Goal: Task Accomplishment & Management: Complete application form

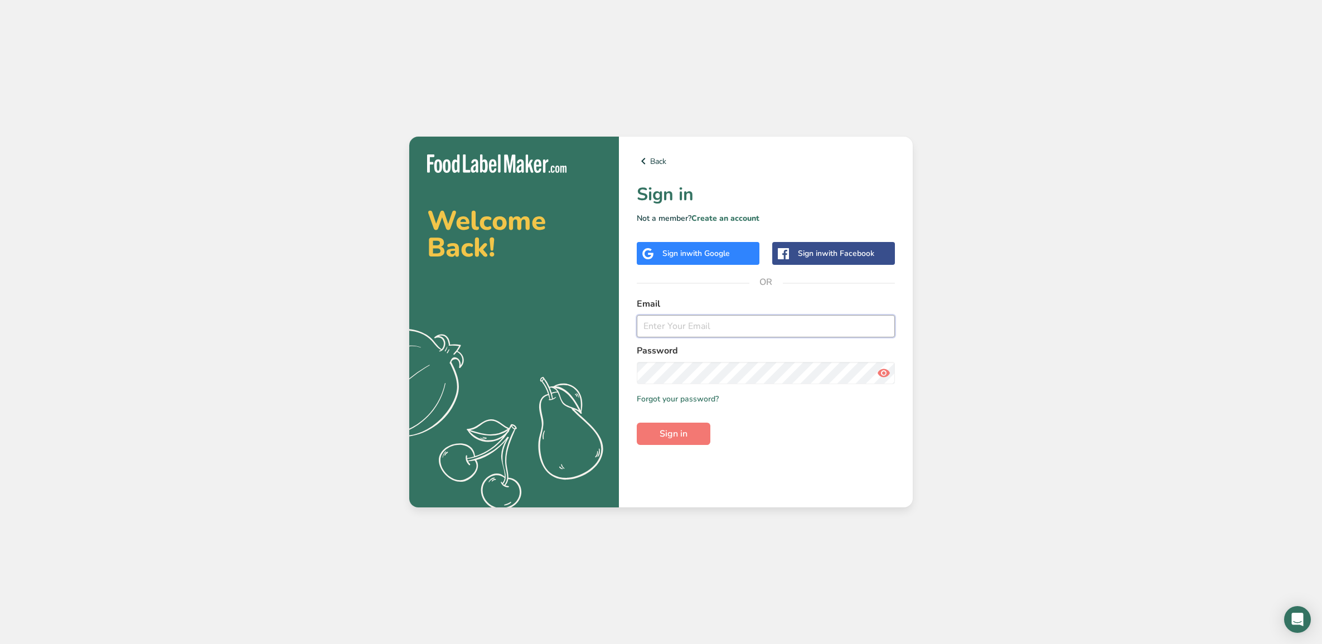
type input "[EMAIL_ADDRESS][DOMAIN_NAME]"
click at [723, 330] on input "[EMAIL_ADDRESS][DOMAIN_NAME]" at bounding box center [766, 326] width 258 height 22
click at [725, 325] on input "[EMAIL_ADDRESS][DOMAIN_NAME]" at bounding box center [766, 326] width 258 height 22
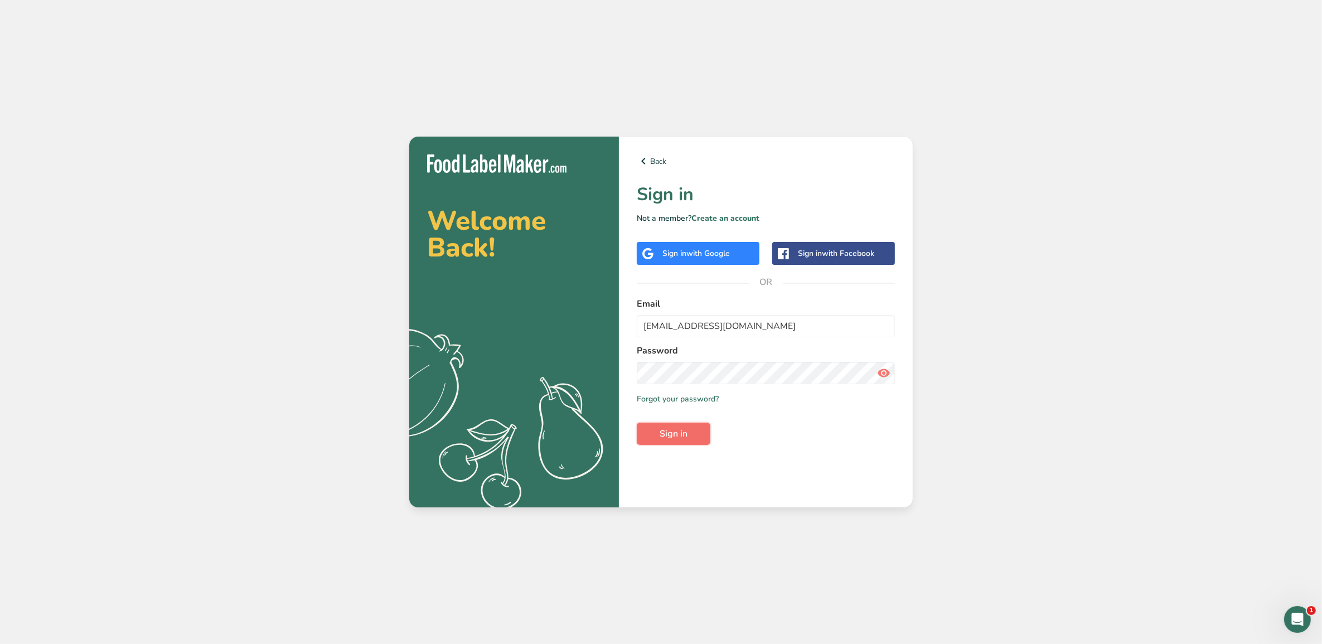
click at [645, 429] on button "Sign in" at bounding box center [674, 434] width 74 height 22
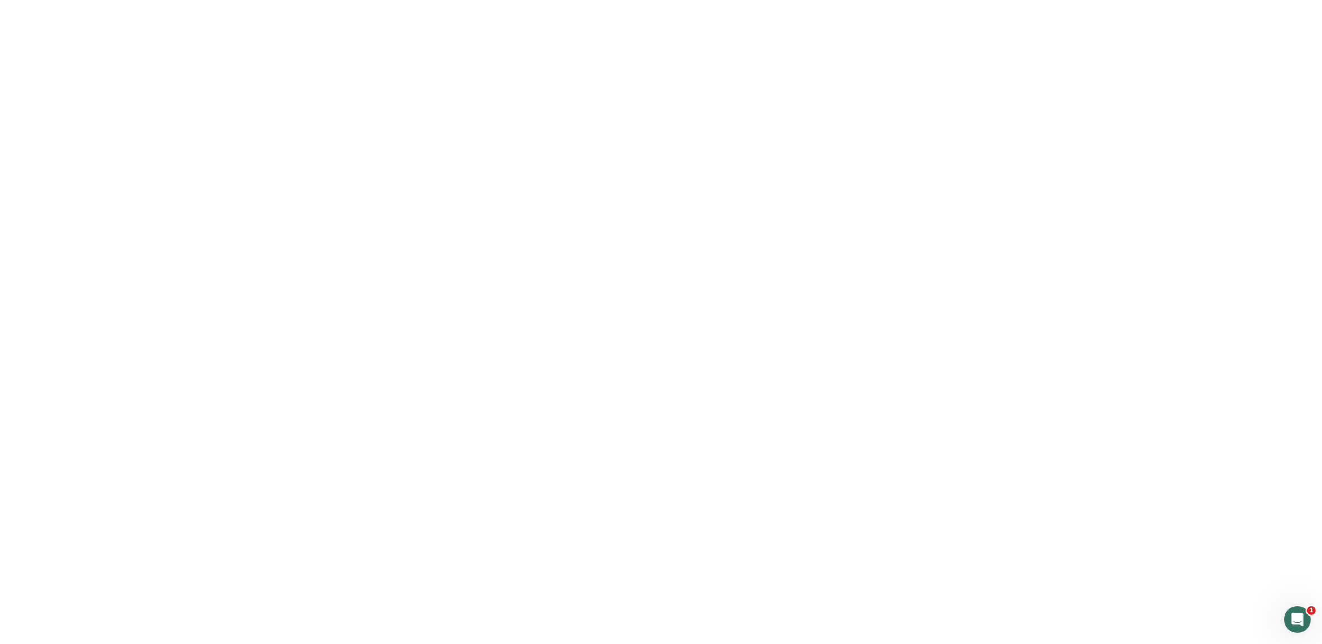
click at [645, 428] on button "Sign in" at bounding box center [674, 434] width 74 height 22
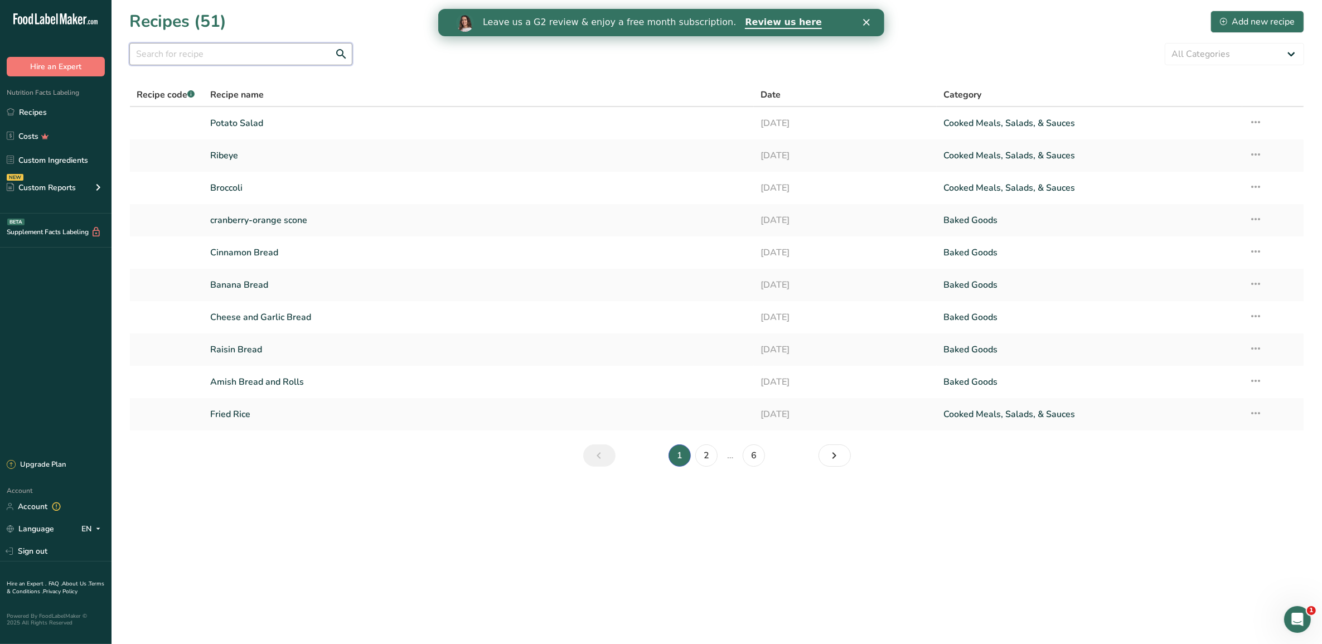
click at [263, 57] on input "text" at bounding box center [240, 54] width 223 height 22
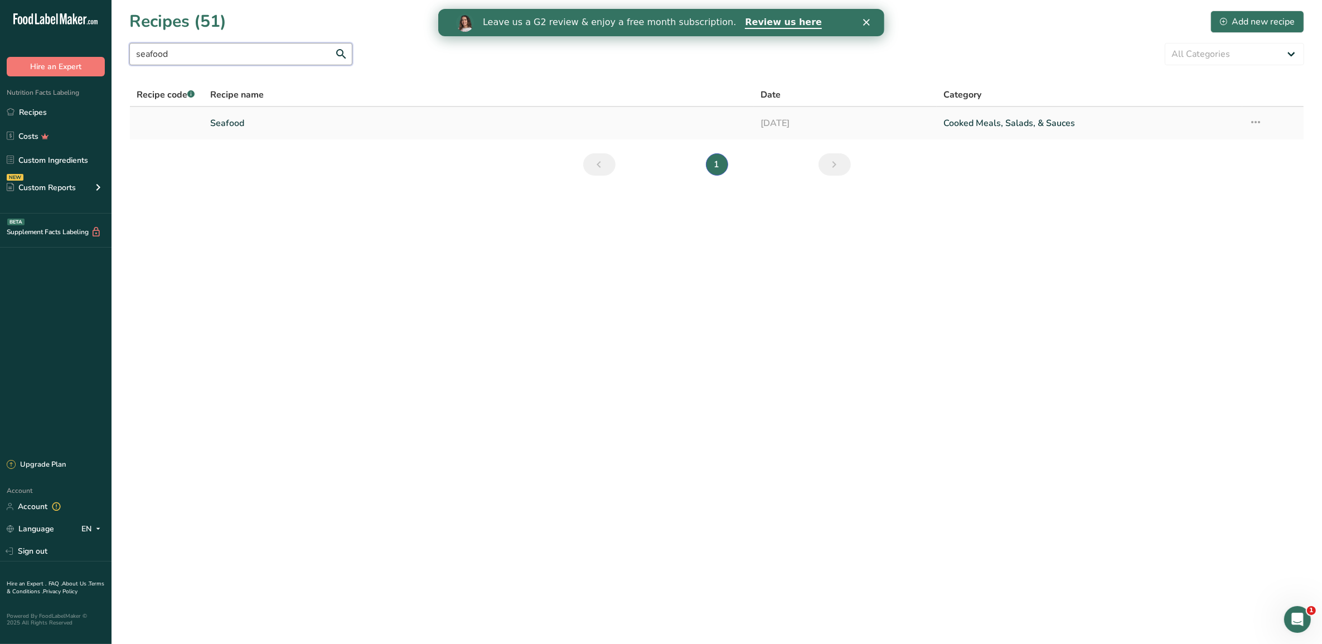
type input "seafood"
click at [243, 125] on link "Seafood" at bounding box center [478, 123] width 536 height 23
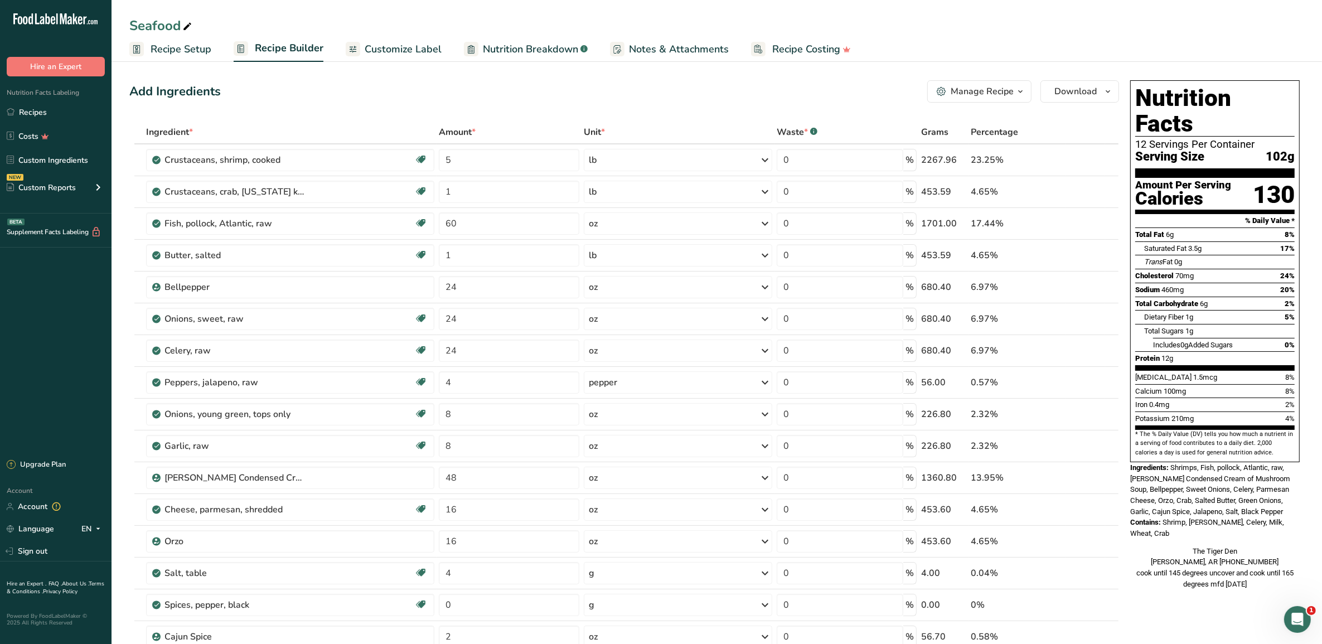
click at [186, 23] on icon at bounding box center [187, 27] width 10 height 16
click at [962, 25] on input "Seafood Casserole" at bounding box center [716, 26] width 1175 height 20
type input "Seafood Casserole"
click at [34, 107] on link "Recipes" at bounding box center [56, 111] width 112 height 21
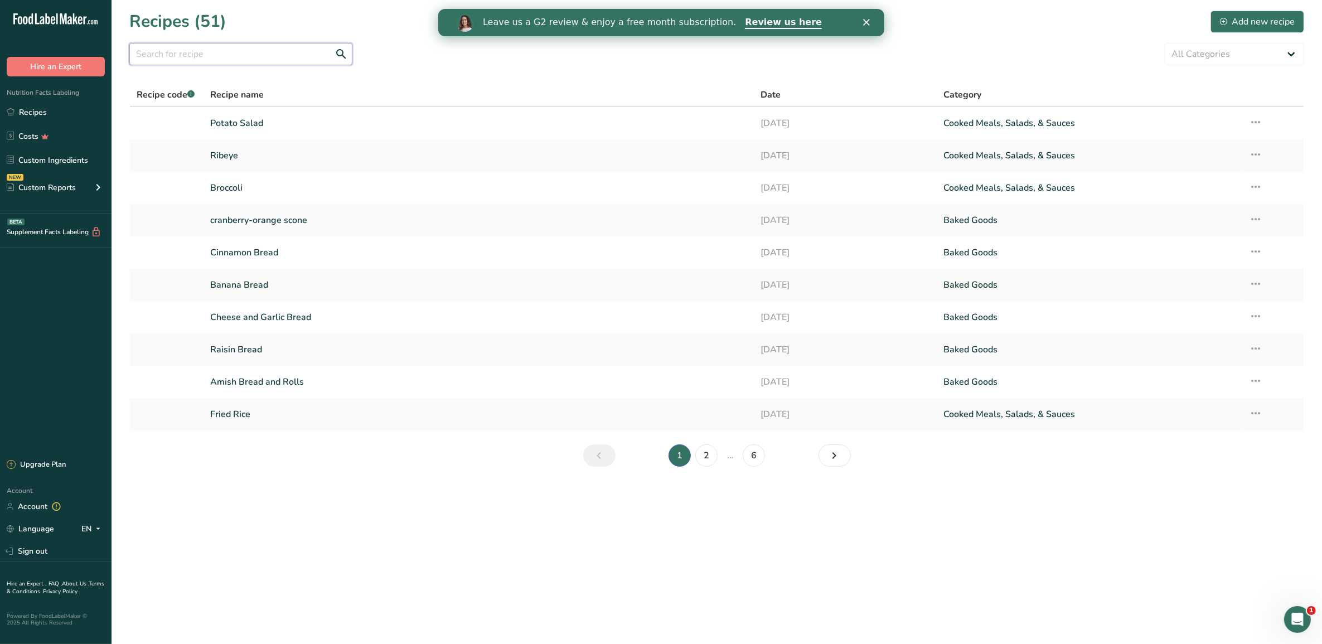
click at [235, 57] on input "text" at bounding box center [240, 54] width 223 height 22
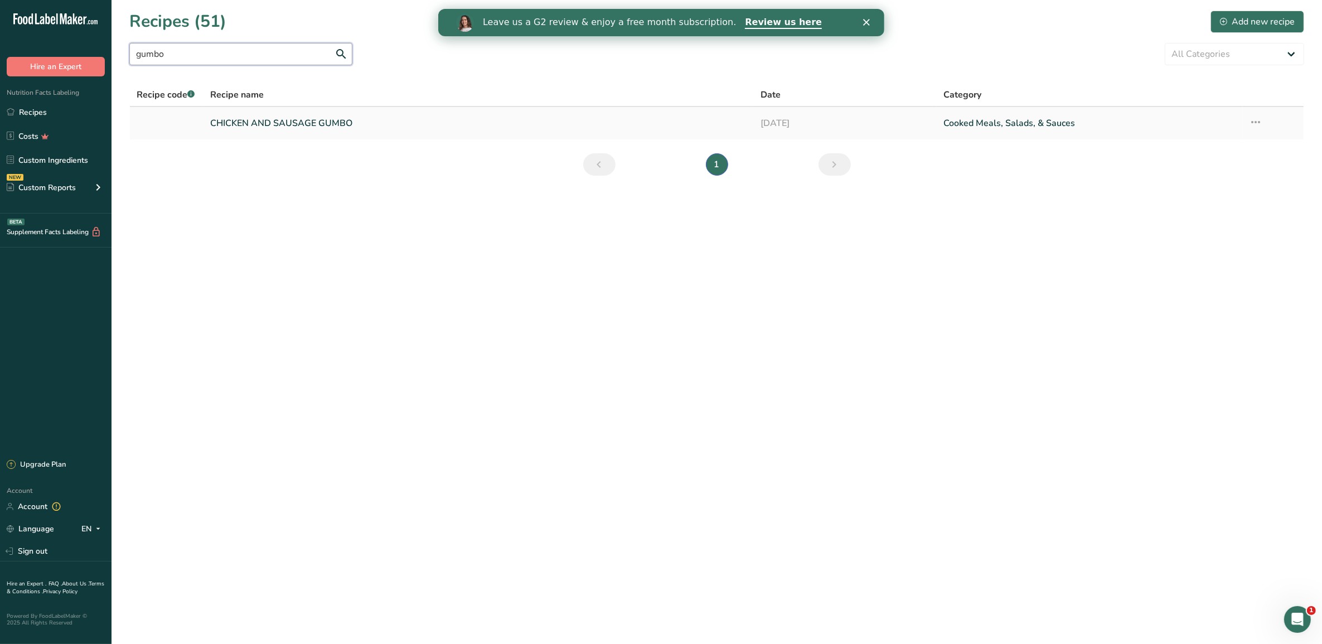
type input "gumbo"
click at [255, 121] on link "CHICKEN AND SAUSAGE GUMBO" at bounding box center [478, 123] width 536 height 23
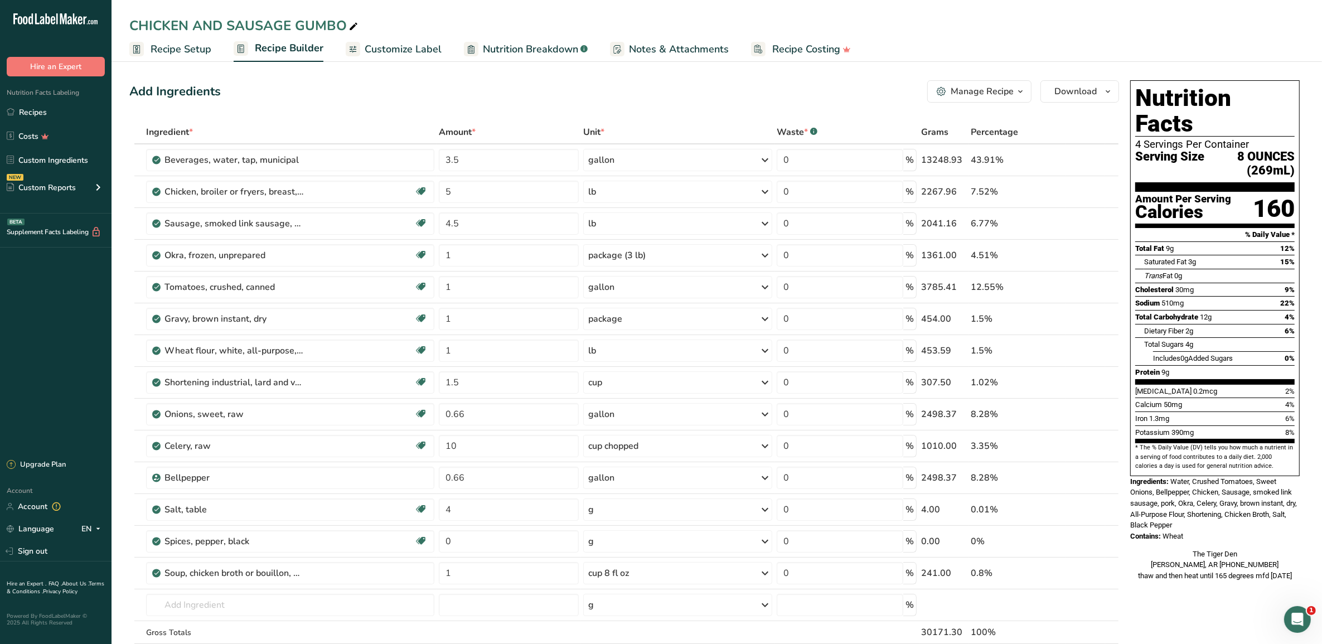
drag, startPoint x: 409, startPoint y: 45, endPoint x: 438, endPoint y: 99, distance: 61.4
click at [410, 43] on span "Customize Label" at bounding box center [403, 49] width 77 height 15
click at [62, 110] on link "Recipes" at bounding box center [56, 111] width 112 height 21
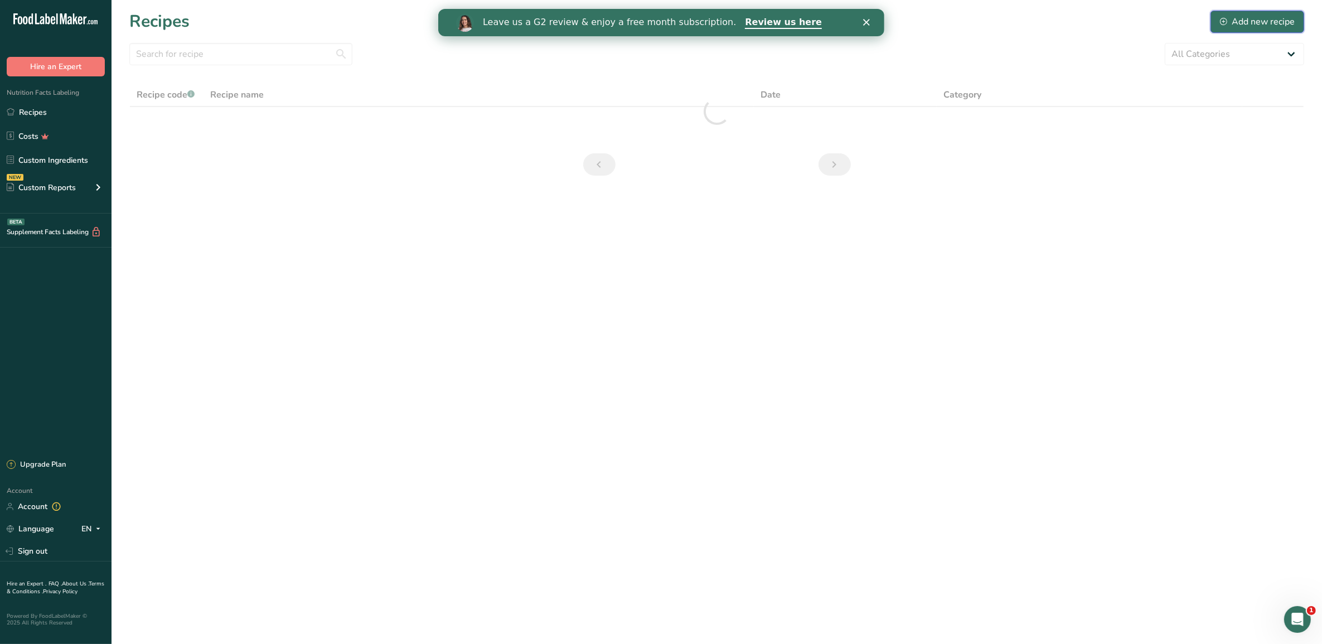
click at [1252, 20] on div "Add new recipe" at bounding box center [1257, 21] width 75 height 13
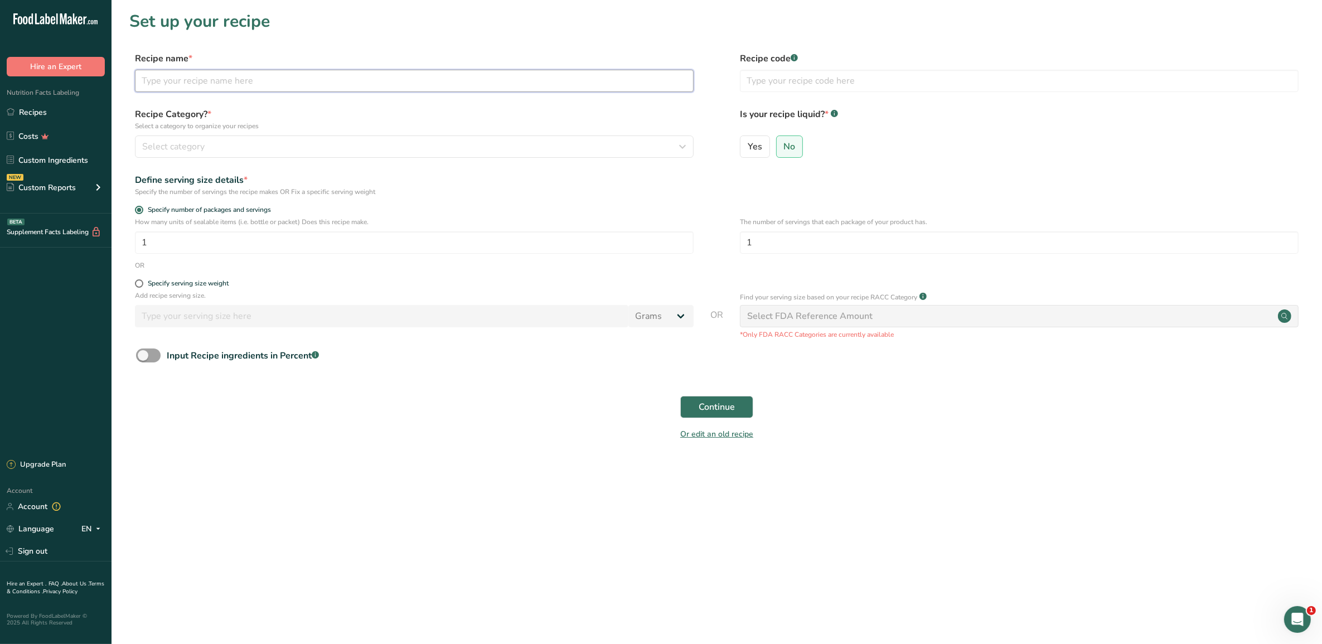
click at [365, 83] on input "text" at bounding box center [414, 81] width 559 height 22
type input "Seafood Gumbo"
click at [327, 140] on div "Select category" at bounding box center [411, 146] width 538 height 13
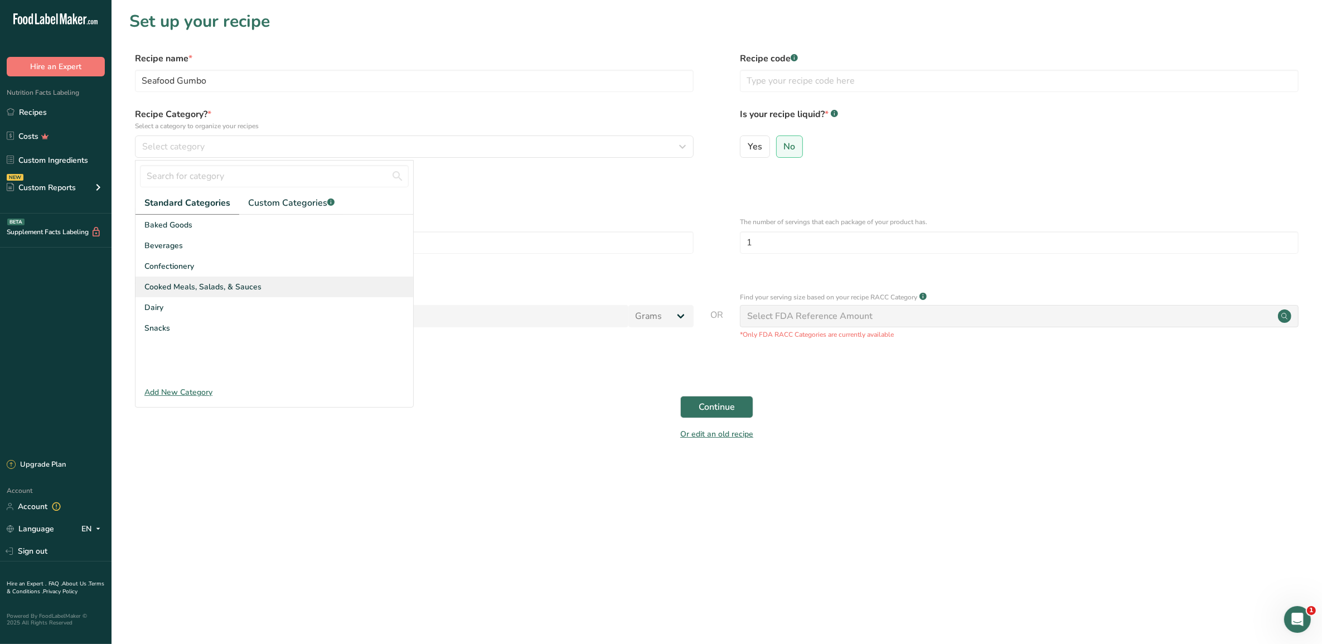
click at [200, 282] on span "Cooked Meals, Salads, & Sauces" at bounding box center [202, 287] width 117 height 12
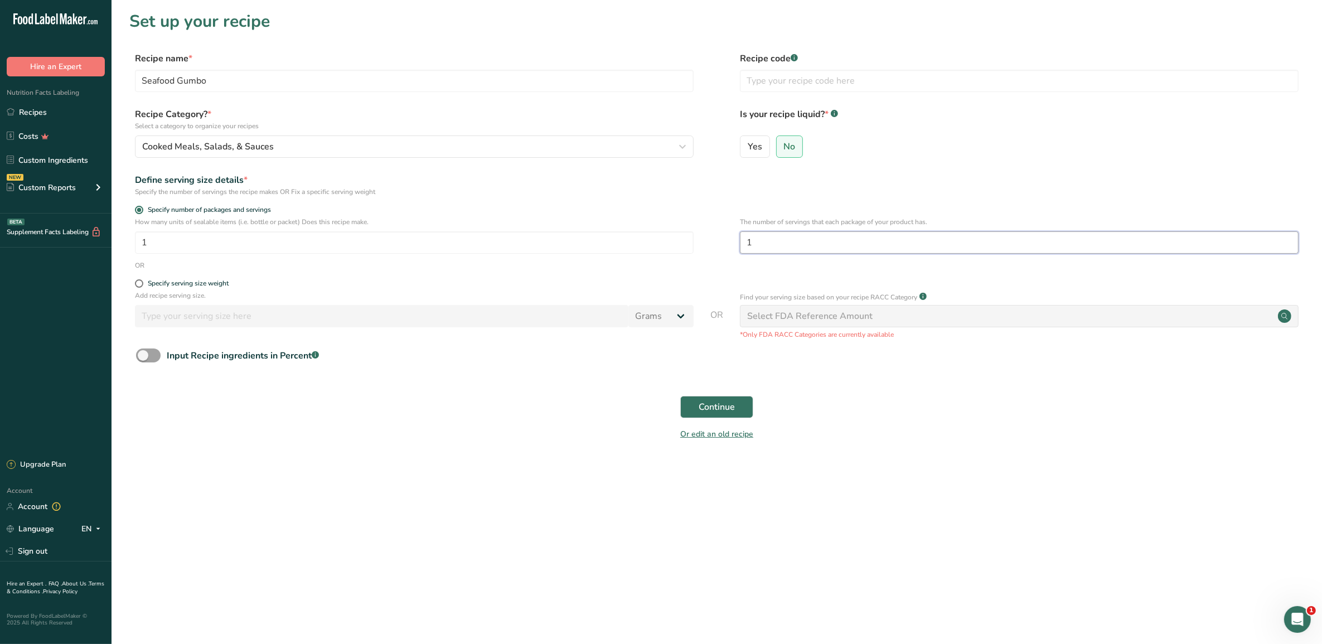
click at [754, 244] on input "1" at bounding box center [1019, 242] width 559 height 22
type input "2"
click at [139, 280] on span at bounding box center [139, 283] width 8 height 8
click at [139, 280] on input "Specify serving size weight" at bounding box center [138, 283] width 7 height 7
radio input "true"
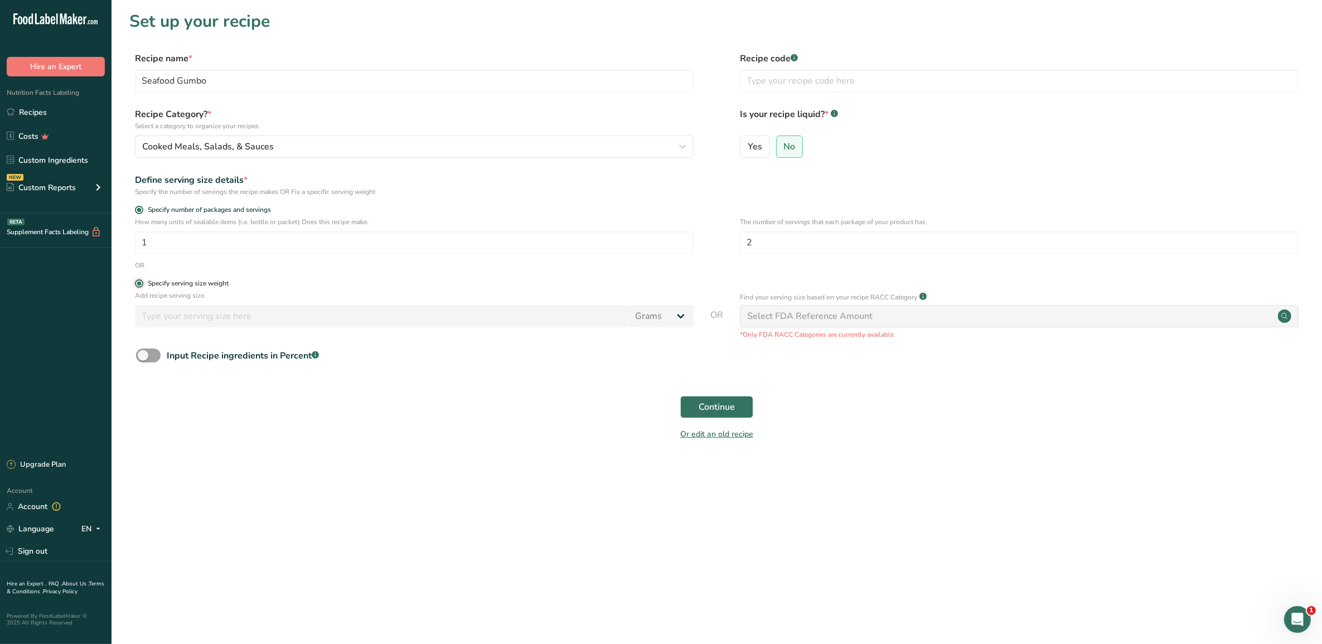
radio input "false"
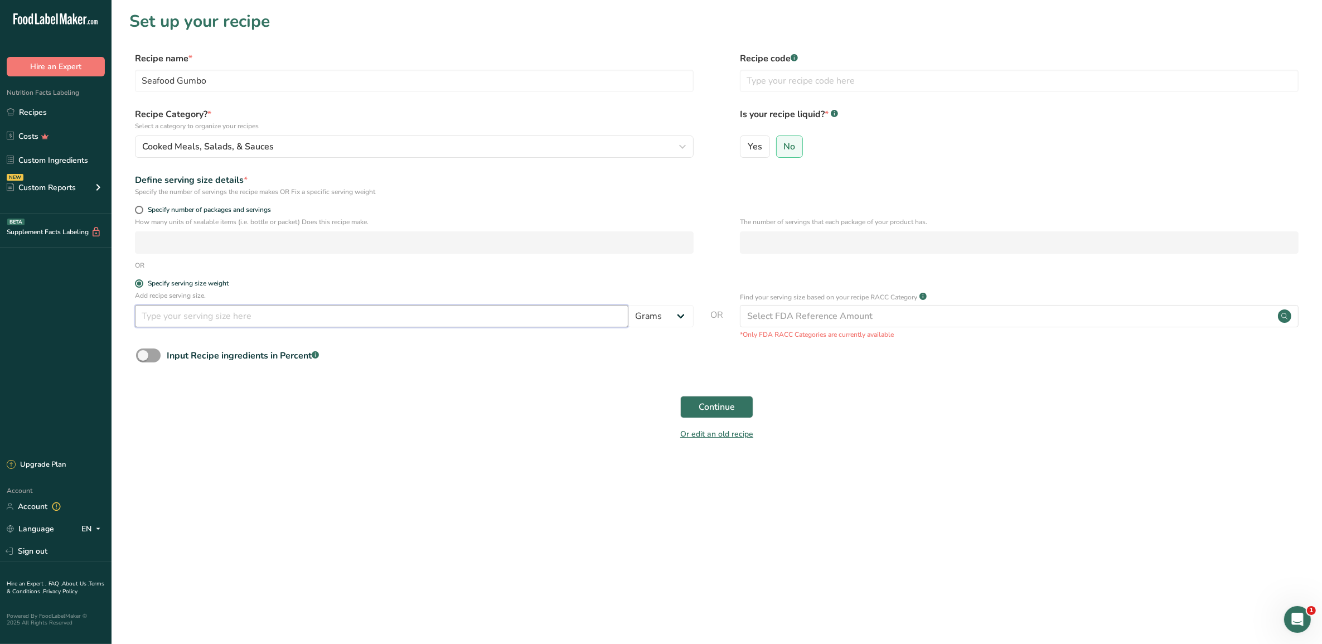
click at [311, 318] on input "number" at bounding box center [382, 316] width 494 height 22
click at [683, 315] on select "Grams kg mg mcg lb oz l mL fl oz tbsp tsp cup qt gallon" at bounding box center [660, 316] width 65 height 22
click at [175, 320] on input "32" at bounding box center [382, 316] width 494 height 22
type input "3"
type input "16"
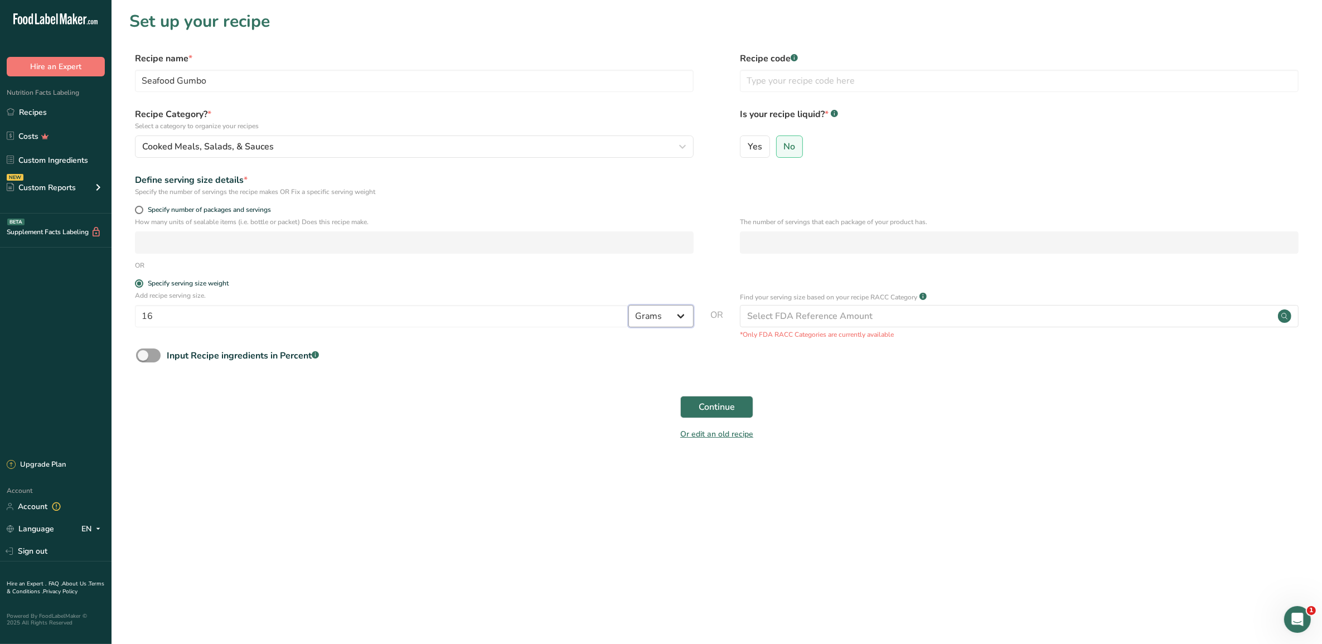
click at [681, 313] on select "Grams kg mg mcg lb oz l mL fl oz tbsp tsp cup qt gallon" at bounding box center [660, 316] width 65 height 22
select select "5"
click at [628, 305] on select "Grams kg mg mcg lb oz l mL fl oz tbsp tsp cup qt gallon" at bounding box center [660, 316] width 65 height 22
click at [753, 148] on span "Yes" at bounding box center [755, 146] width 14 height 11
click at [748, 148] on input "Yes" at bounding box center [744, 146] width 7 height 7
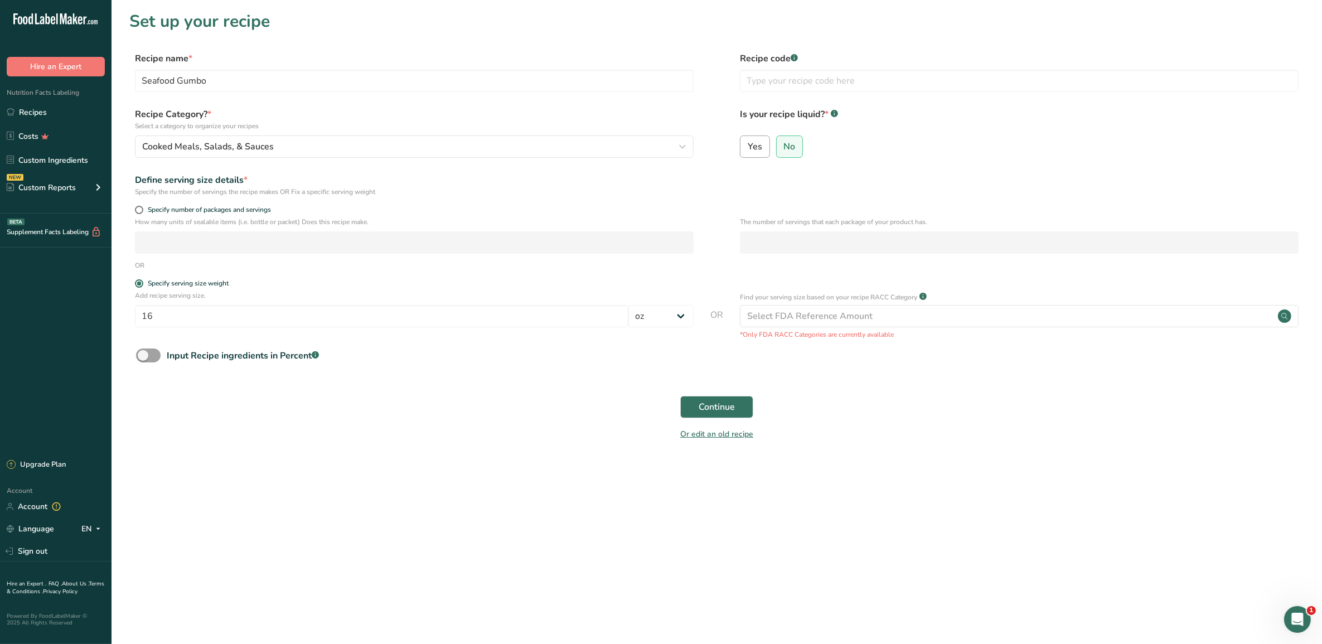
radio input "true"
radio input "false"
select select "22"
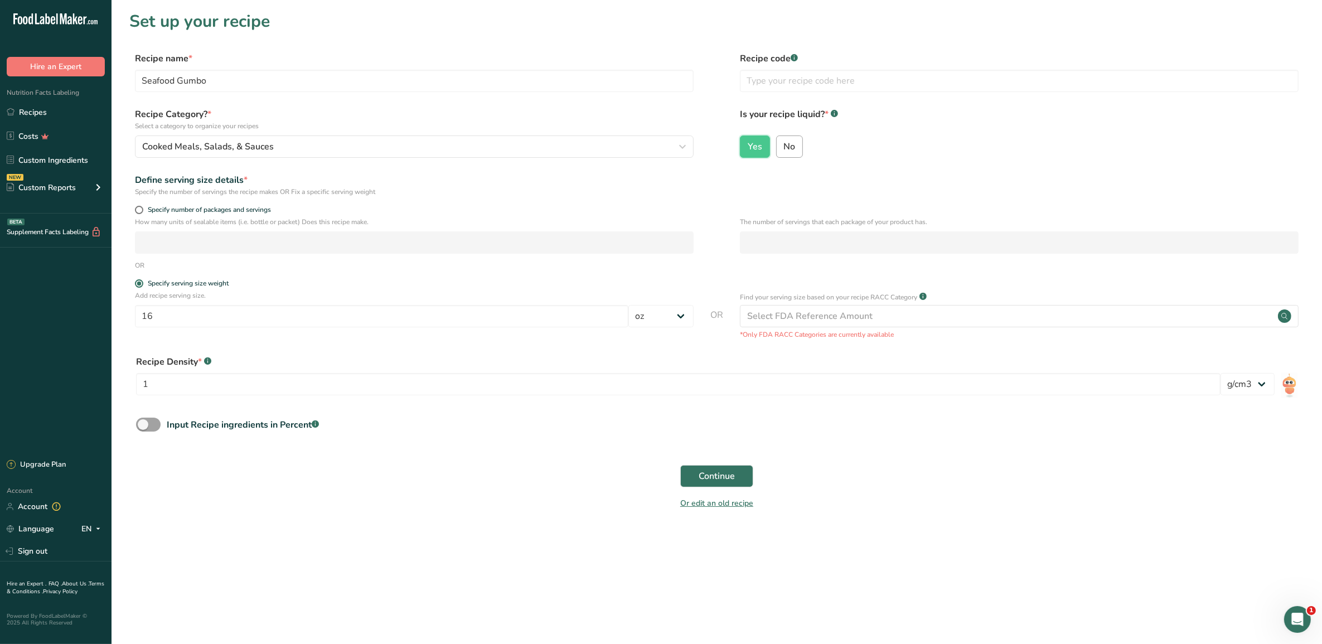
click at [778, 148] on input "No" at bounding box center [780, 146] width 7 height 7
radio input "true"
radio input "false"
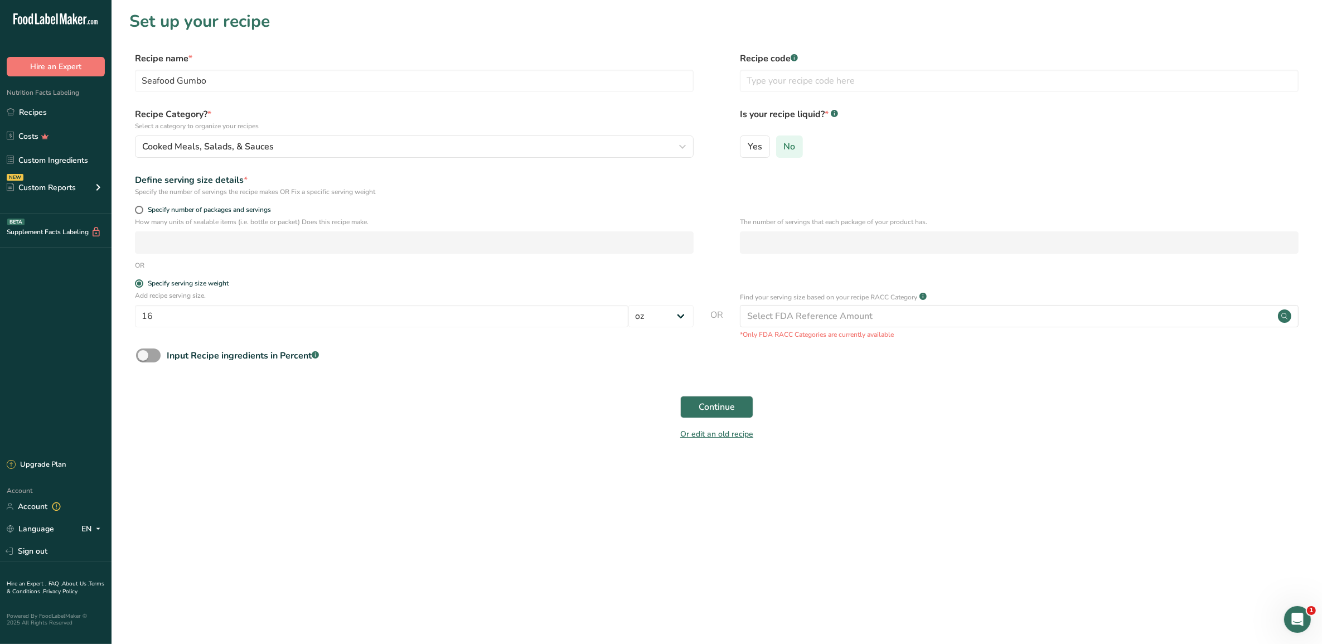
click at [787, 141] on span "No" at bounding box center [790, 146] width 12 height 11
click at [784, 143] on input "No" at bounding box center [780, 146] width 7 height 7
click at [151, 318] on input "16" at bounding box center [382, 316] width 494 height 22
type input "1"
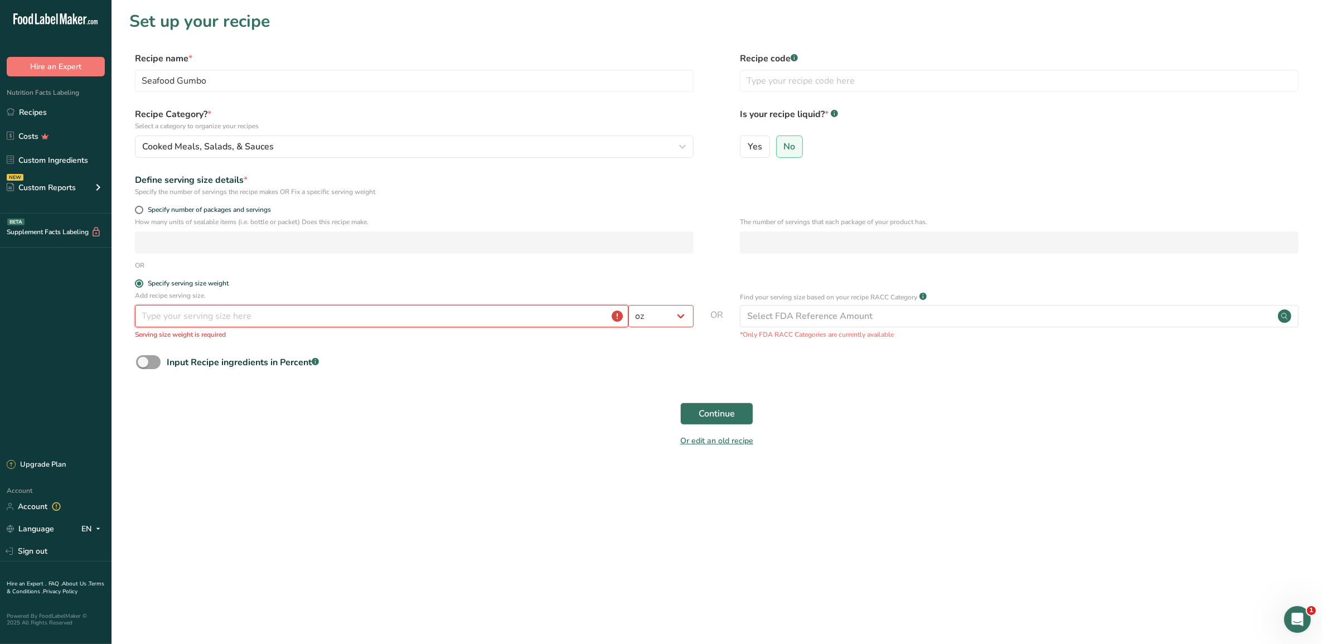
click at [522, 319] on input "number" at bounding box center [382, 316] width 494 height 22
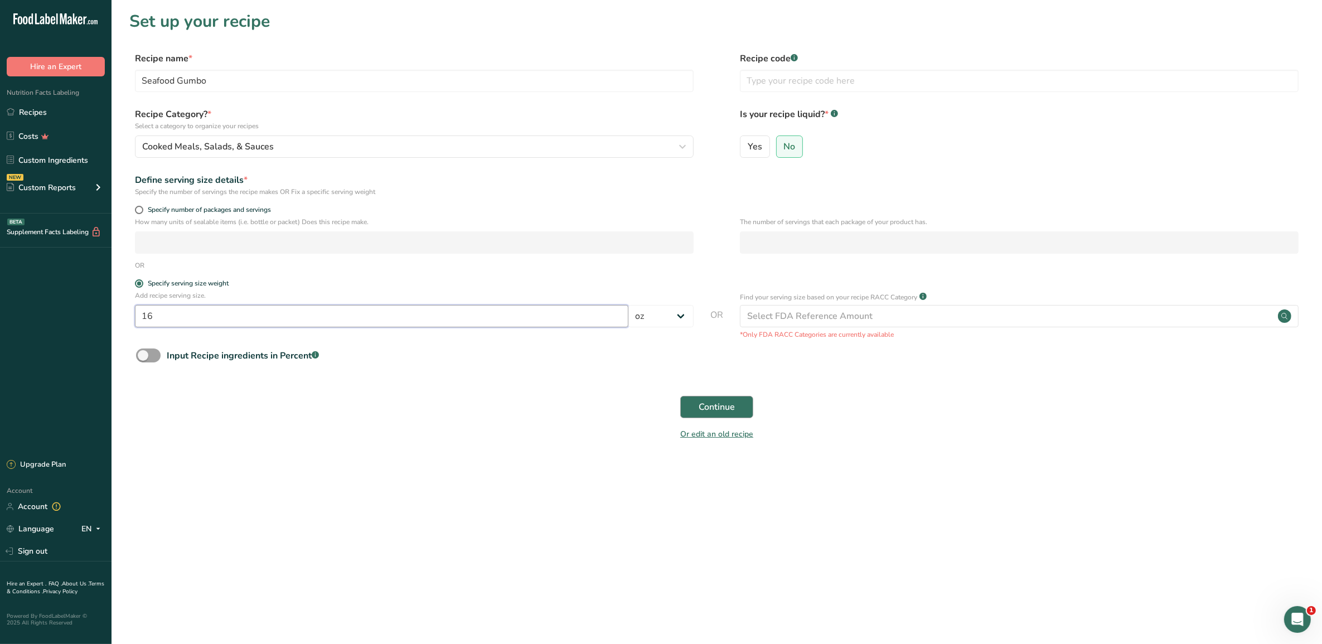
type input "16"
click at [695, 408] on button "Continue" at bounding box center [716, 407] width 73 height 22
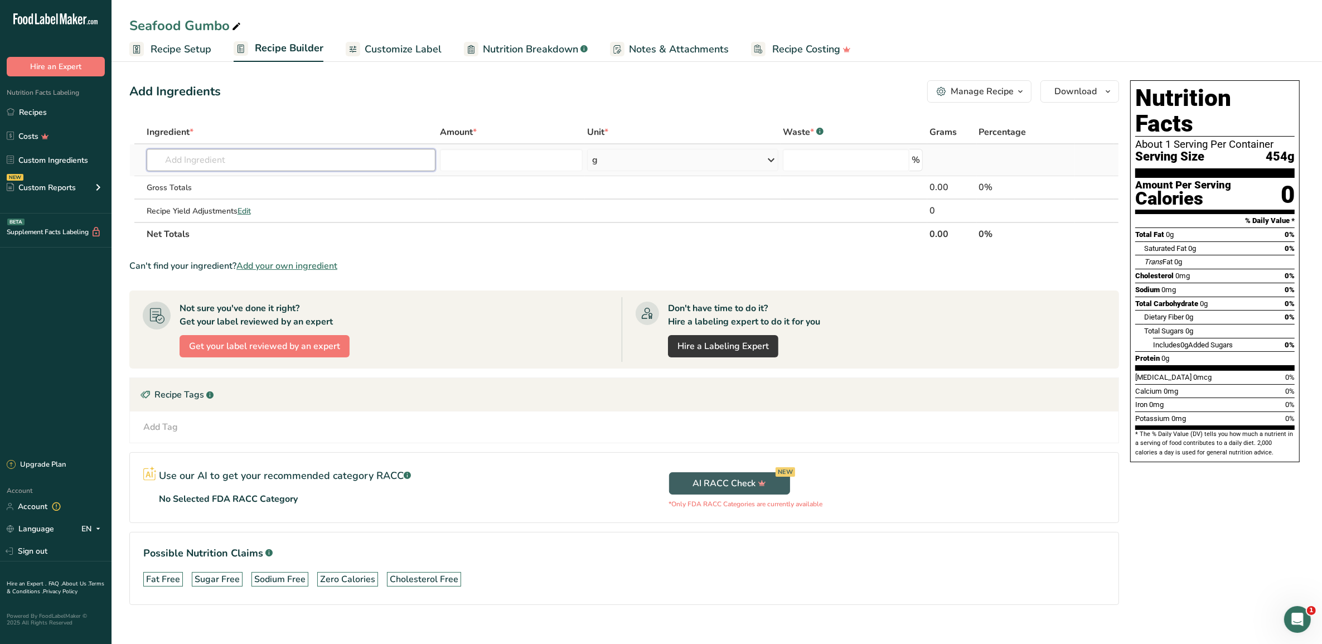
click at [291, 155] on input "text" at bounding box center [291, 160] width 289 height 22
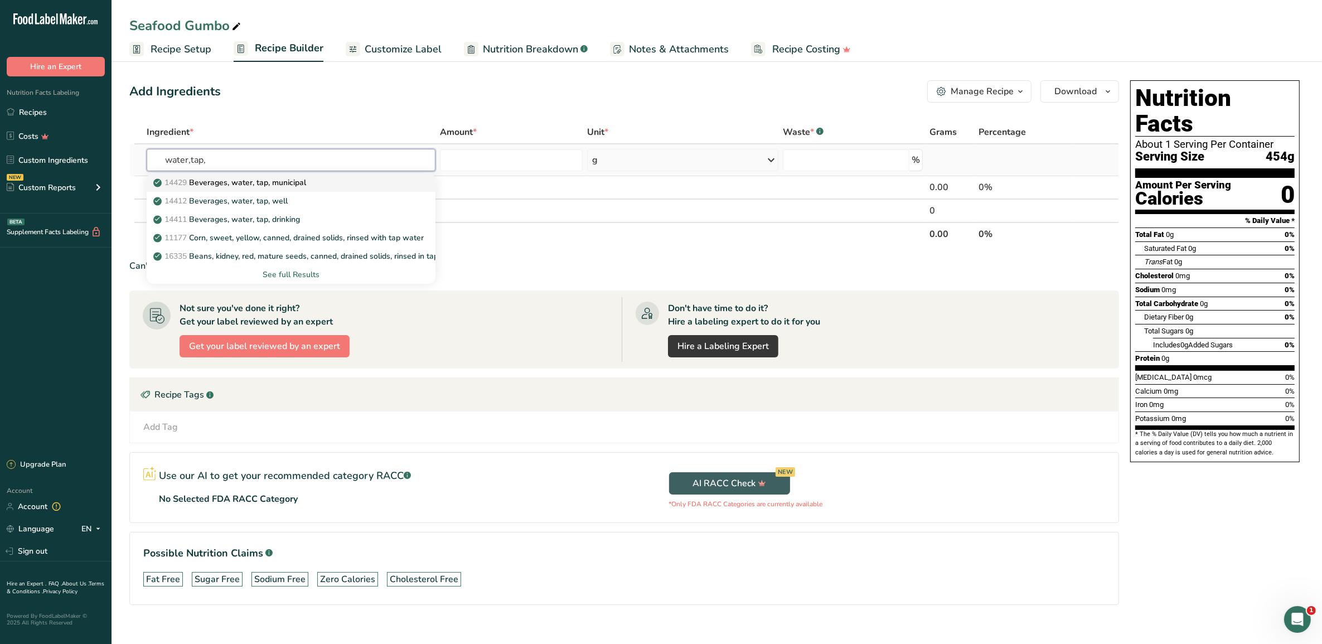
type input "water,tap,"
click at [315, 187] on div "14429 [GEOGRAPHIC_DATA], water, tap, municipal" at bounding box center [283, 183] width 254 height 12
type input "Beverages, water, tap, municipal"
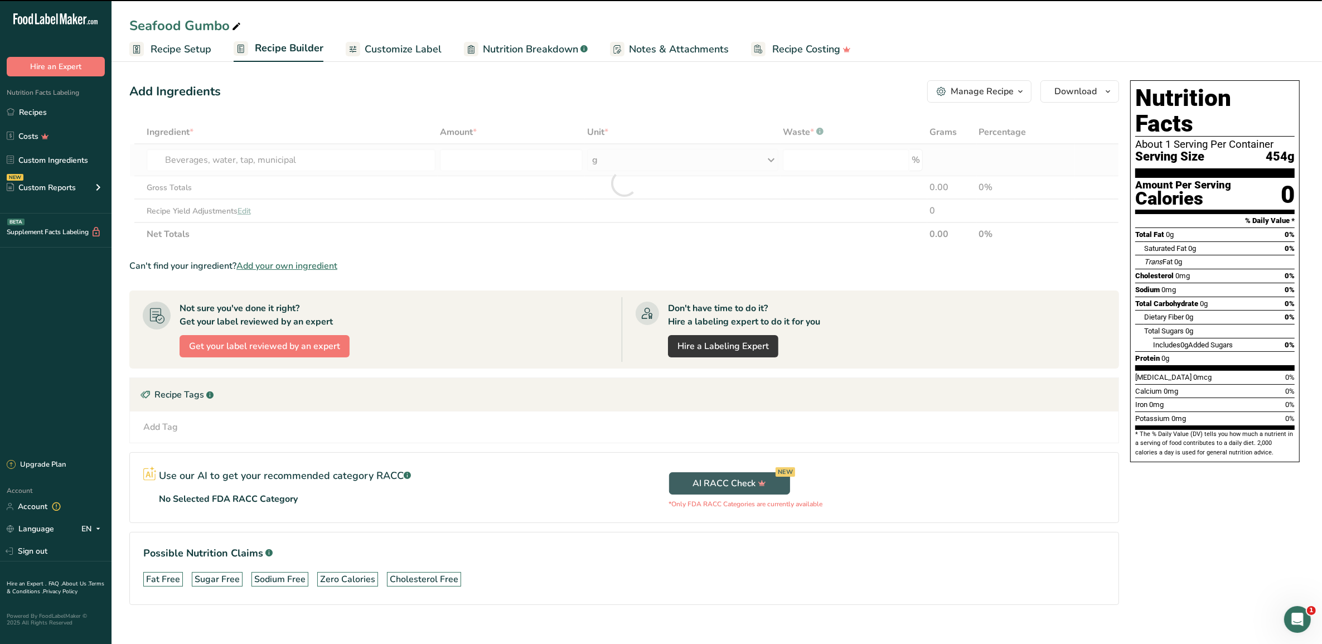
type input "0"
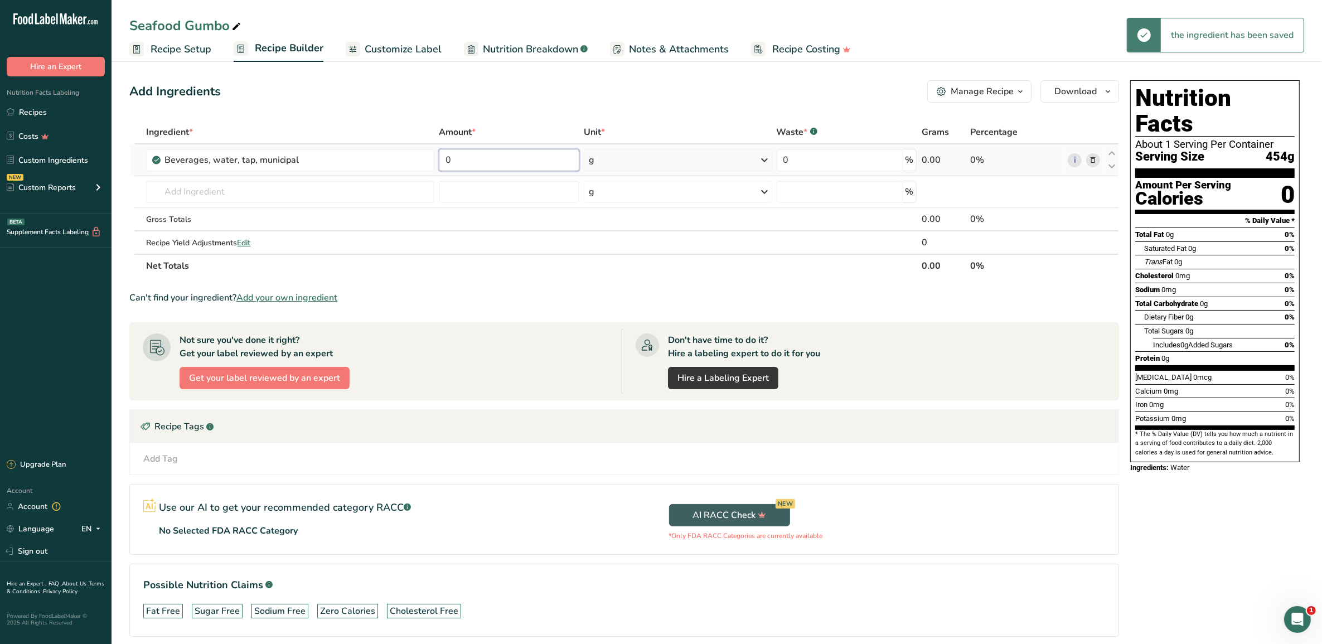
click at [495, 157] on input "0" at bounding box center [509, 160] width 141 height 22
type input "3.5"
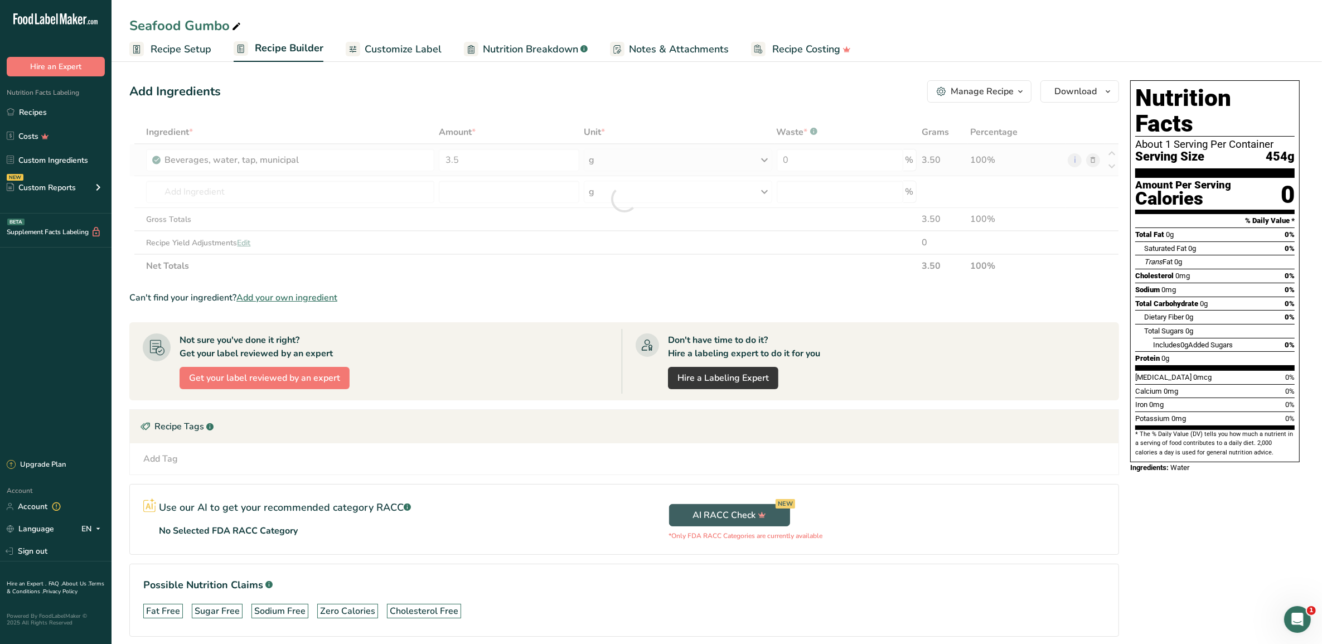
click at [770, 160] on div "Ingredient * Amount * Unit * Waste * .a-a{fill:#347362;}.b-a{fill:#fff;} Grams …" at bounding box center [624, 198] width 990 height 157
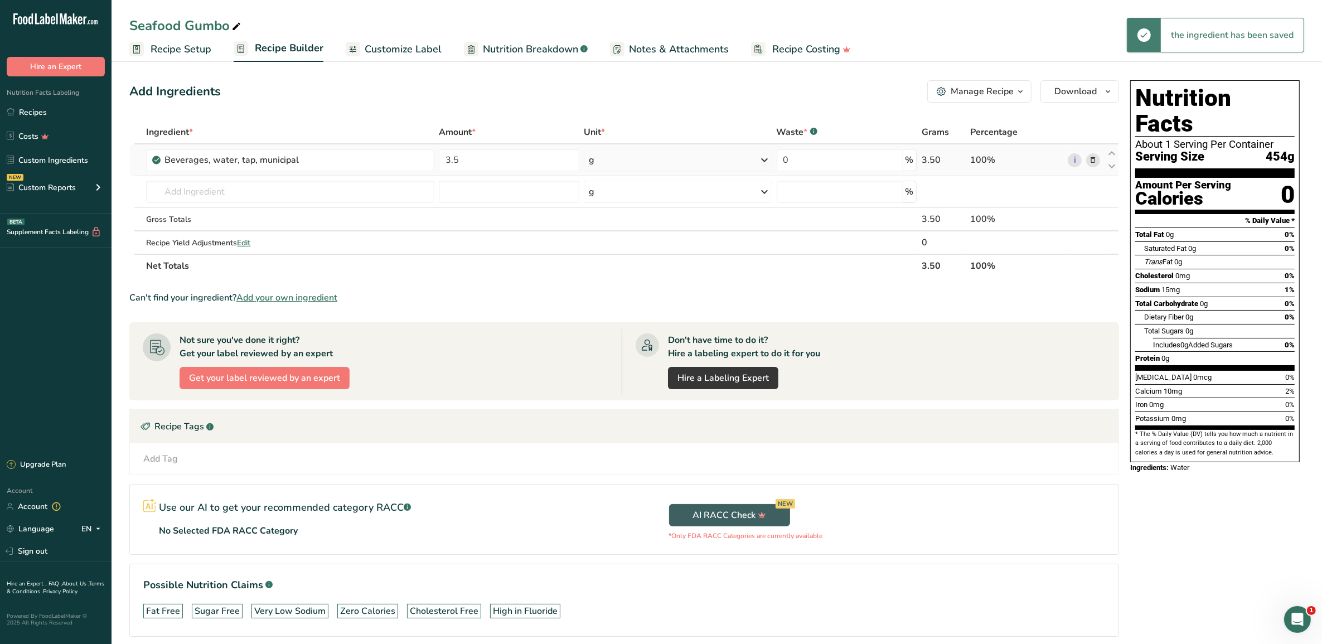
click at [764, 161] on icon at bounding box center [764, 160] width 13 height 20
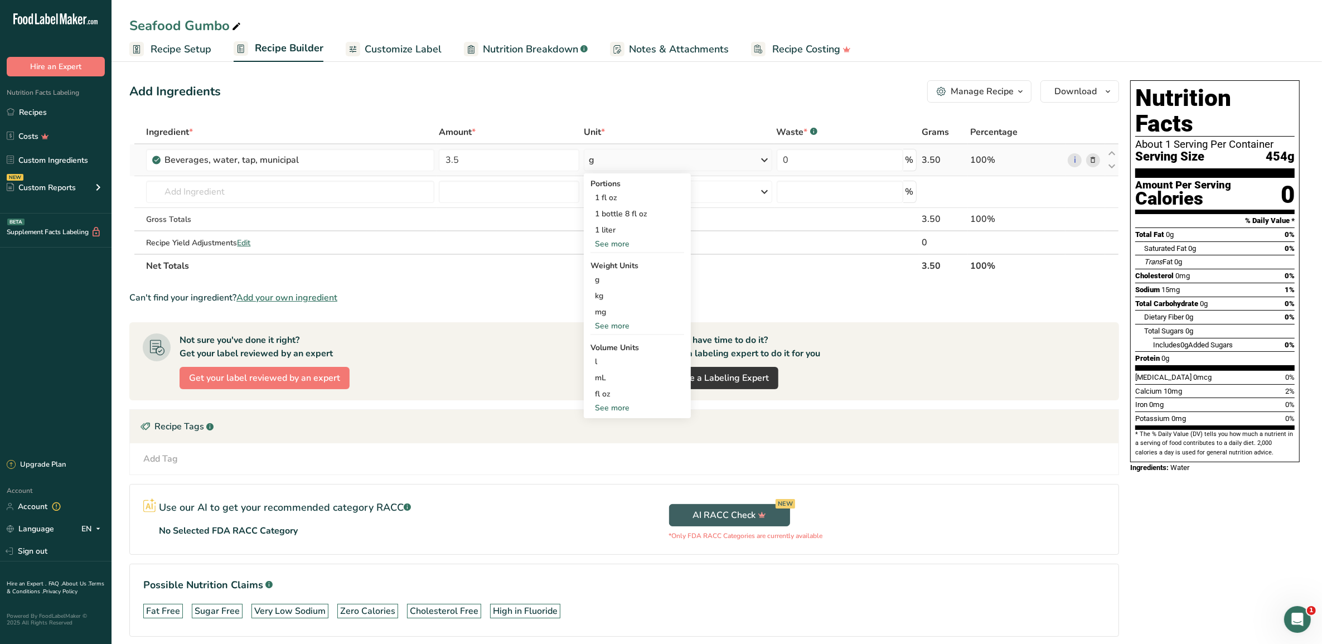
click at [611, 404] on div "See more" at bounding box center [638, 408] width 94 height 12
select select "22"
click at [612, 474] on div "gallon" at bounding box center [637, 475] width 85 height 12
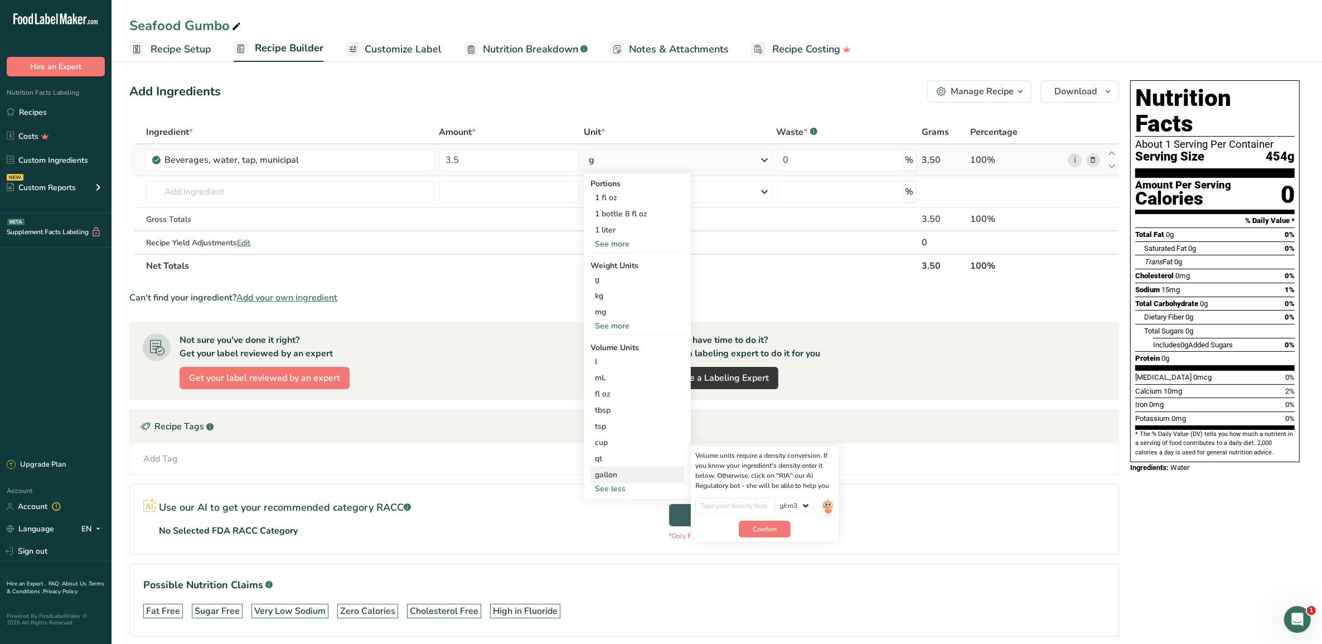
click at [603, 470] on div "gallon" at bounding box center [637, 475] width 85 height 12
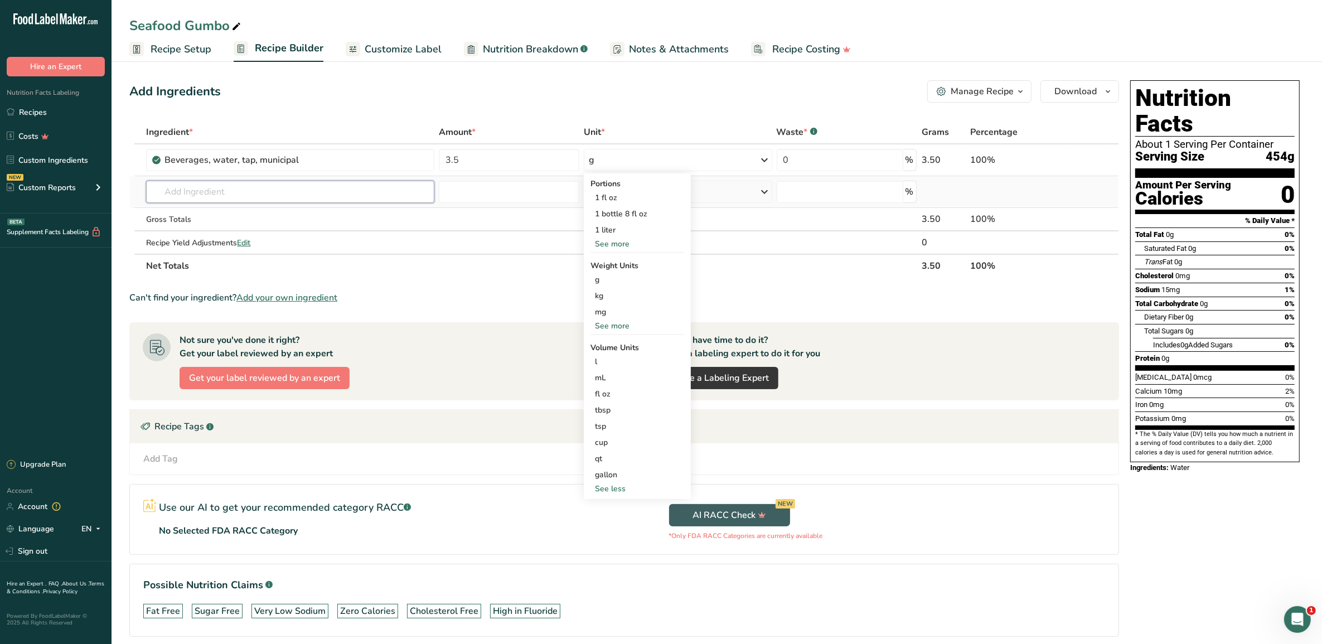
click at [386, 187] on input "text" at bounding box center [290, 192] width 288 height 22
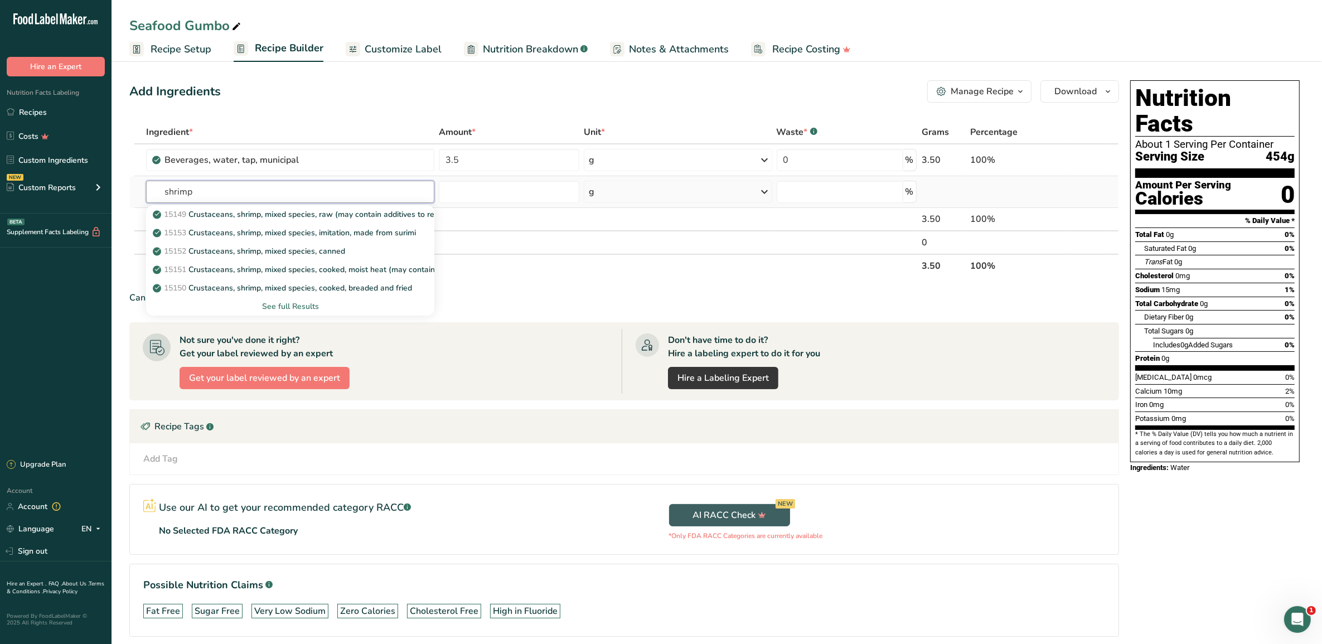
type input "shrimp"
click at [298, 301] on div "See full Results" at bounding box center [290, 307] width 270 height 12
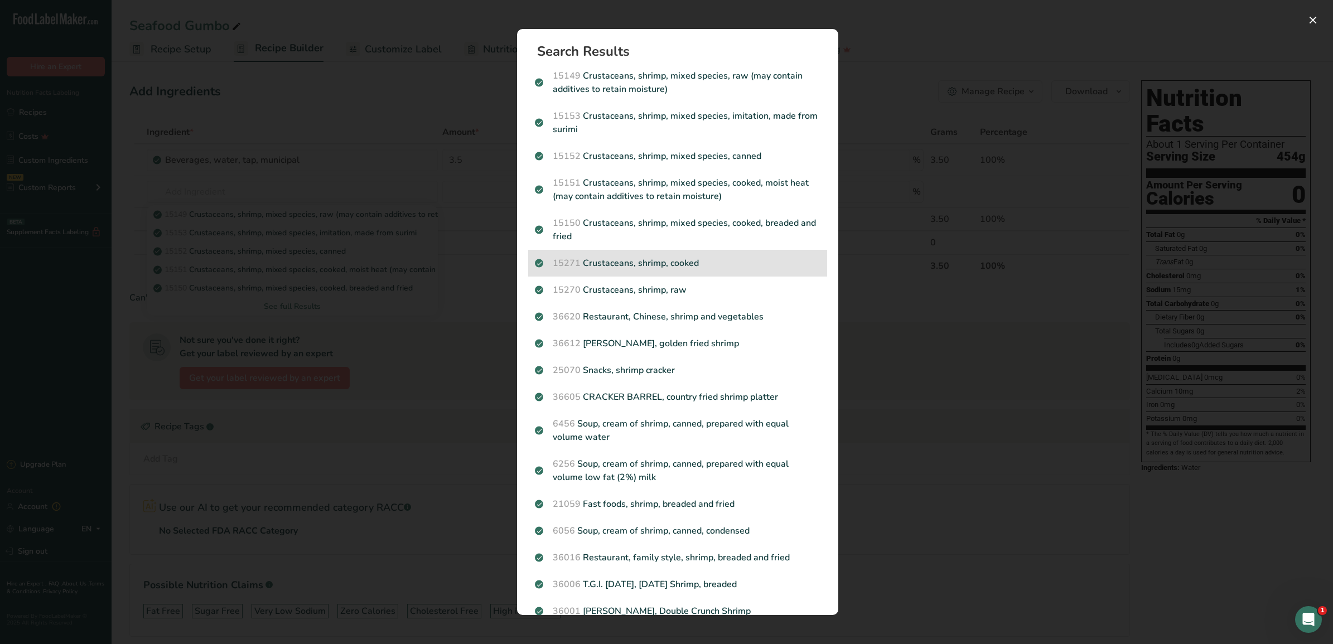
click at [623, 258] on p "15271 Crustaceans, shrimp, cooked" at bounding box center [678, 263] width 286 height 13
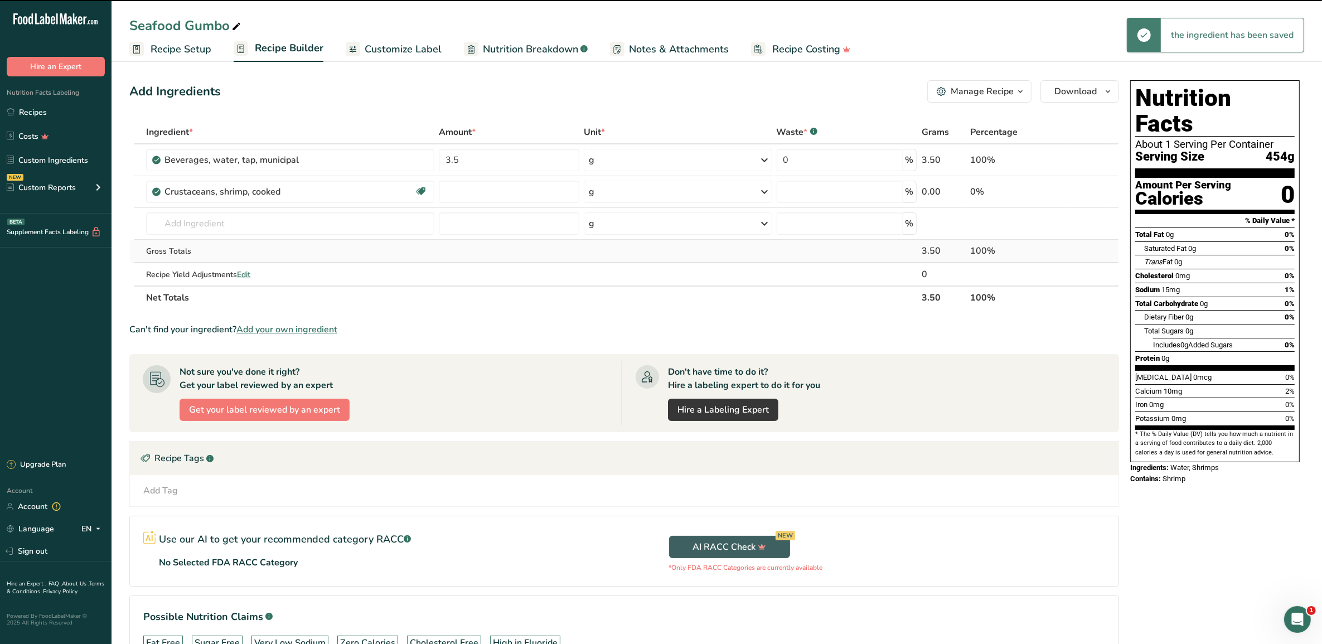
type input "0"
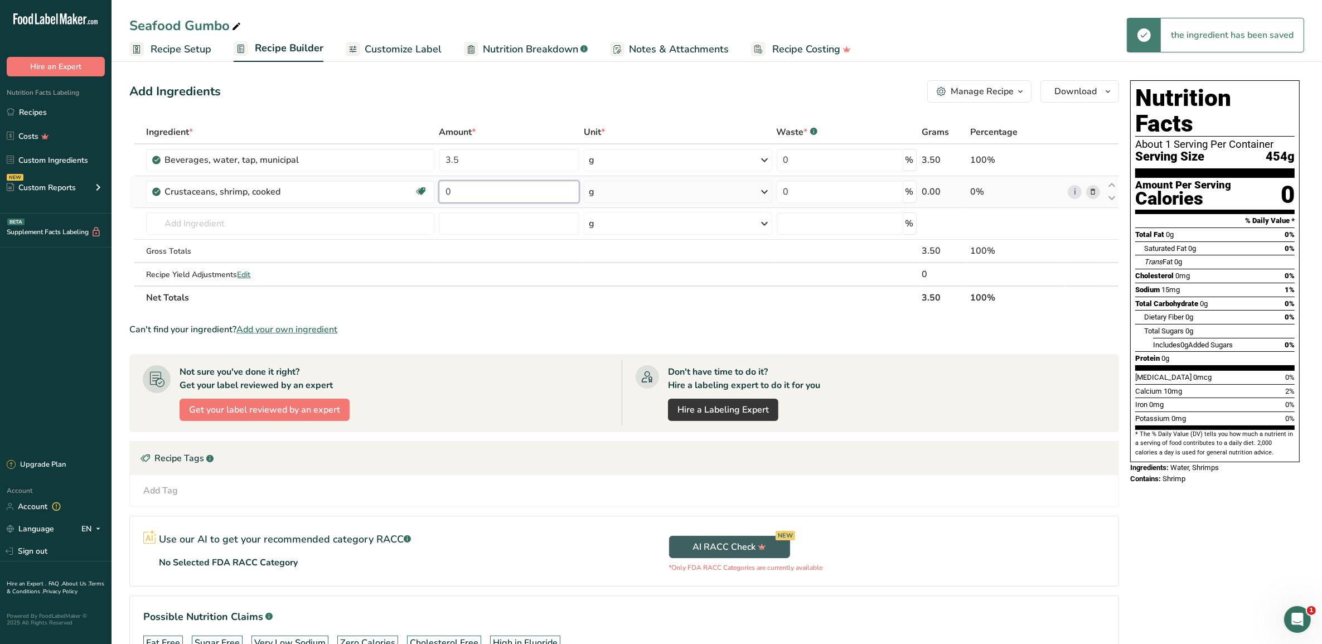
click at [525, 190] on input "0" at bounding box center [509, 192] width 141 height 22
type input "5"
click at [760, 187] on div "Ingredient * Amount * Unit * Waste * .a-a{fill:#347362;}.b-a{fill:#fff;} Grams …" at bounding box center [624, 214] width 990 height 189
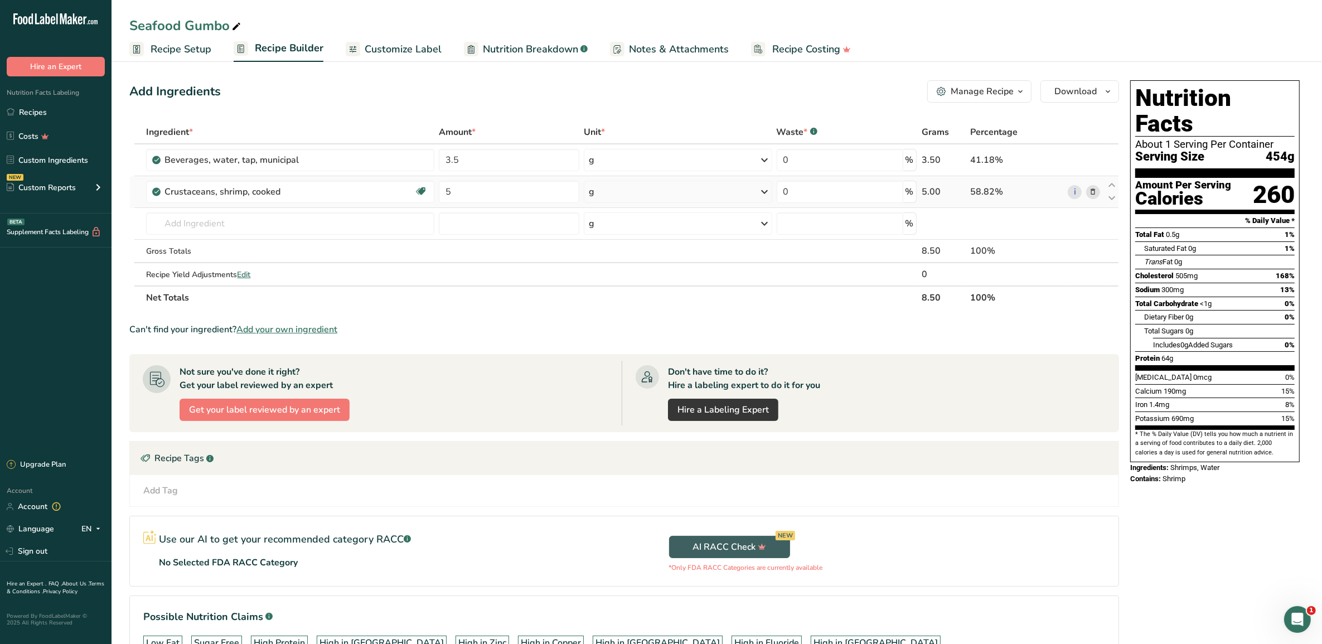
click at [661, 197] on div "g" at bounding box center [678, 192] width 188 height 22
click at [620, 394] on div "See more" at bounding box center [638, 396] width 94 height 12
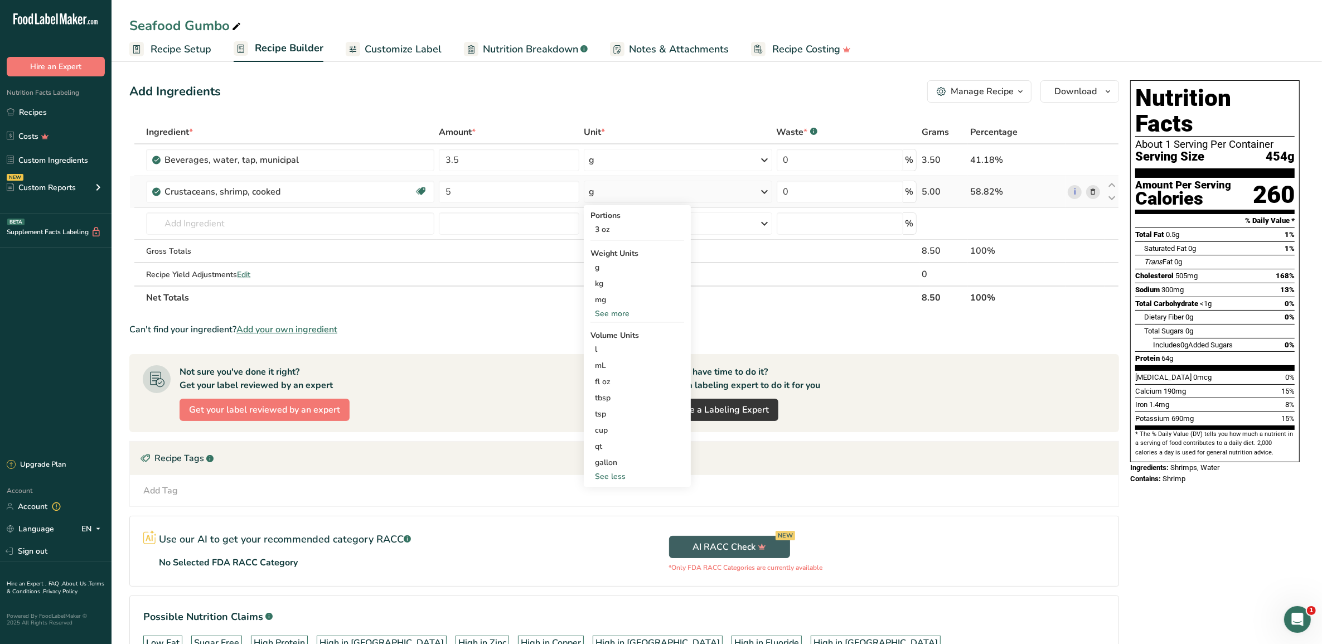
click at [613, 312] on div "See more" at bounding box center [638, 314] width 94 height 12
click at [611, 330] on div "lb" at bounding box center [638, 332] width 94 height 16
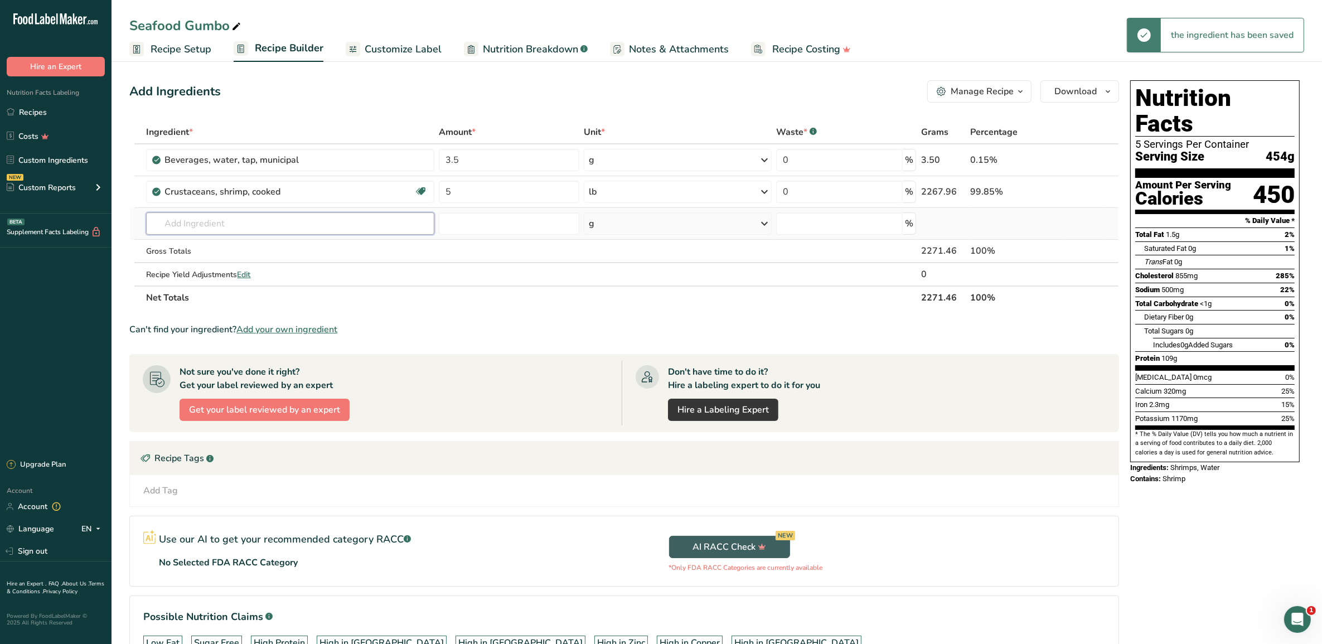
click at [294, 220] on input "text" at bounding box center [290, 223] width 288 height 22
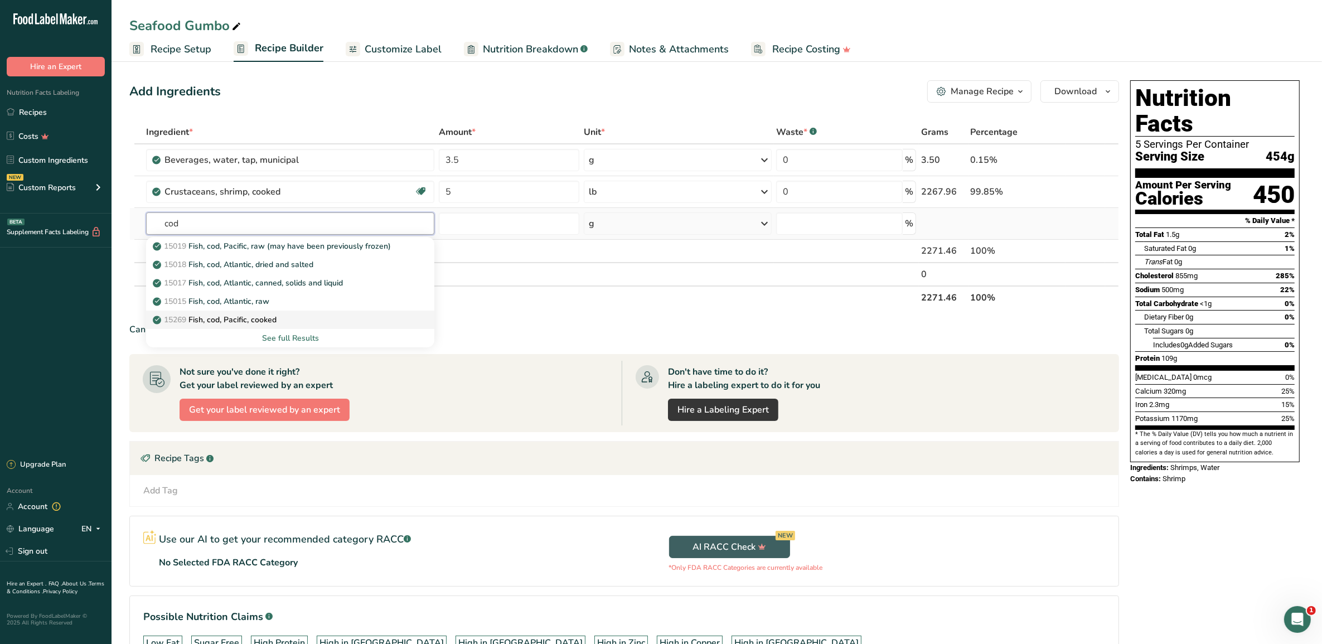
type input "cod"
click at [249, 317] on p "15269 Fish, cod, Pacific, cooked" at bounding box center [216, 320] width 122 height 12
type input "Fish, cod, Pacific, cooked"
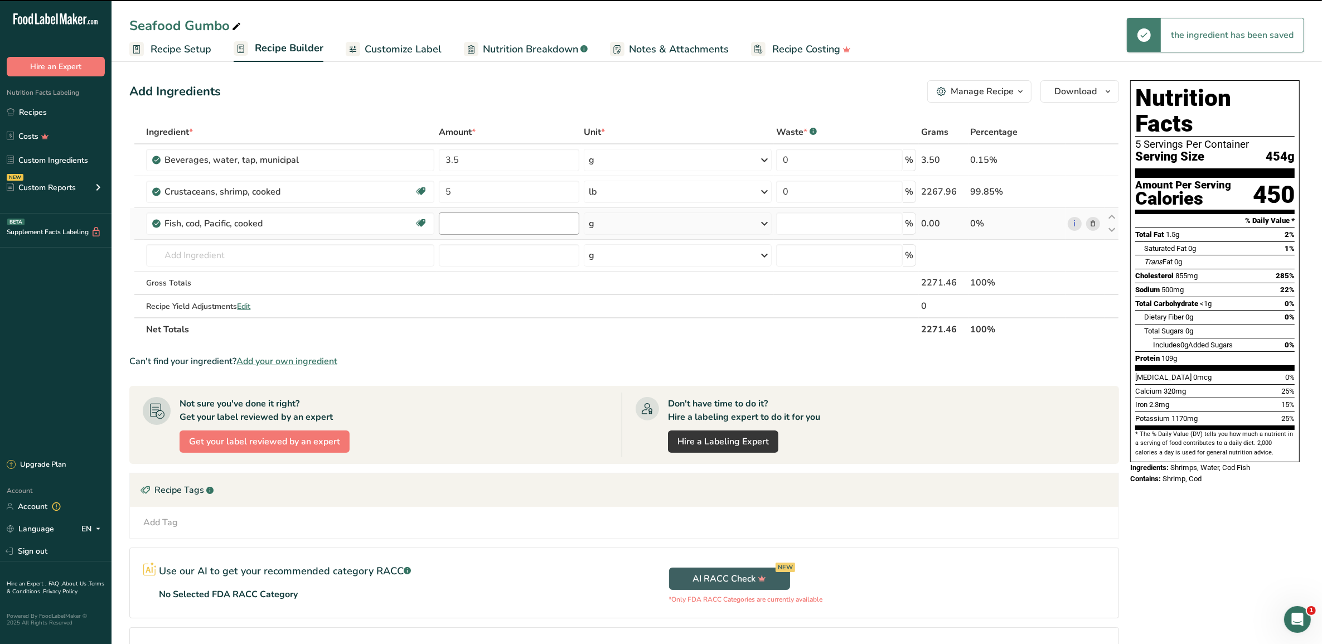
type input "0"
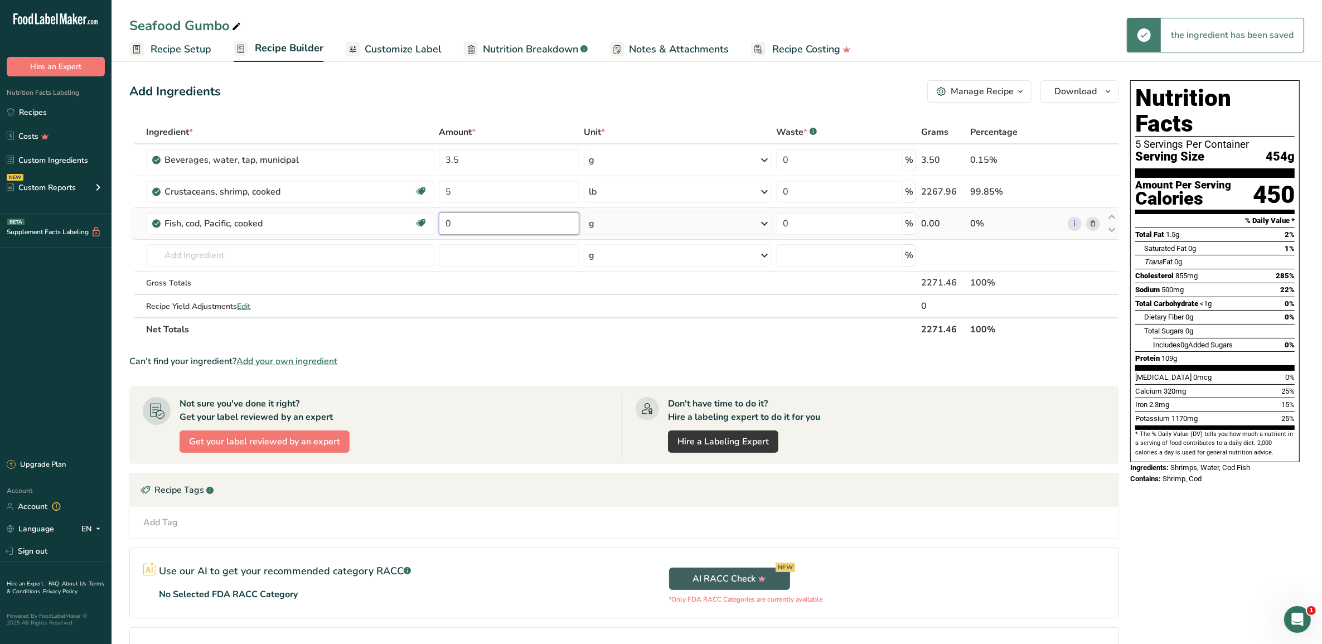
click at [563, 226] on input "0" at bounding box center [509, 223] width 141 height 22
type input "2.5"
click at [651, 221] on div "Ingredient * Amount * Unit * Waste * .a-a{fill:#347362;}.b-a{fill:#fff;} Grams …" at bounding box center [624, 230] width 990 height 221
click at [765, 219] on icon at bounding box center [764, 224] width 13 height 20
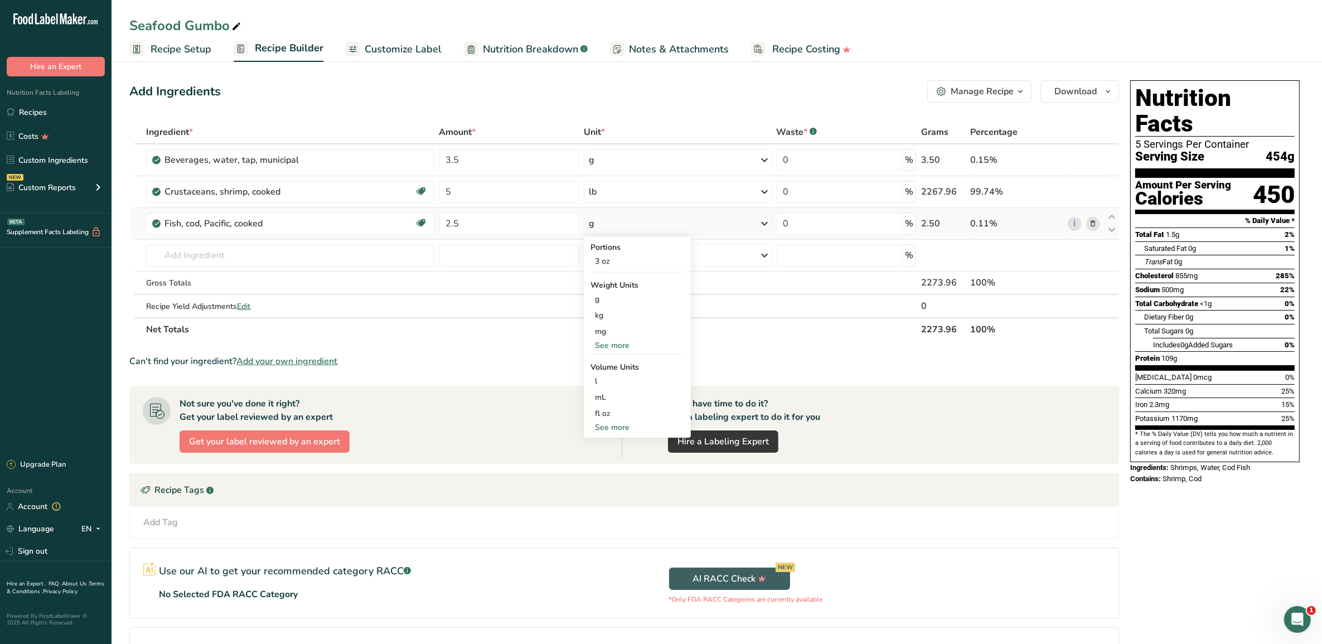
click at [626, 342] on div "See more" at bounding box center [638, 346] width 94 height 12
click at [609, 371] on div "lb" at bounding box center [638, 364] width 94 height 16
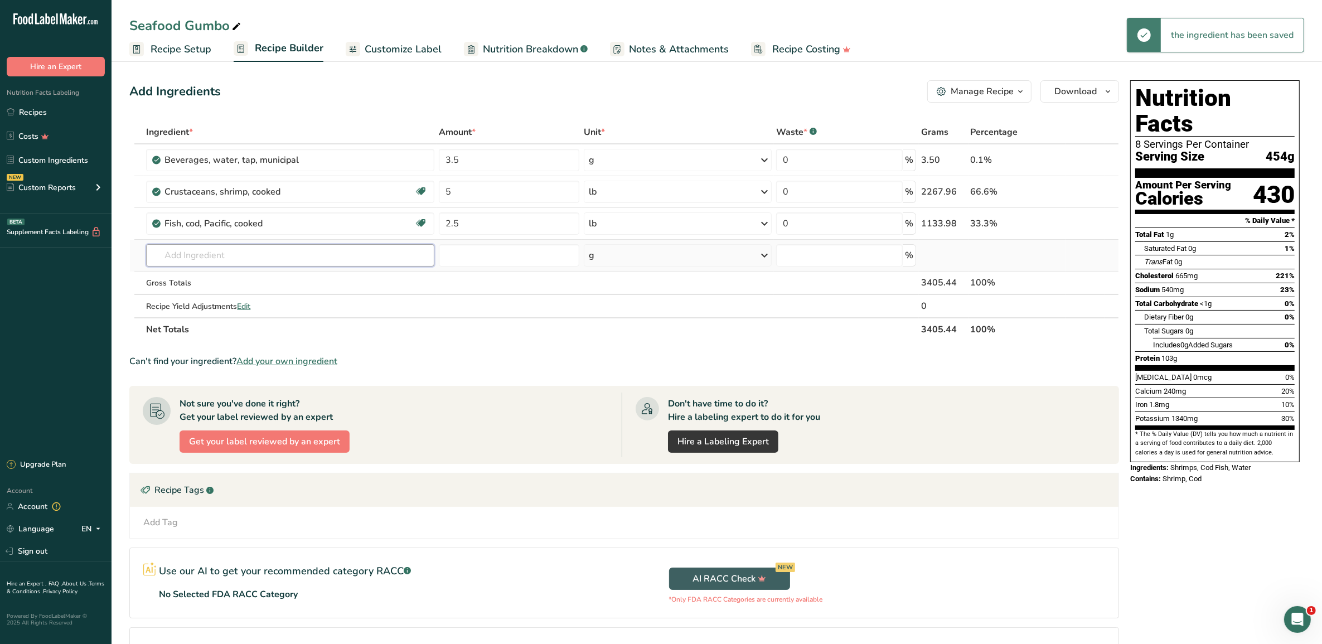
click at [316, 257] on input "text" at bounding box center [290, 255] width 288 height 22
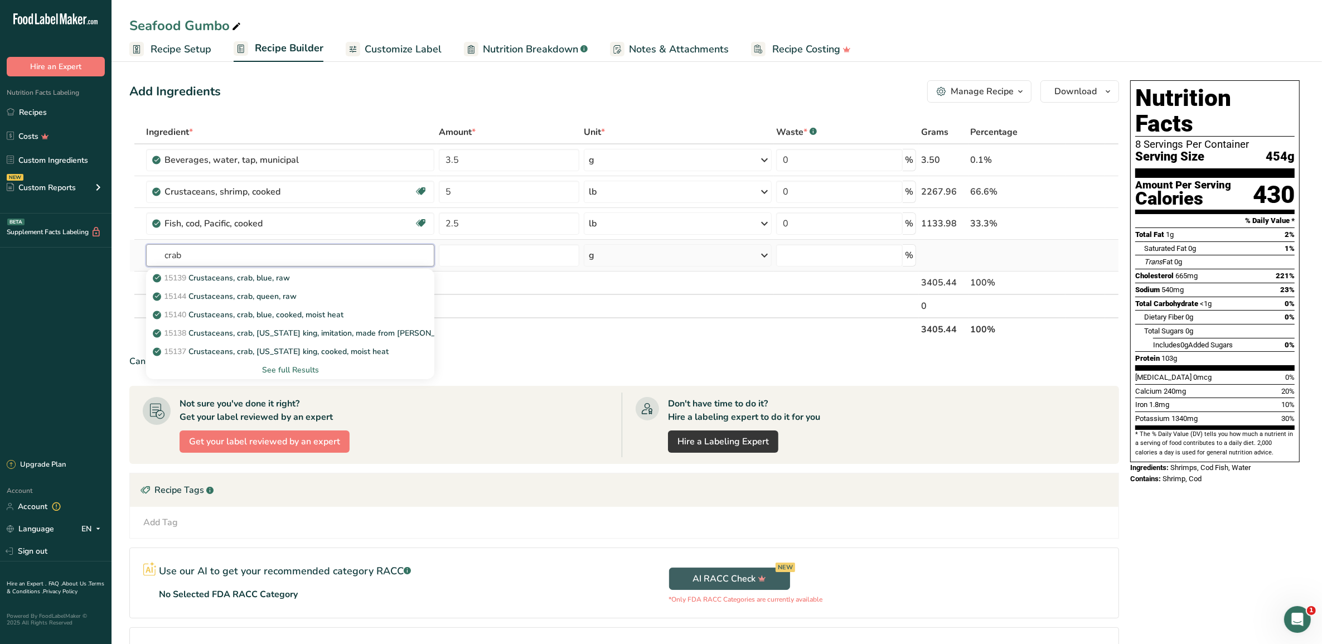
type input "crab"
click at [314, 366] on div "See full Results" at bounding box center [290, 370] width 270 height 12
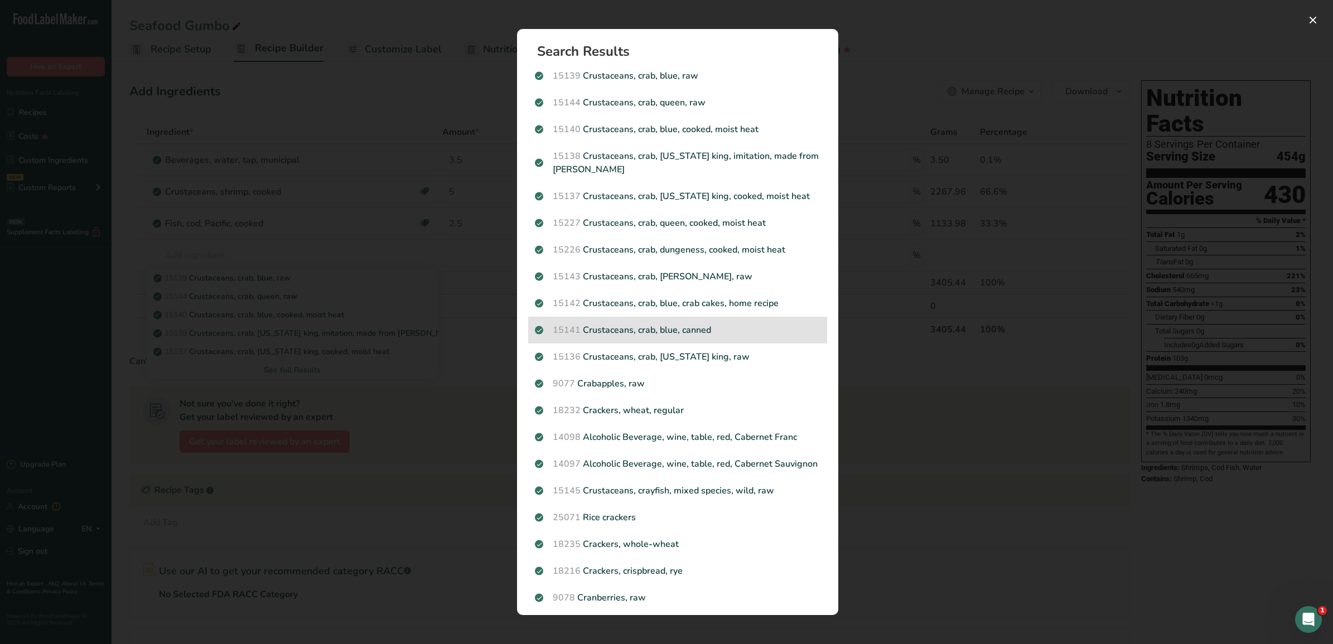
click at [676, 335] on p "15141 Crustaceans, crab, blue, canned" at bounding box center [678, 329] width 286 height 13
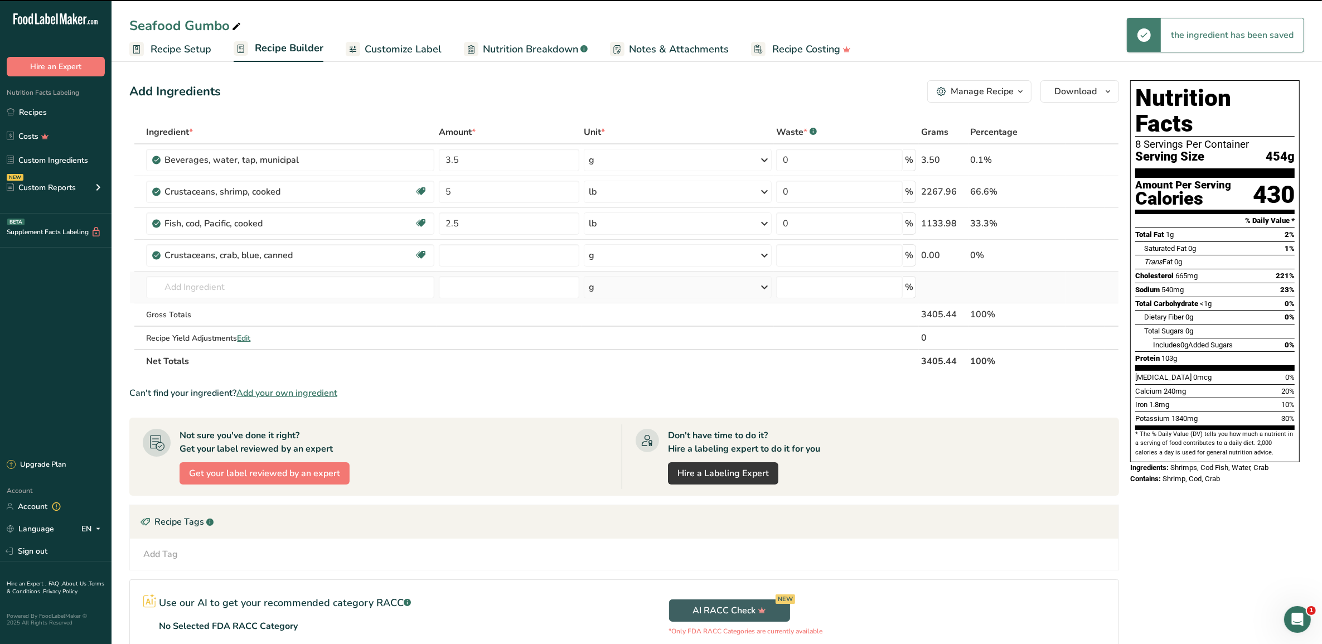
type input "0"
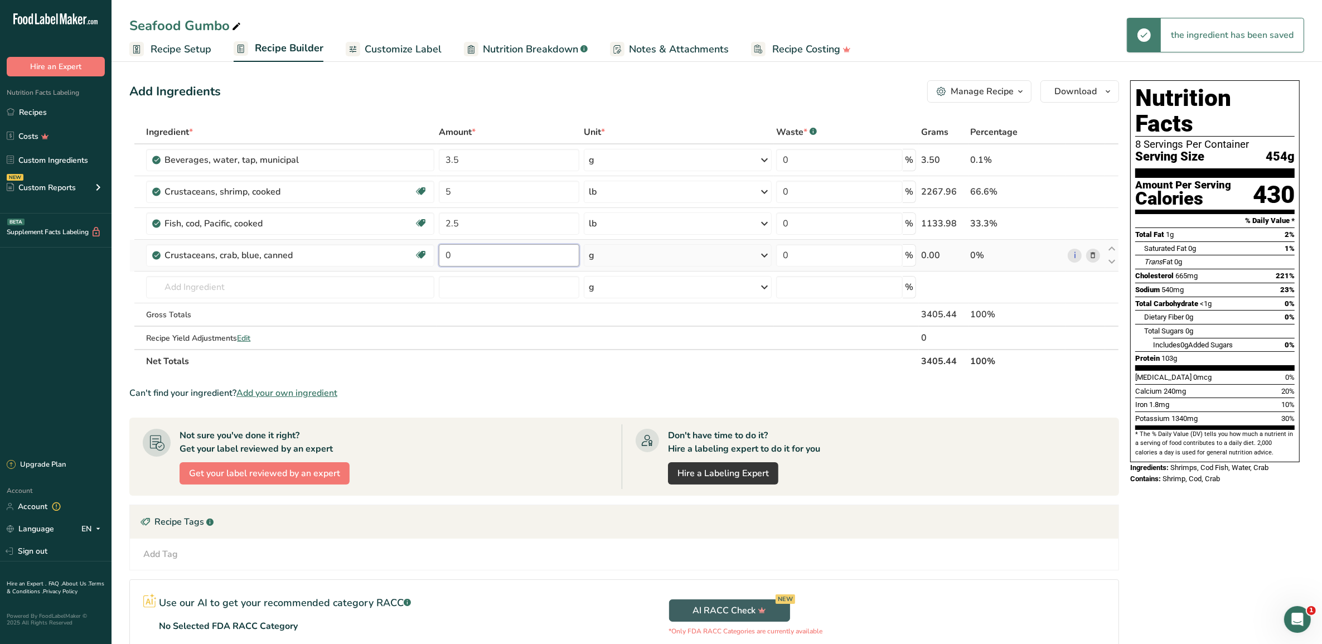
click at [559, 248] on input "0" at bounding box center [509, 255] width 141 height 22
click at [640, 257] on div "Ingredient * Amount * Unit * Waste * .a-a{fill:#347362;}.b-a{fill:#fff;} Grams …" at bounding box center [624, 246] width 990 height 253
click at [767, 251] on icon at bounding box center [764, 255] width 13 height 20
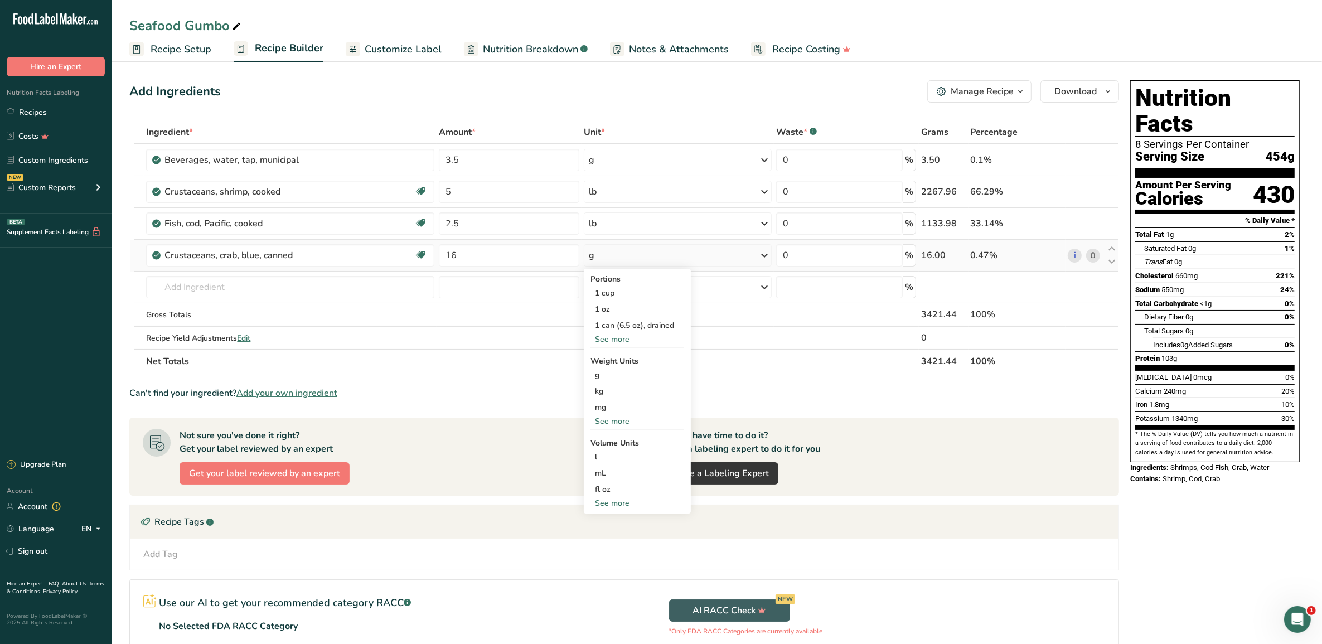
click at [615, 336] on div "See more" at bounding box center [638, 339] width 94 height 12
click at [615, 325] on div "1 can (6.5 oz), drained" at bounding box center [638, 325] width 94 height 16
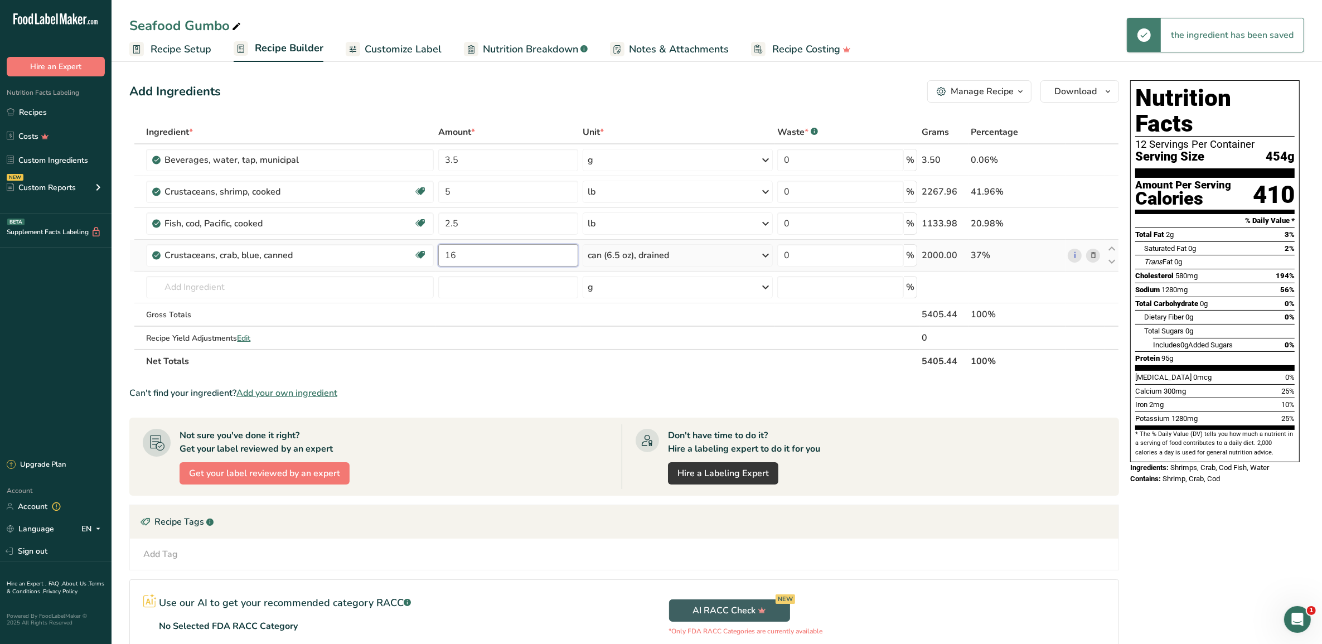
click at [470, 260] on input "16" at bounding box center [508, 255] width 140 height 22
type input "1"
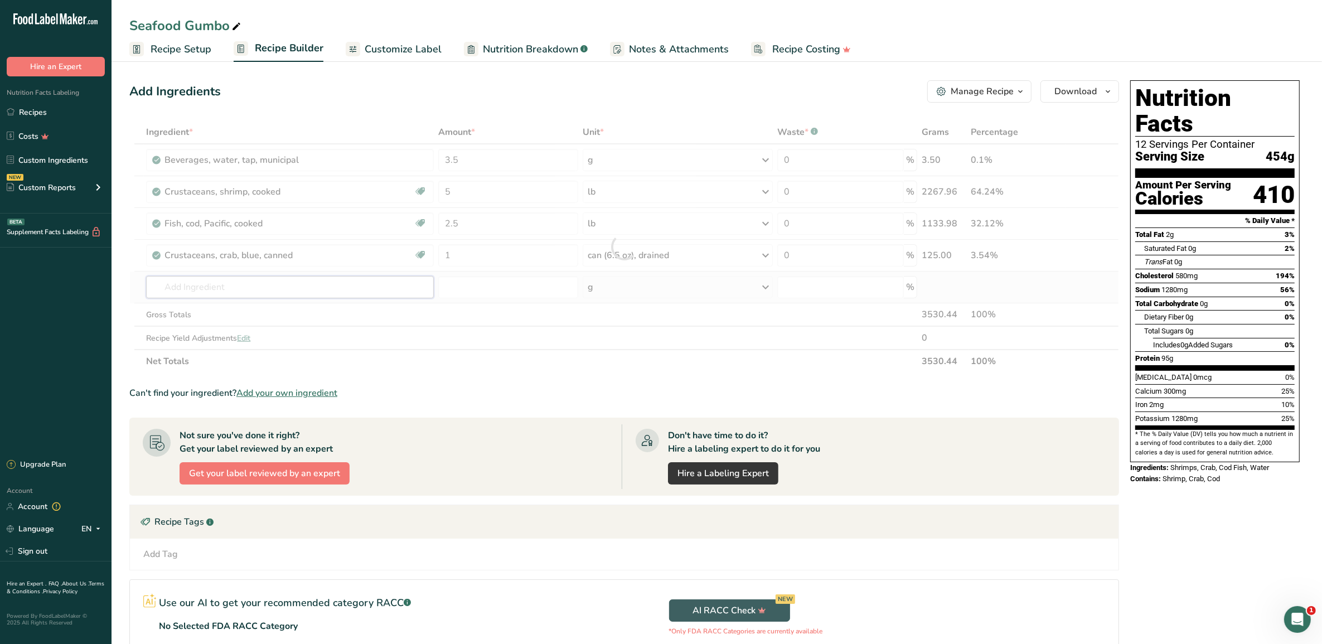
click at [333, 292] on div "Ingredient * Amount * Unit * Waste * .a-a{fill:#347362;}.b-a{fill:#fff;} Grams …" at bounding box center [624, 246] width 990 height 253
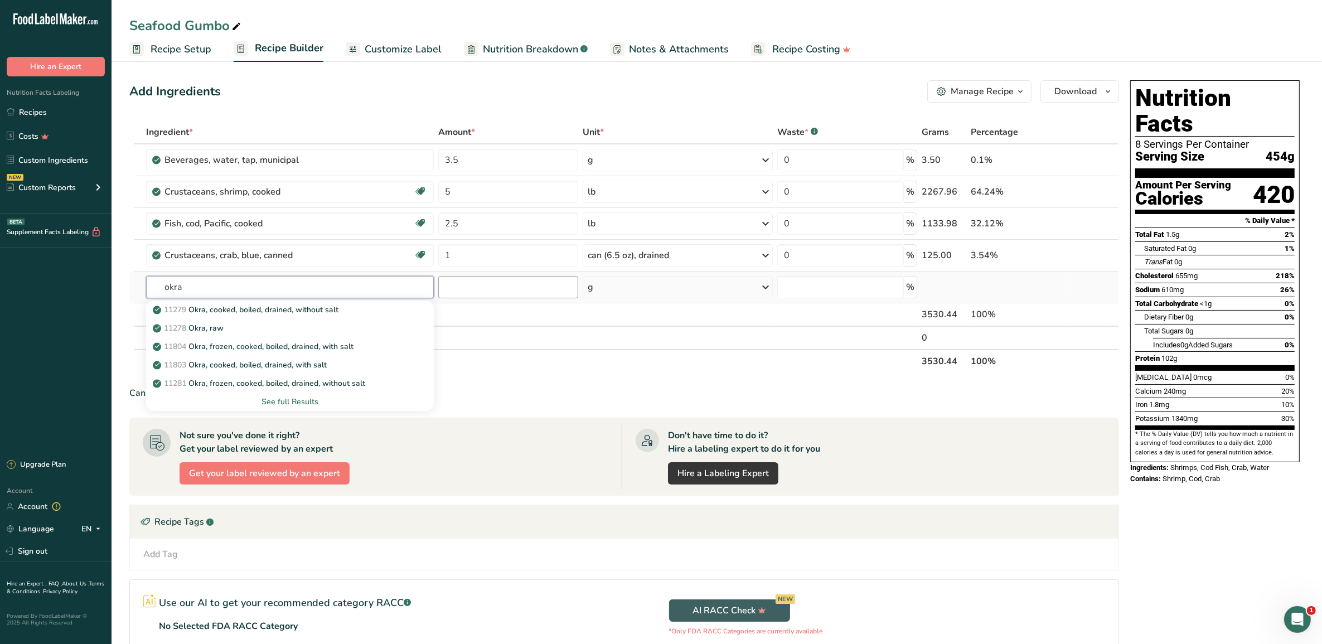
type input "okra"
click at [494, 282] on input "number" at bounding box center [508, 287] width 140 height 22
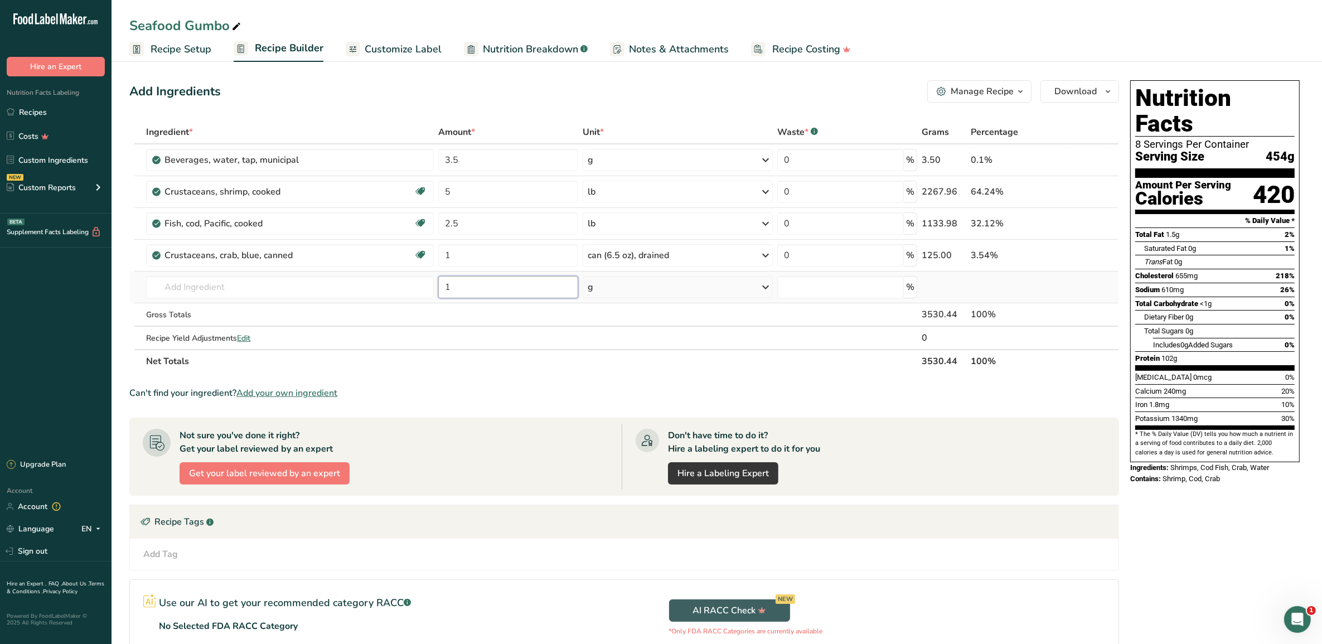
type input "1"
click at [766, 280] on icon at bounding box center [765, 287] width 13 height 20
click at [618, 371] on div "See more" at bounding box center [636, 376] width 94 height 12
click at [608, 391] on div "lb" at bounding box center [636, 394] width 94 height 16
drag, startPoint x: 445, startPoint y: 288, endPoint x: 461, endPoint y: 288, distance: 15.6
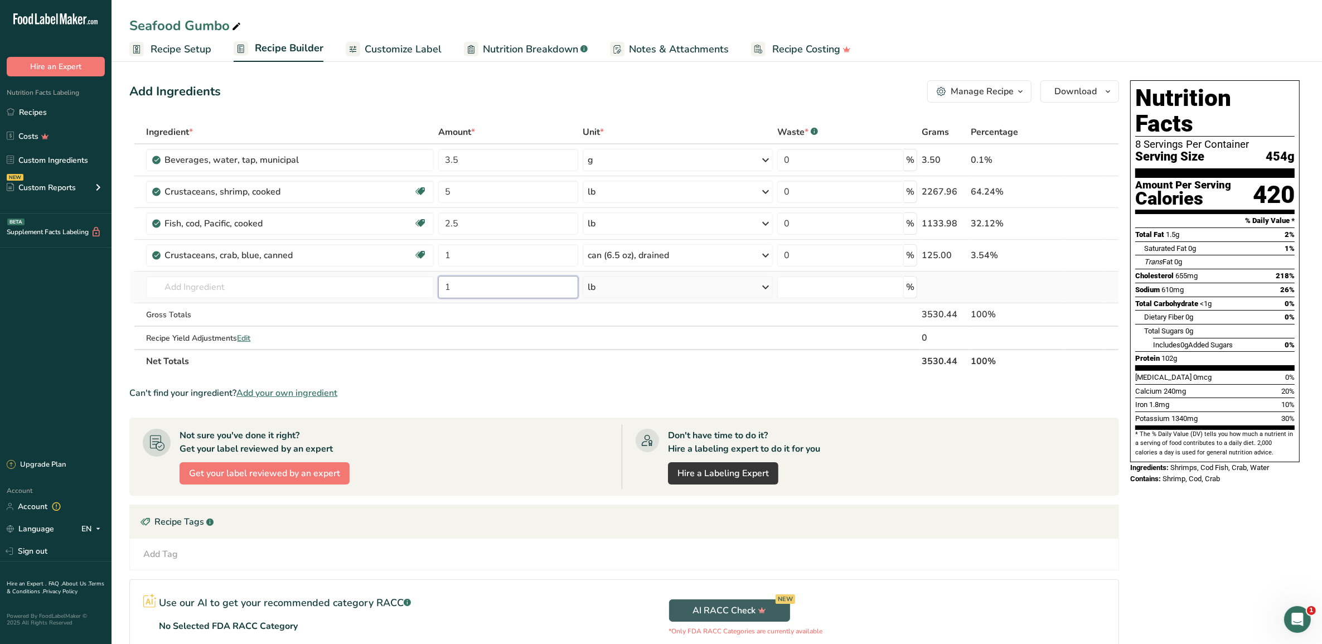
click at [445, 288] on input "1" at bounding box center [508, 287] width 140 height 22
type input "3"
click at [364, 289] on input "text" at bounding box center [290, 287] width 288 height 22
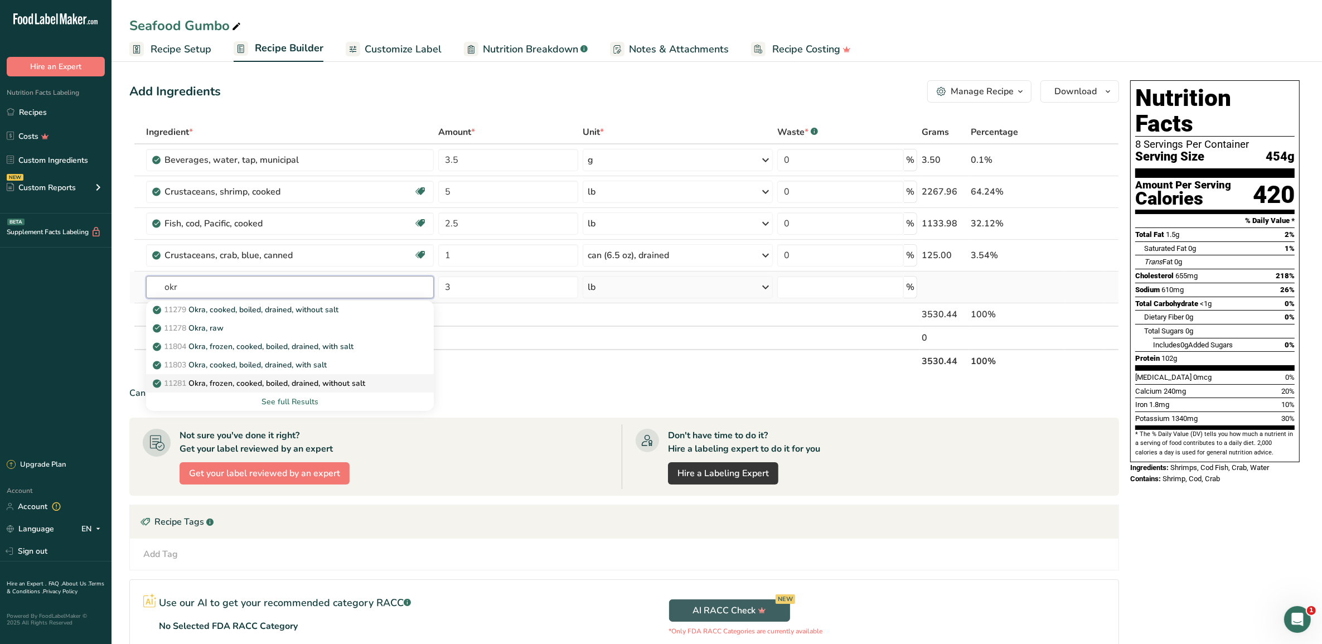
type input "okr"
click at [274, 384] on p "11281 Okra, frozen, cooked, boiled, drained, without salt" at bounding box center [260, 384] width 210 height 12
type input "Okra, frozen, cooked, boiled, drained, without salt"
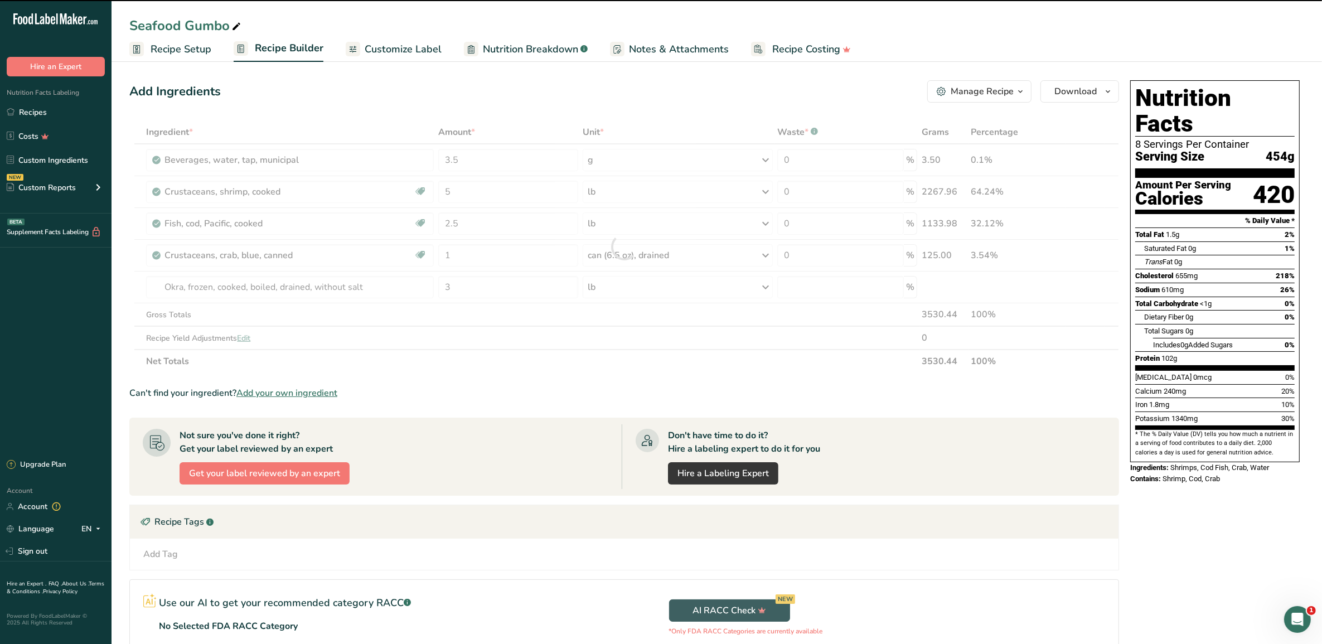
type input "0"
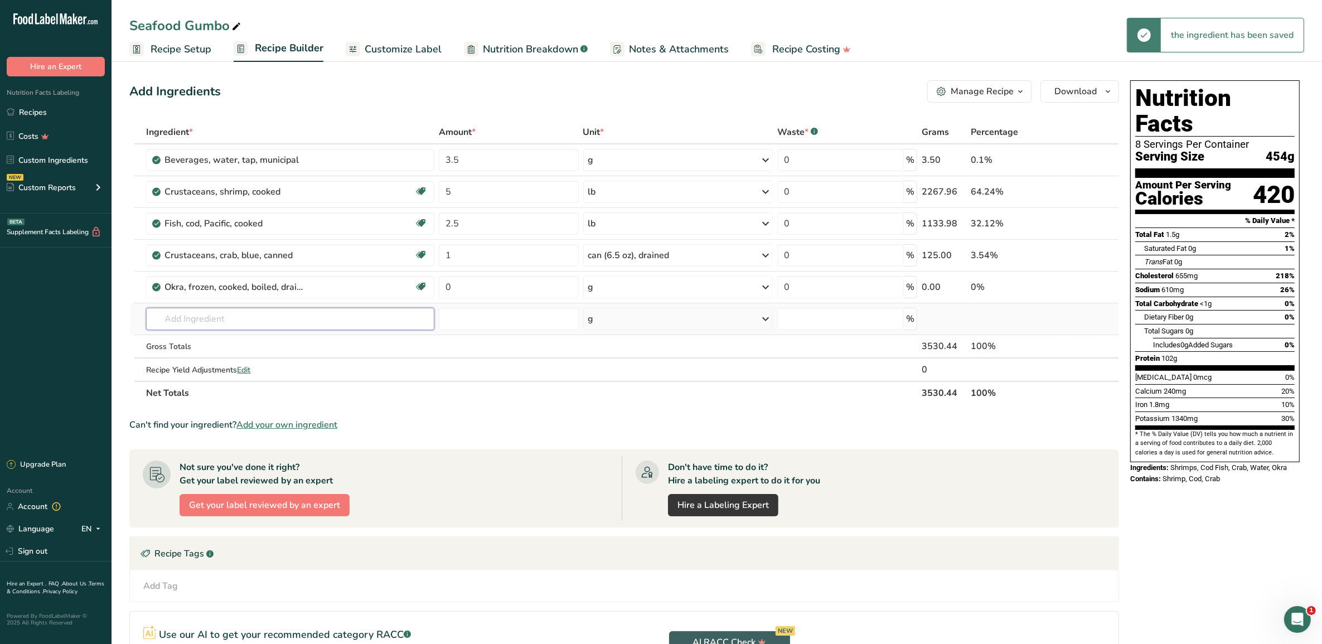
click at [233, 313] on input "text" at bounding box center [290, 319] width 288 height 22
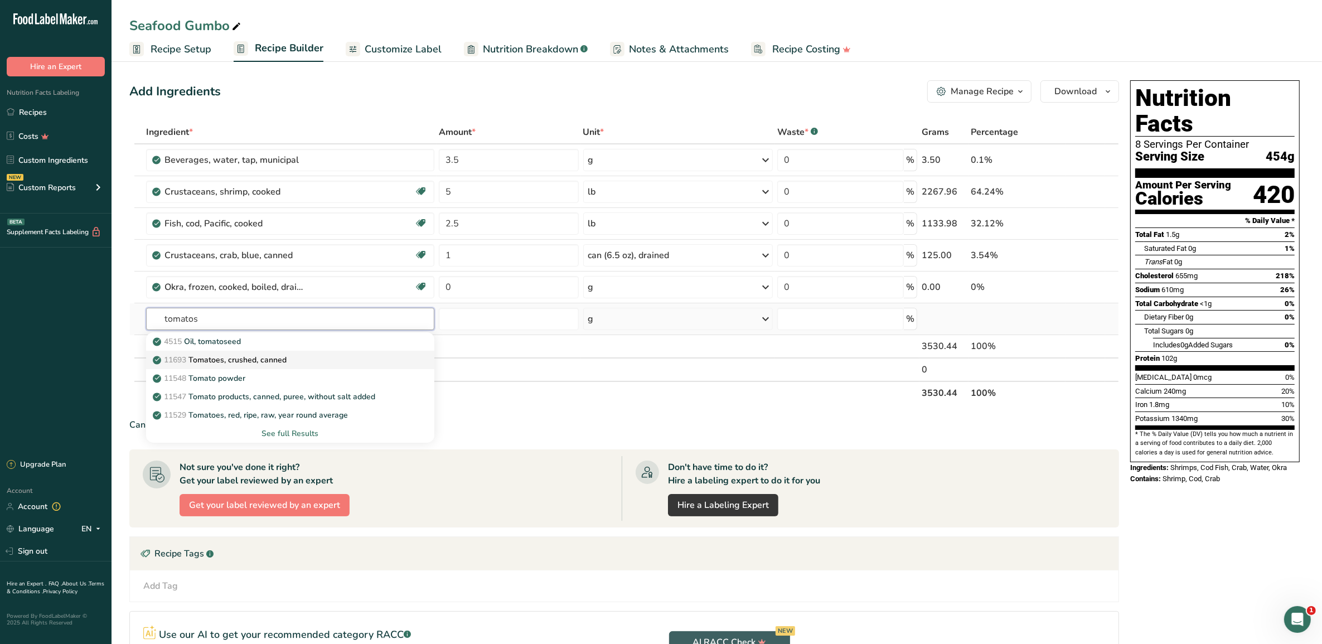
type input "tomatos"
click at [261, 358] on p "11693 Tomatoes, crushed, canned" at bounding box center [221, 360] width 132 height 12
type input "Tomatoes, crushed, canned"
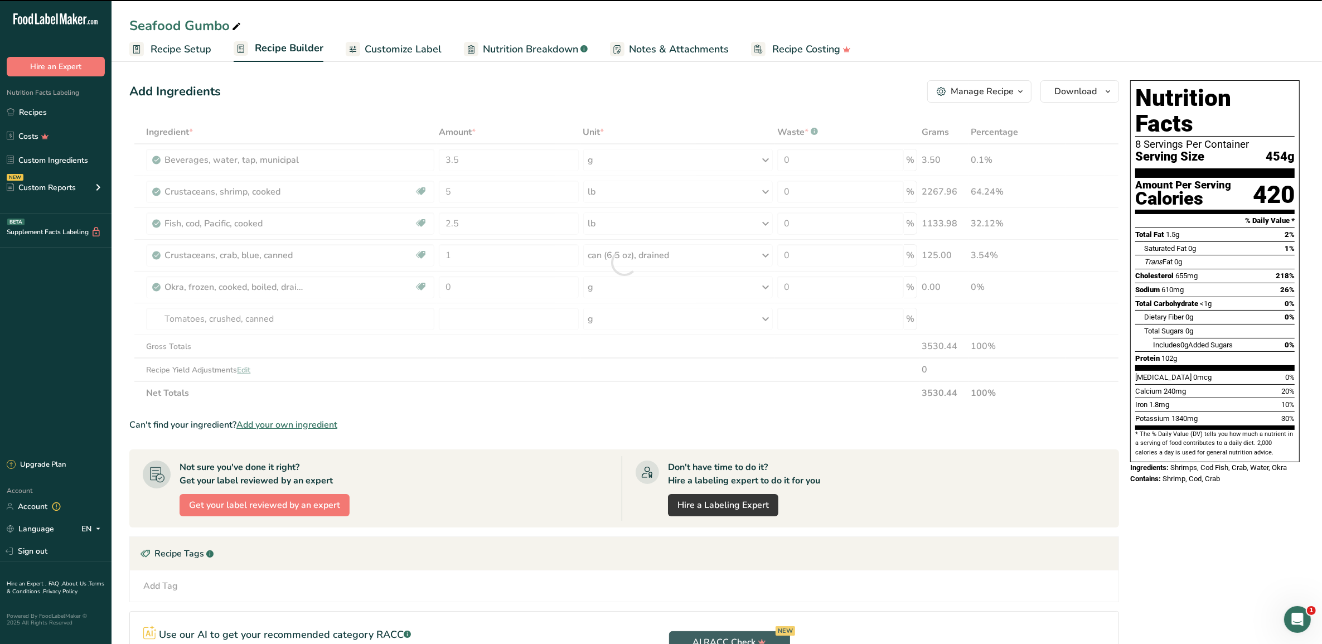
type input "0"
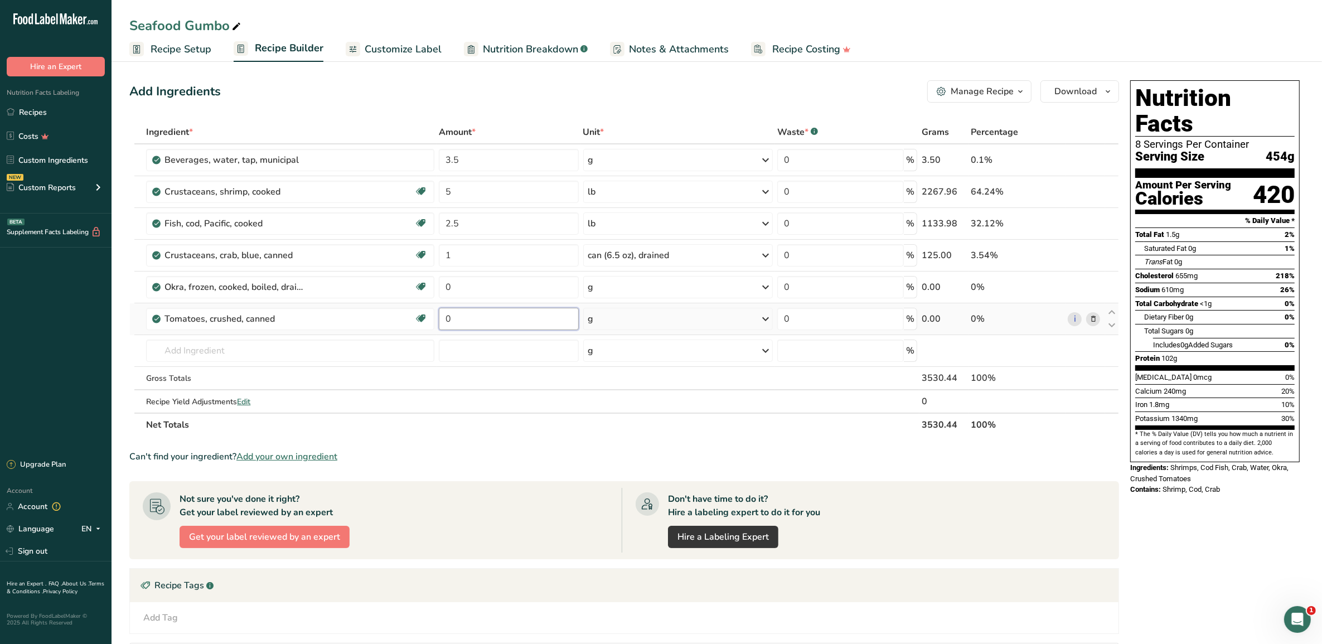
click at [461, 329] on input "0" at bounding box center [509, 319] width 140 height 22
type input "1"
click at [617, 318] on div "Ingredient * Amount * Unit * Waste * .a-a{fill:#347362;}.b-a{fill:#fff;} Grams …" at bounding box center [624, 278] width 990 height 316
click at [765, 313] on icon at bounding box center [765, 319] width 13 height 20
click at [620, 436] on div "See more" at bounding box center [637, 441] width 94 height 12
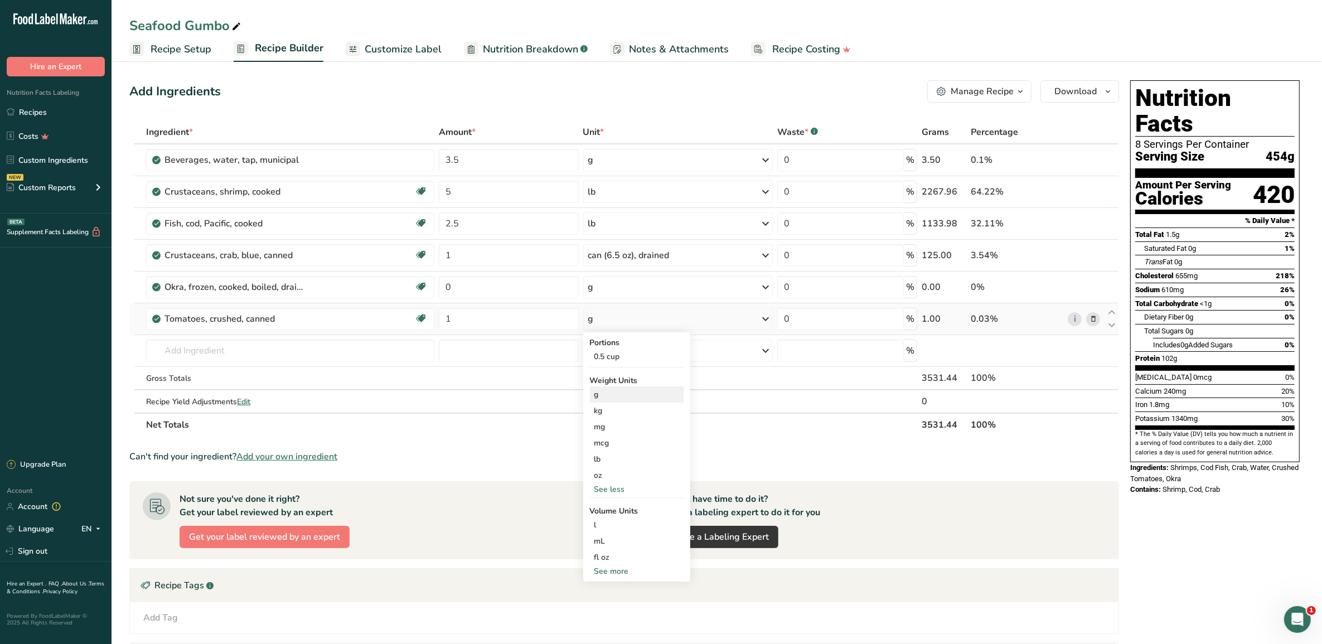
click at [603, 395] on div "g" at bounding box center [637, 394] width 94 height 16
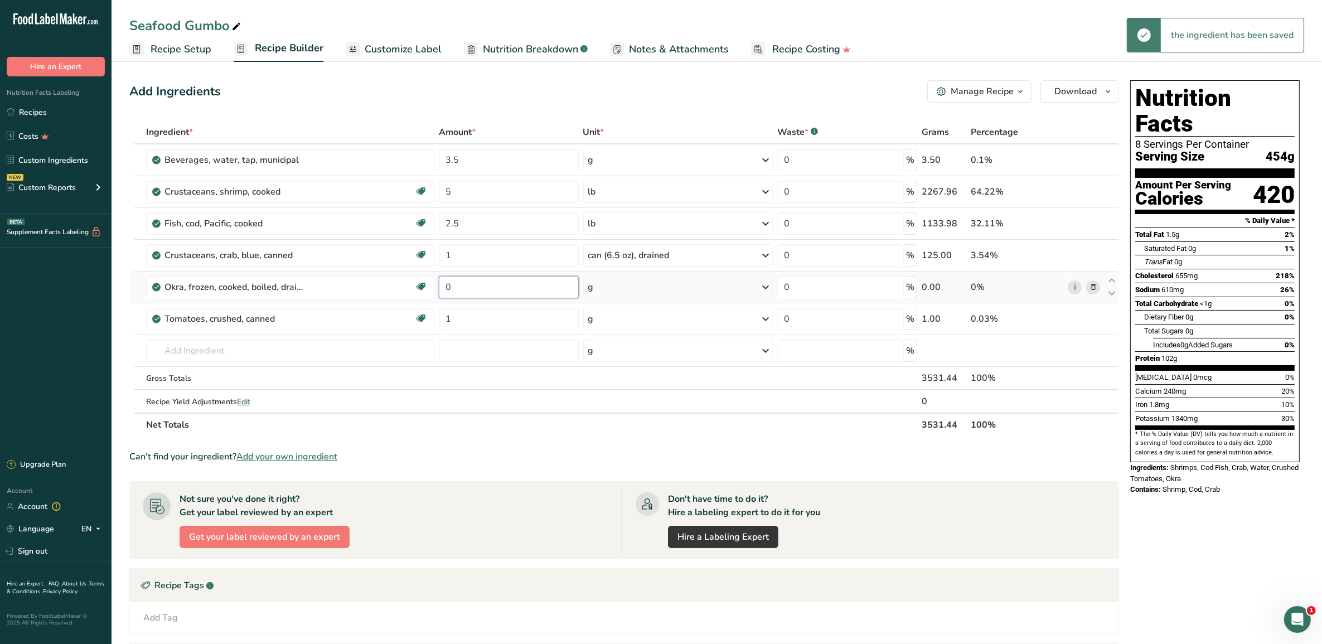
click at [475, 291] on input "0" at bounding box center [509, 287] width 140 height 22
type input "3"
click at [766, 283] on div "Ingredient * Amount * Unit * Waste * .a-a{fill:#347362;}.b-a{fill:#fff;} Grams …" at bounding box center [624, 278] width 990 height 316
click at [768, 284] on icon at bounding box center [765, 287] width 13 height 20
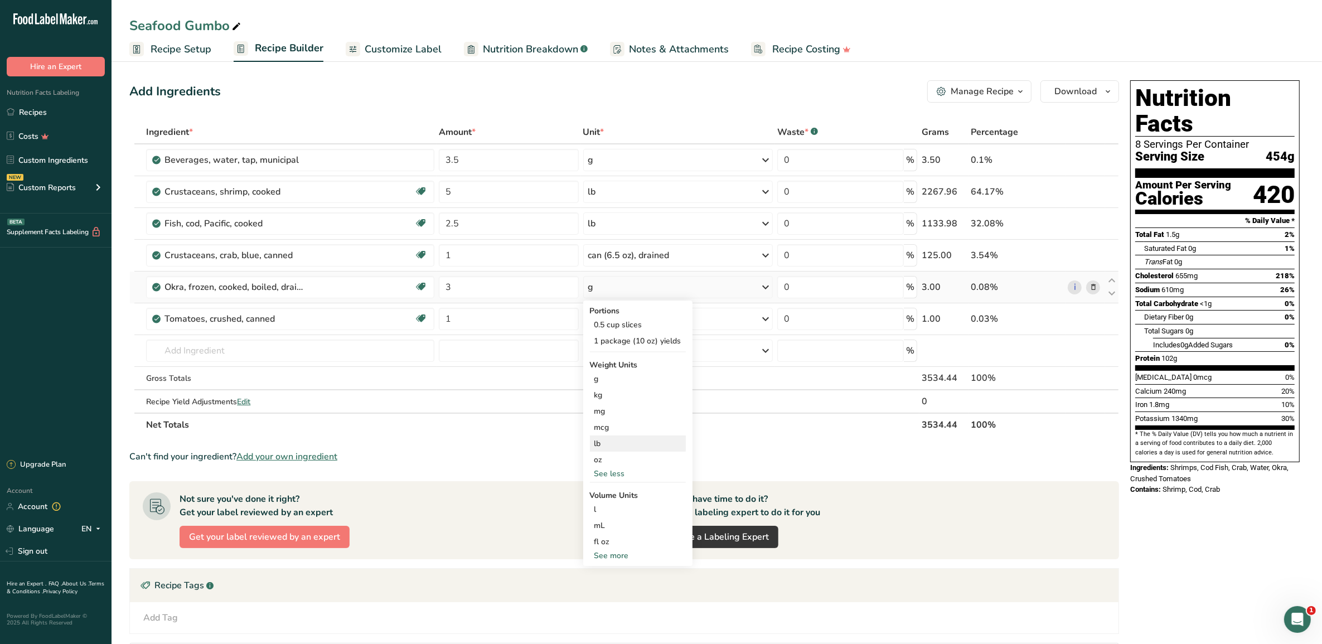
click at [603, 444] on div "lb" at bounding box center [638, 444] width 96 height 16
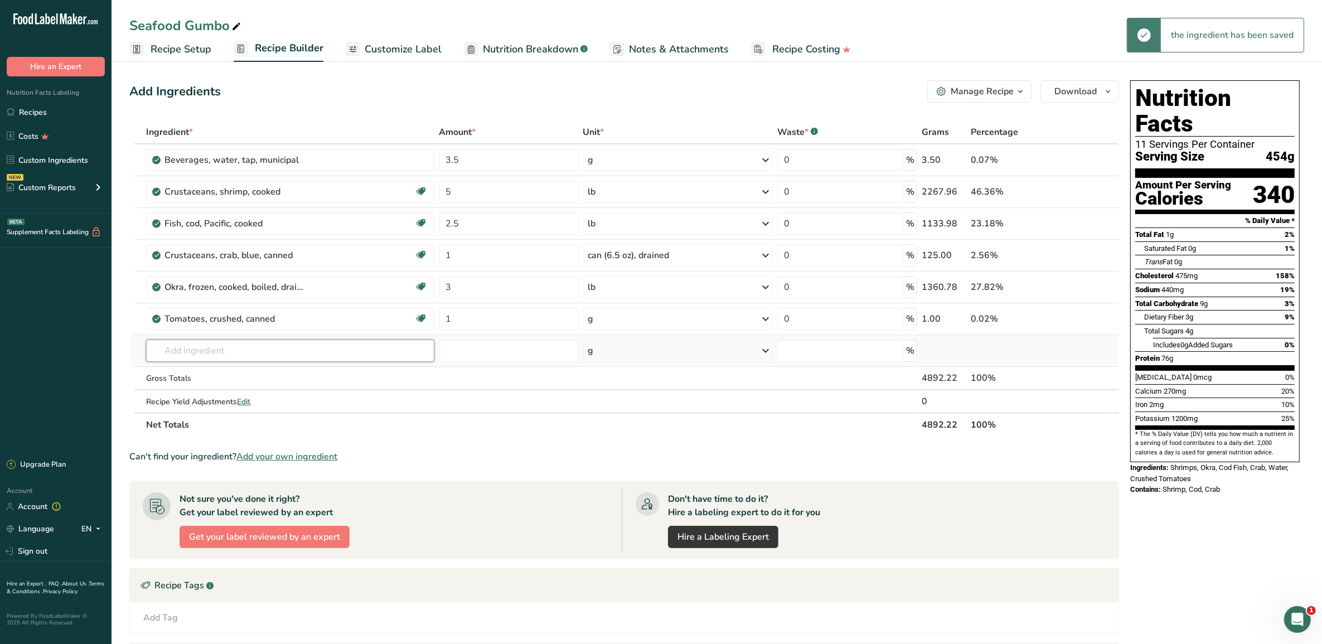
click at [258, 353] on input "text" at bounding box center [290, 351] width 288 height 22
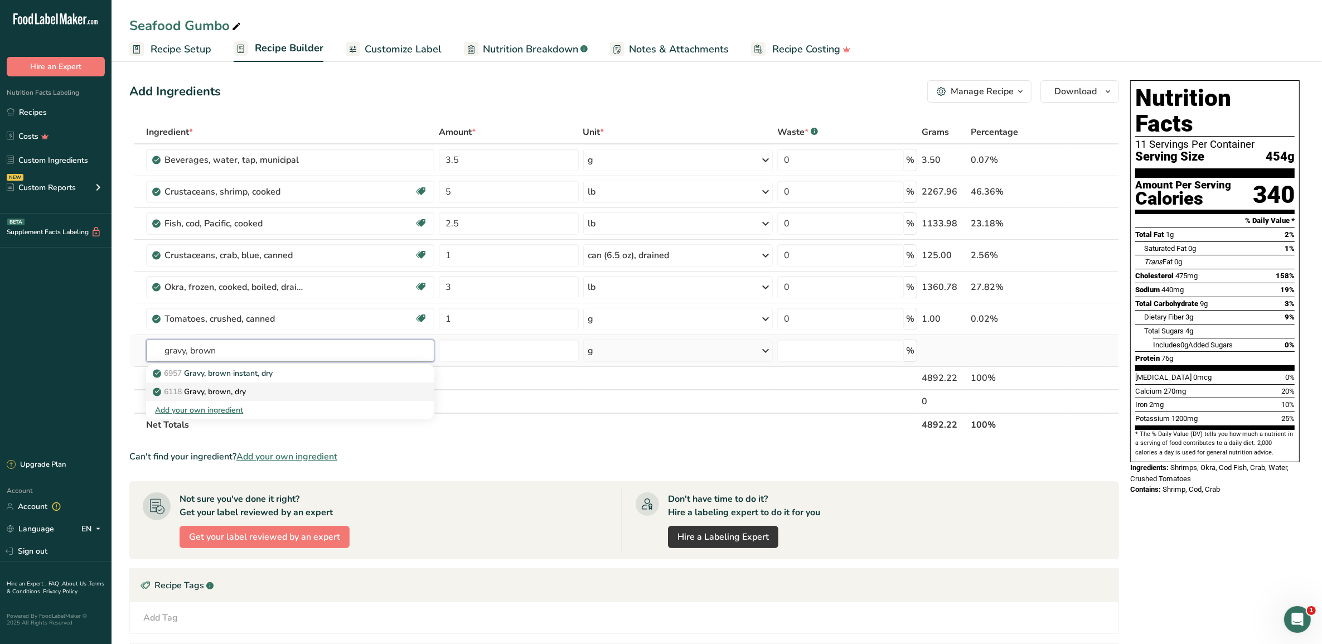
type input "gravy, brown"
click at [251, 386] on div "6118 Gravy, brown, dry" at bounding box center [281, 392] width 252 height 12
type input "Gravy, brown, dry"
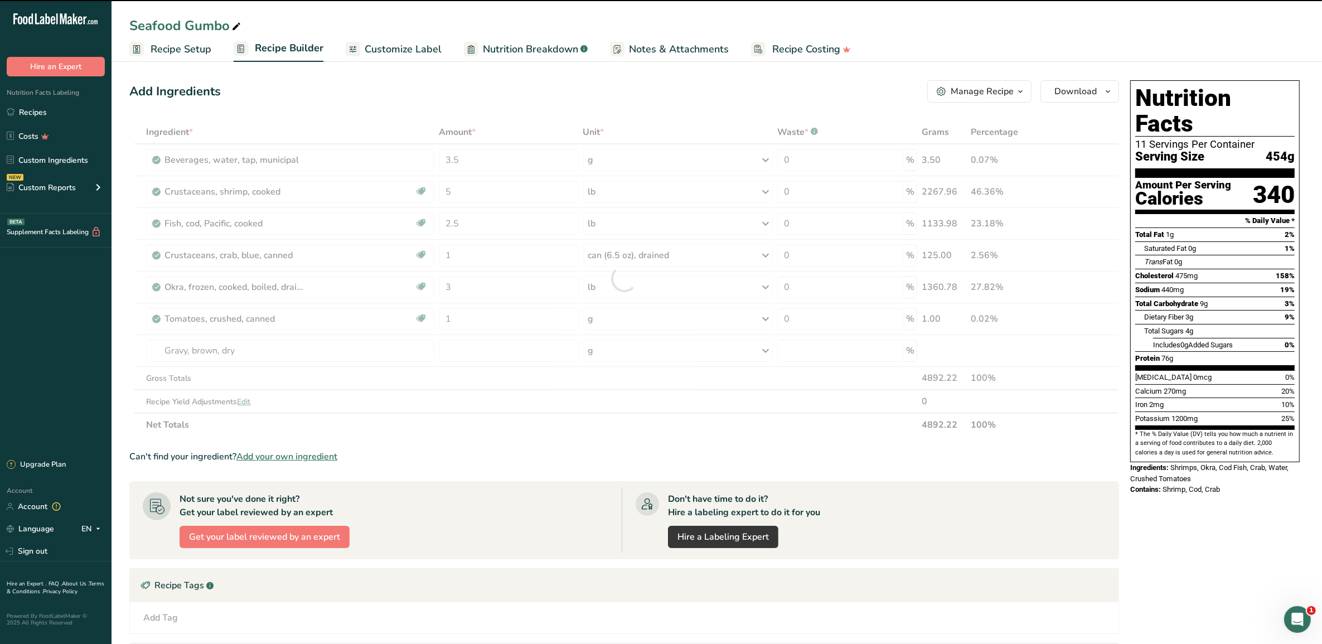
type input "0"
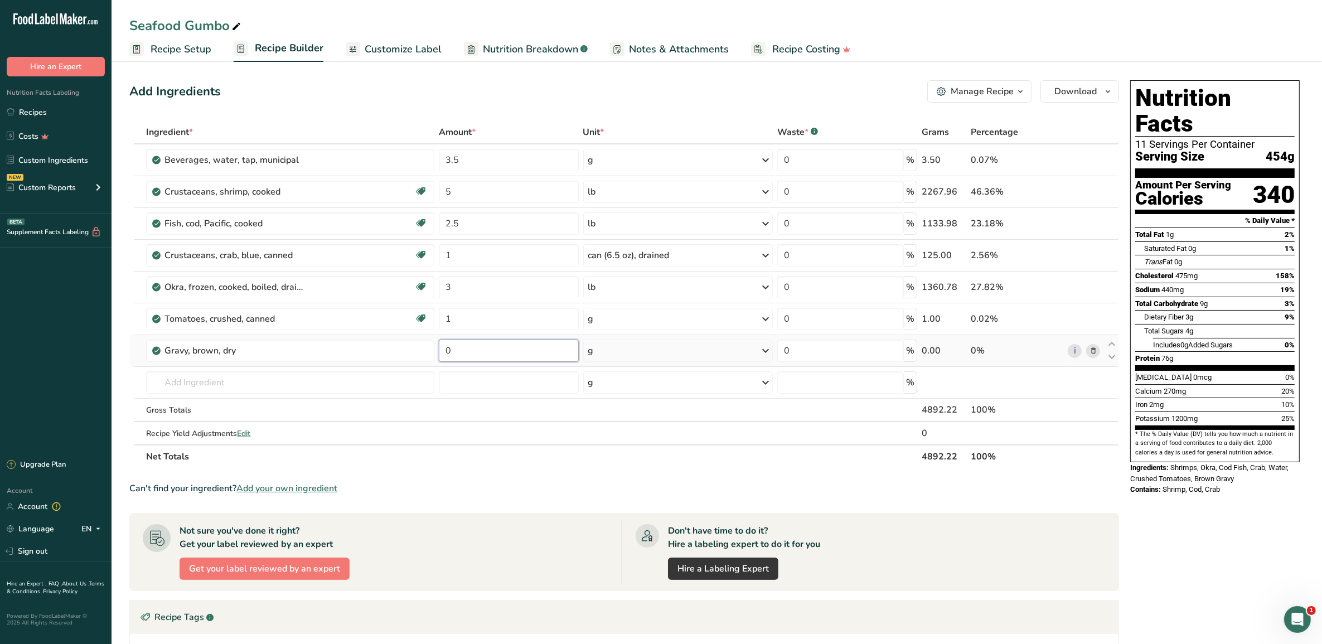
click at [468, 358] on input "0" at bounding box center [509, 351] width 140 height 22
type input "1"
click at [659, 345] on div "Ingredient * Amount * Unit * Waste * .a-a{fill:#347362;}.b-a{fill:#fff;} Grams …" at bounding box center [624, 294] width 990 height 348
click at [767, 346] on icon at bounding box center [765, 351] width 13 height 20
click at [613, 470] on div "See more" at bounding box center [637, 473] width 94 height 12
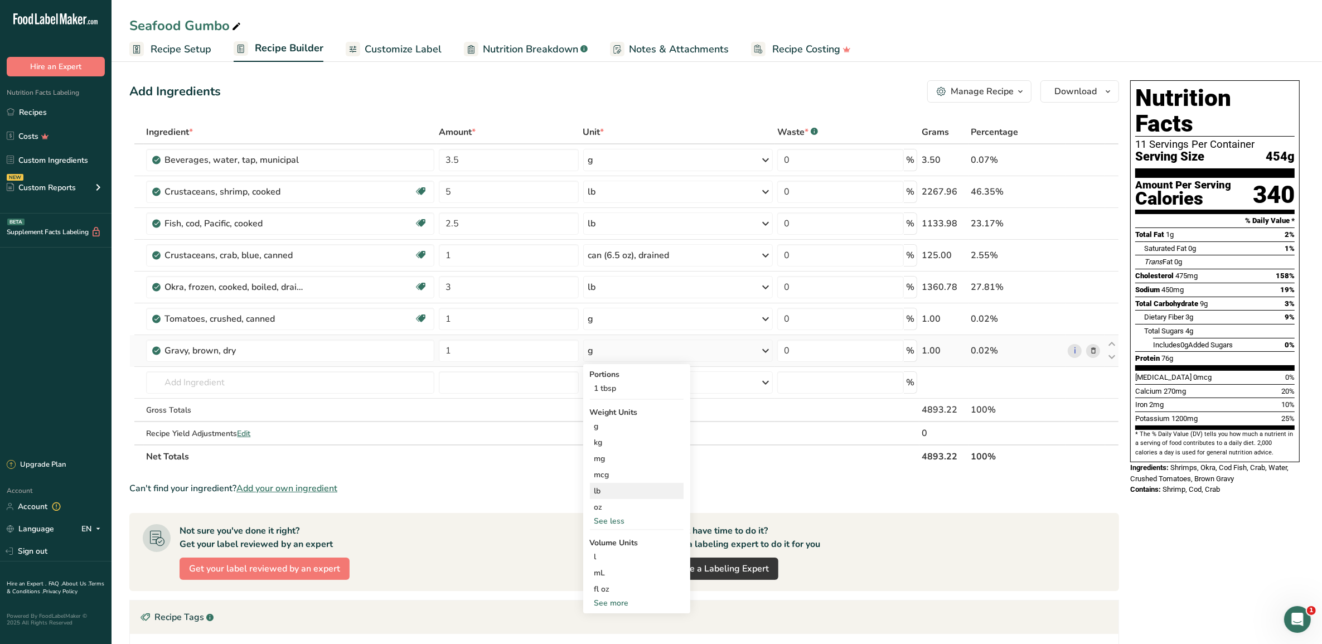
click at [595, 494] on div "lb" at bounding box center [637, 491] width 94 height 16
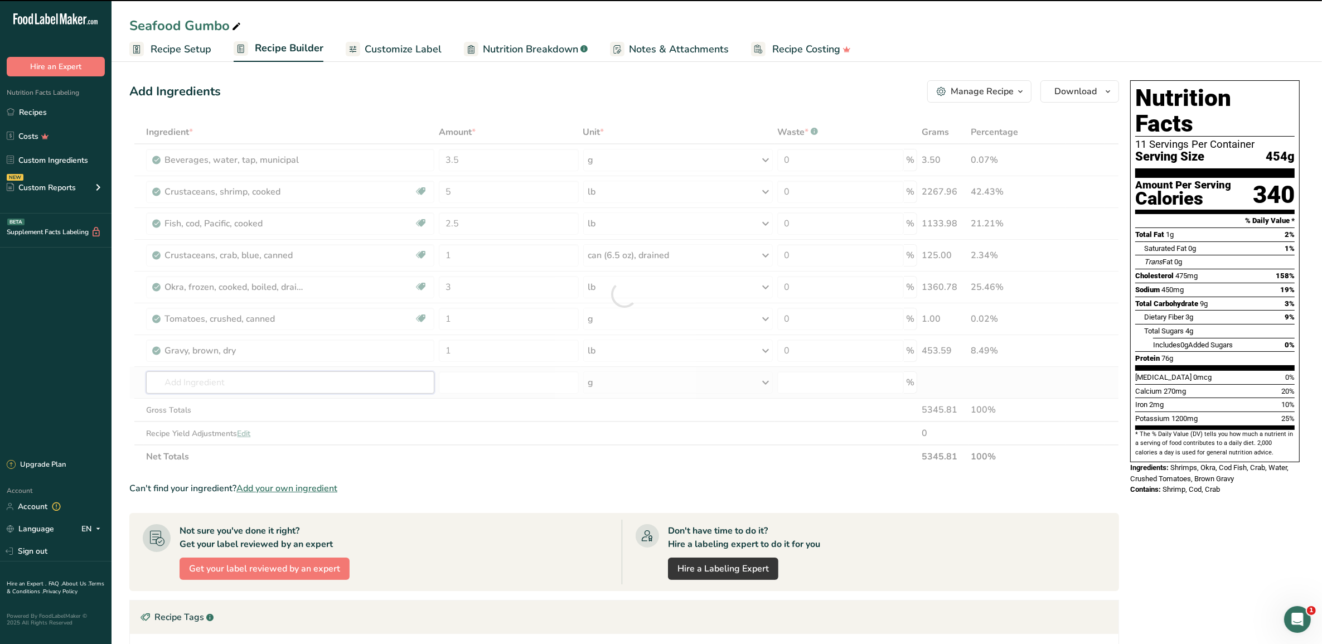
click at [320, 376] on input "text" at bounding box center [290, 382] width 288 height 22
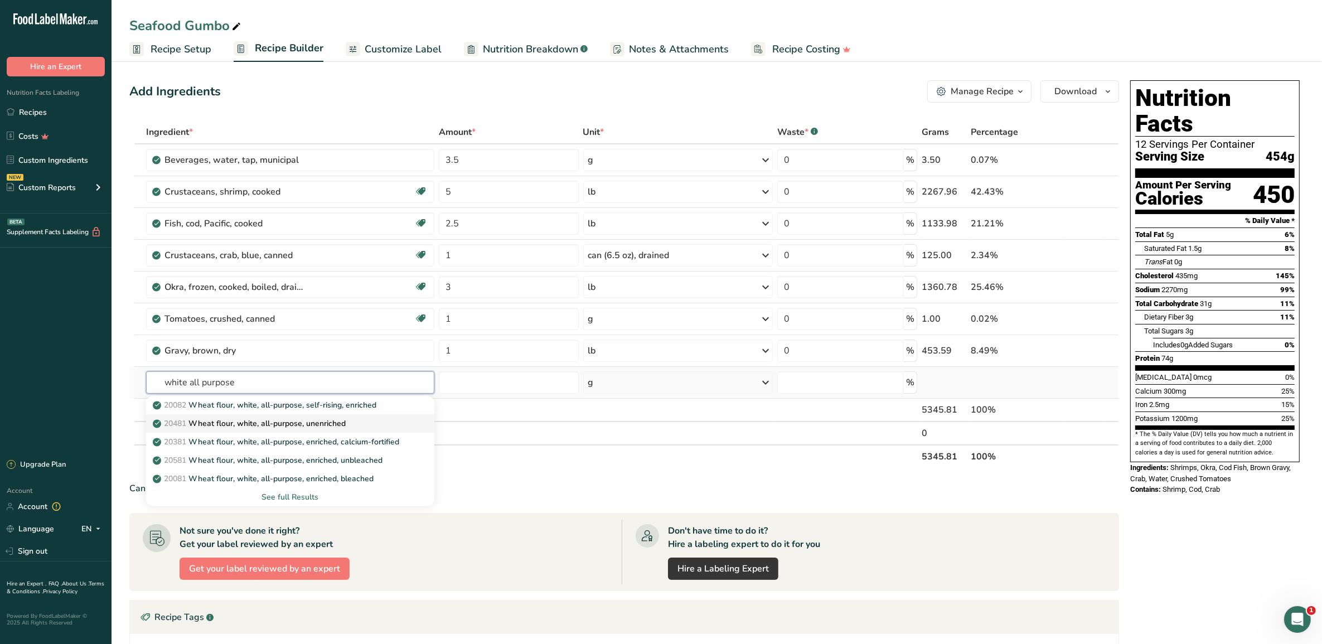
type input "white all purpose"
click at [318, 420] on p "20481 Wheat flour, white, all-purpose, unenriched" at bounding box center [250, 424] width 191 height 12
type input "Wheat flour, white, all-purpose, unenriched"
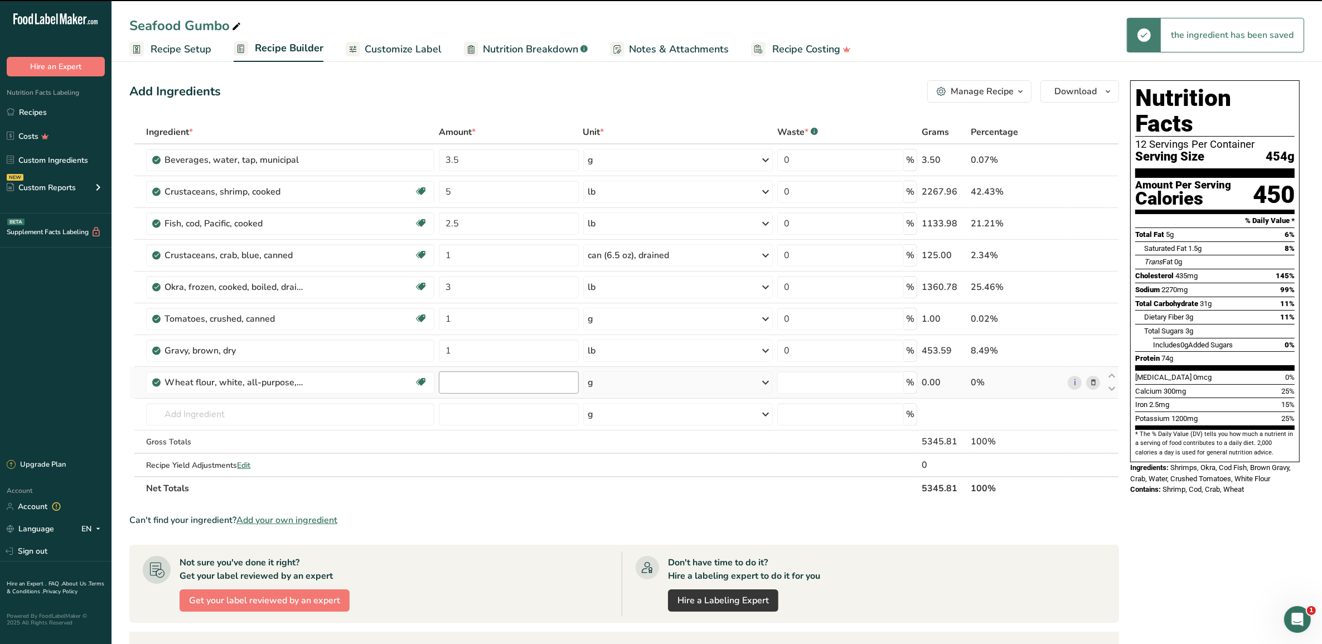
type input "0"
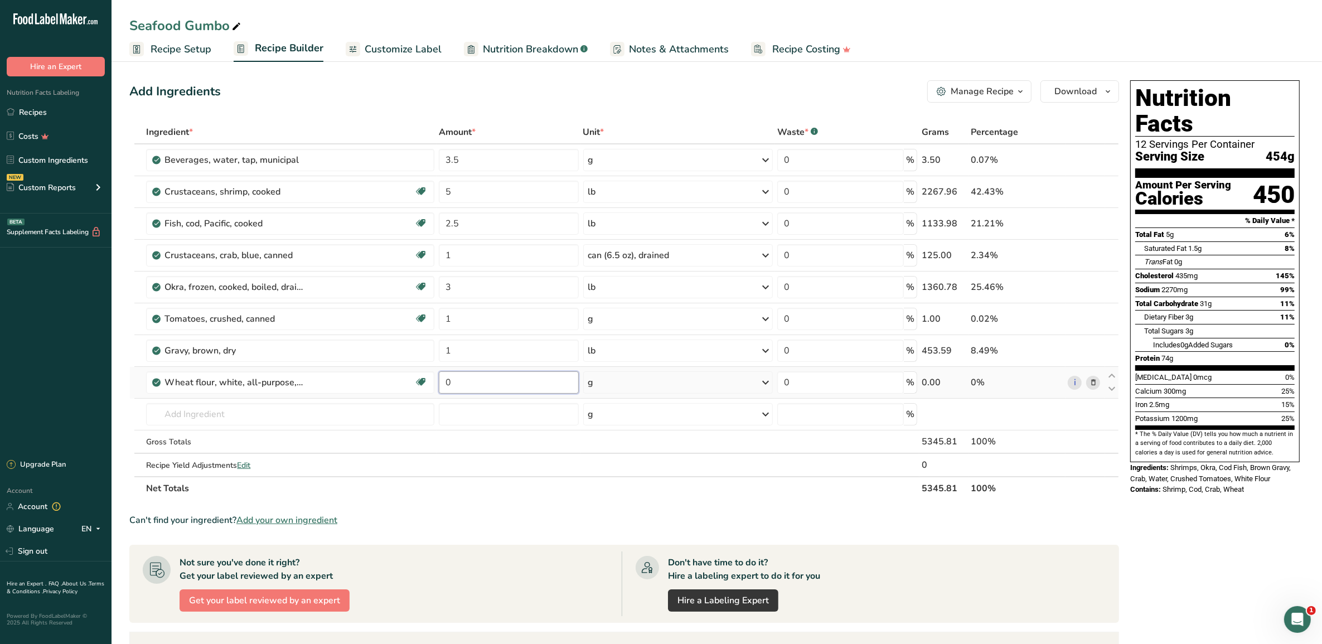
click at [509, 386] on input "0" at bounding box center [509, 382] width 140 height 22
type input "1"
click at [612, 380] on div "Ingredient * Amount * Unit * Waste * .a-a{fill:#347362;}.b-a{fill:#fff;} Grams …" at bounding box center [624, 310] width 990 height 380
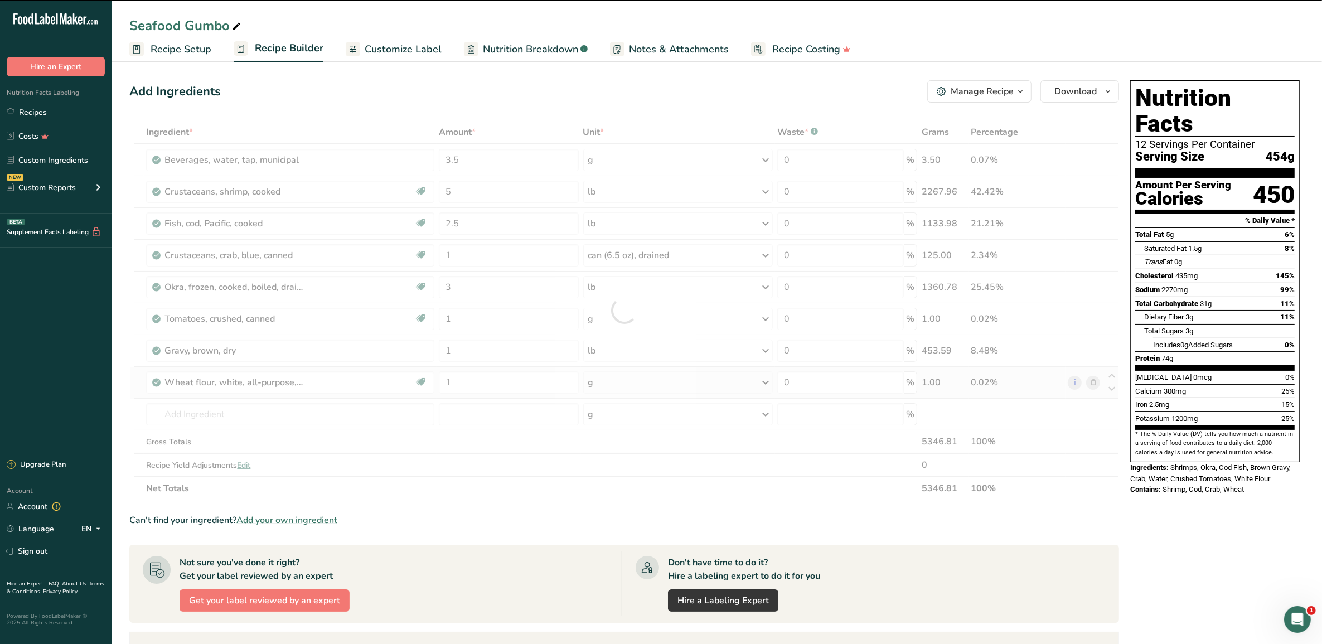
click at [767, 381] on icon at bounding box center [765, 382] width 13 height 20
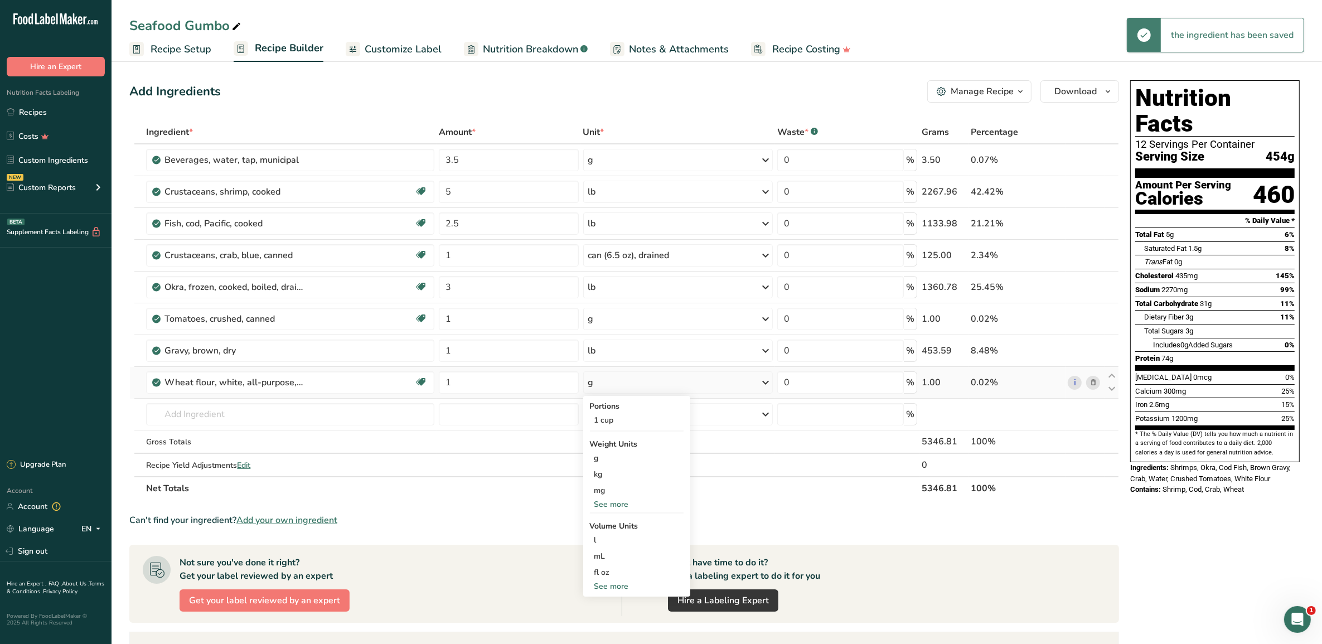
click at [767, 381] on icon at bounding box center [765, 382] width 13 height 20
click at [607, 504] on div "See more" at bounding box center [637, 505] width 94 height 12
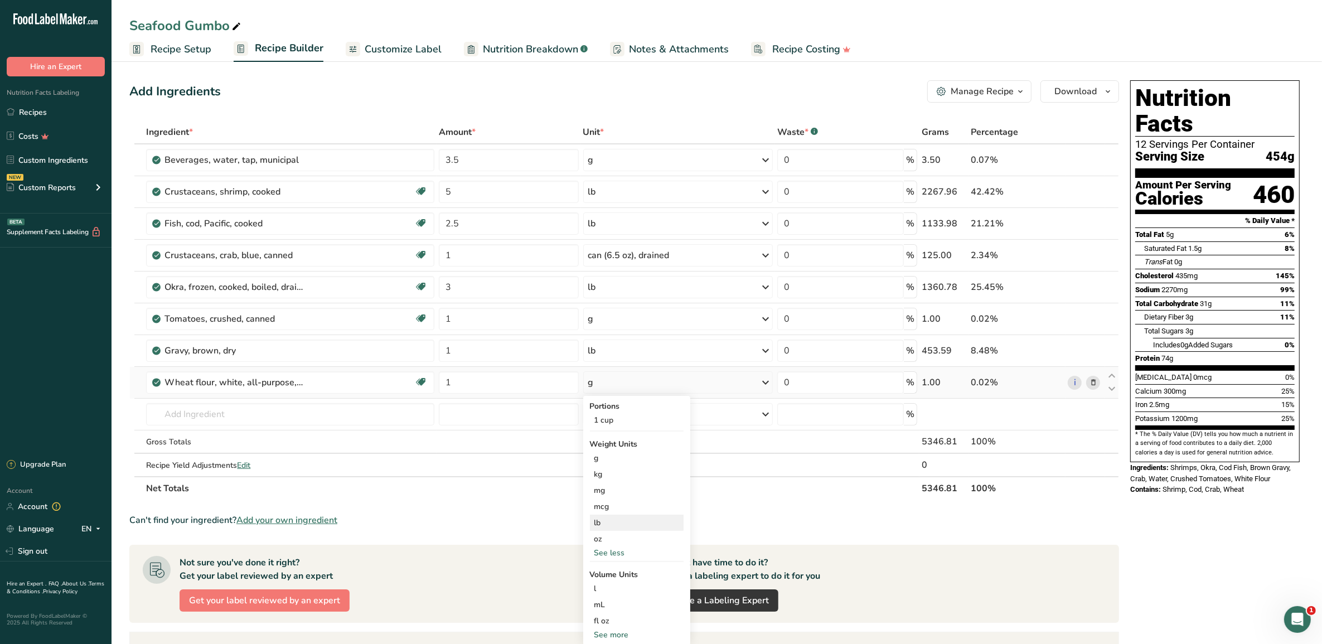
click at [599, 519] on div "lb" at bounding box center [637, 523] width 94 height 16
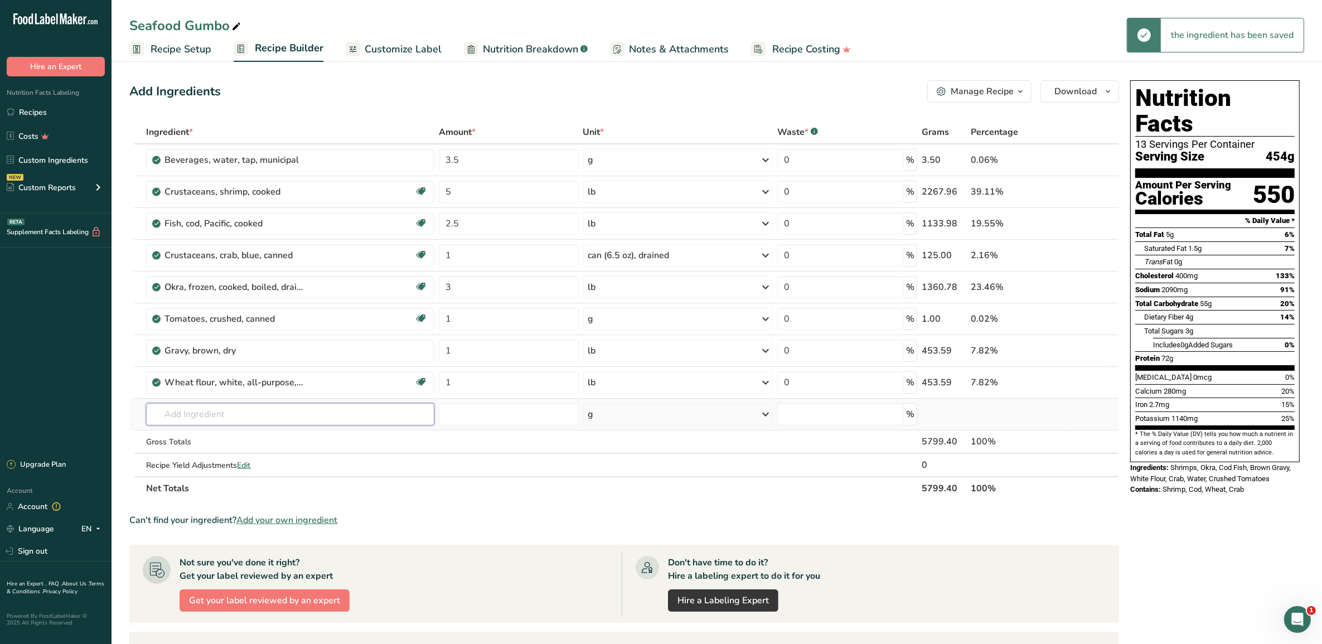
click at [370, 414] on input "text" at bounding box center [290, 414] width 288 height 22
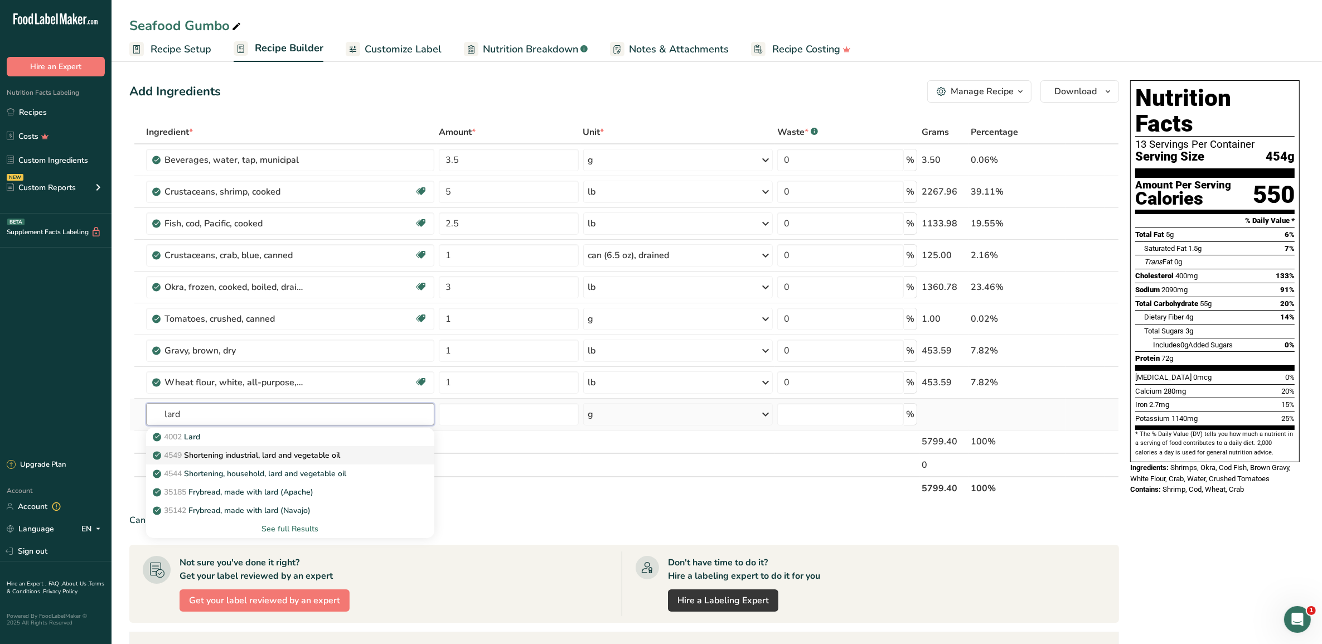
type input "lard"
click at [306, 453] on p "4549 Shortening industrial, lard and vegetable oil" at bounding box center [247, 455] width 185 height 12
type input "Shortening industrial, lard and vegetable oil"
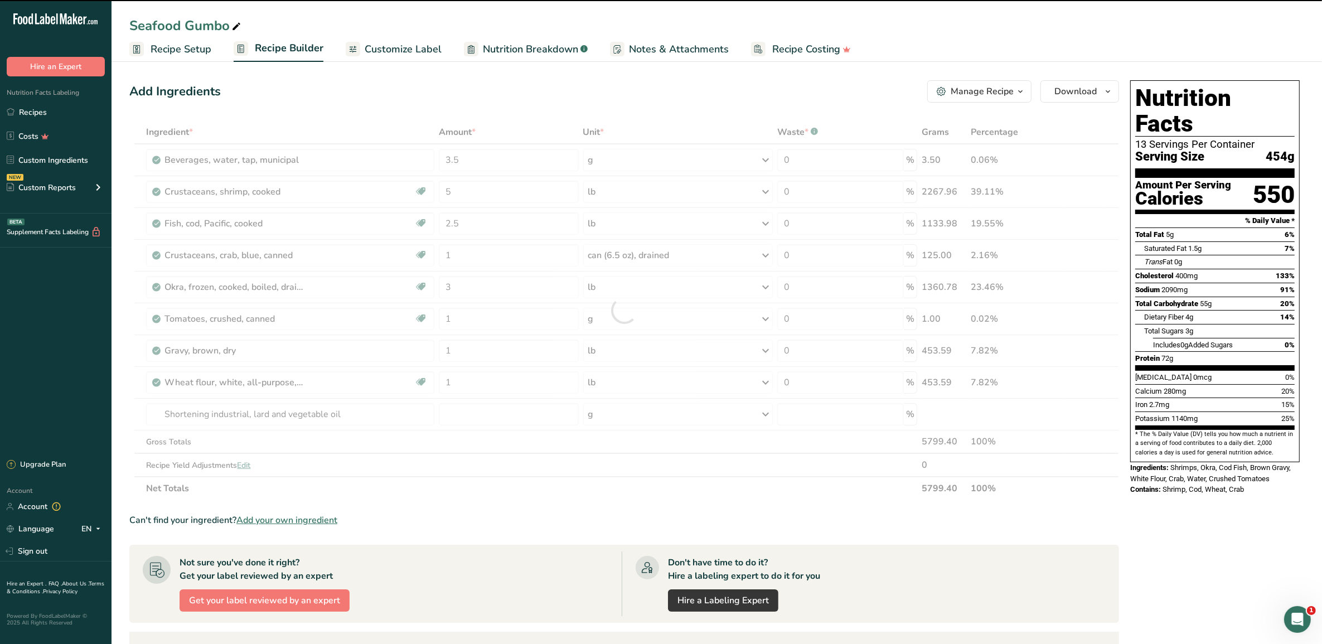
type input "0"
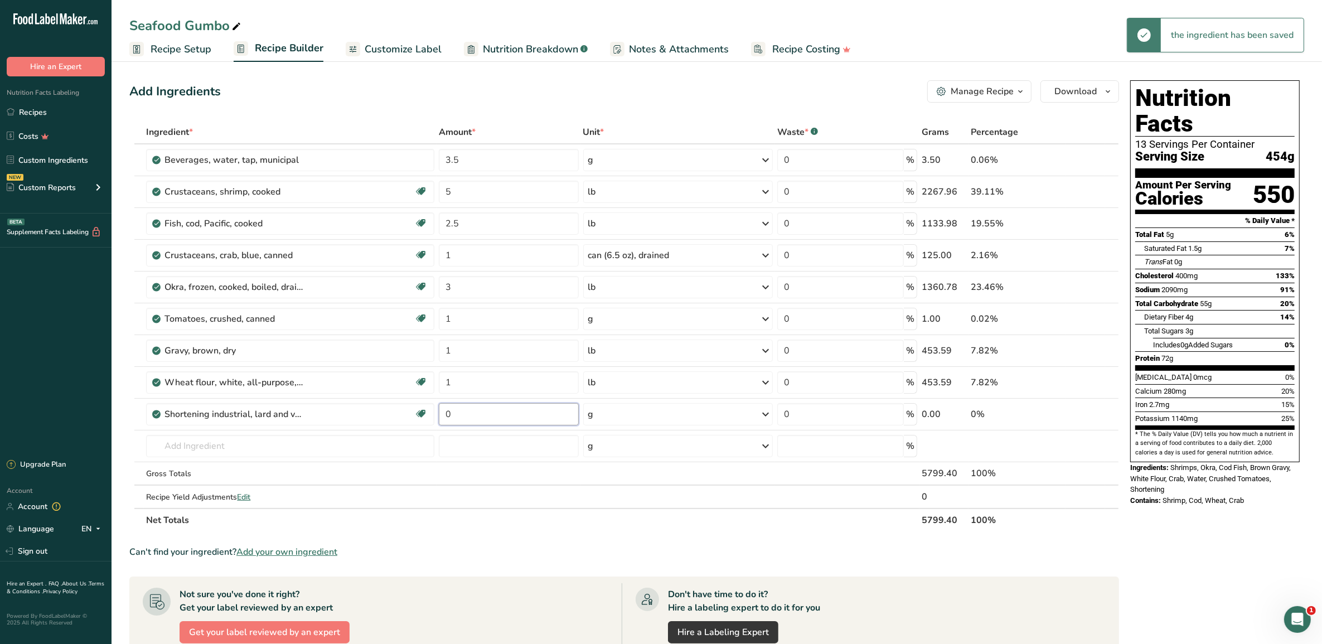
click at [456, 414] on input "0" at bounding box center [509, 414] width 140 height 22
type input "1.5"
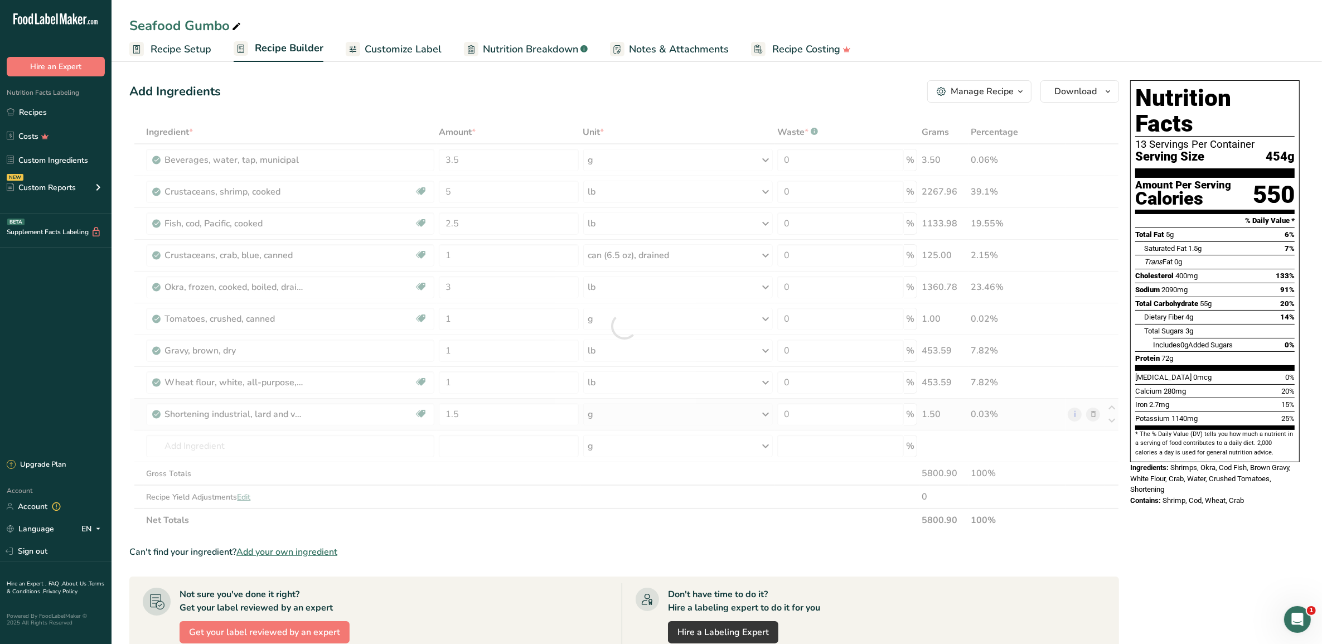
click at [651, 416] on div "Ingredient * Amount * Unit * Waste * .a-a{fill:#347362;}.b-a{fill:#fff;} Grams …" at bounding box center [624, 326] width 990 height 412
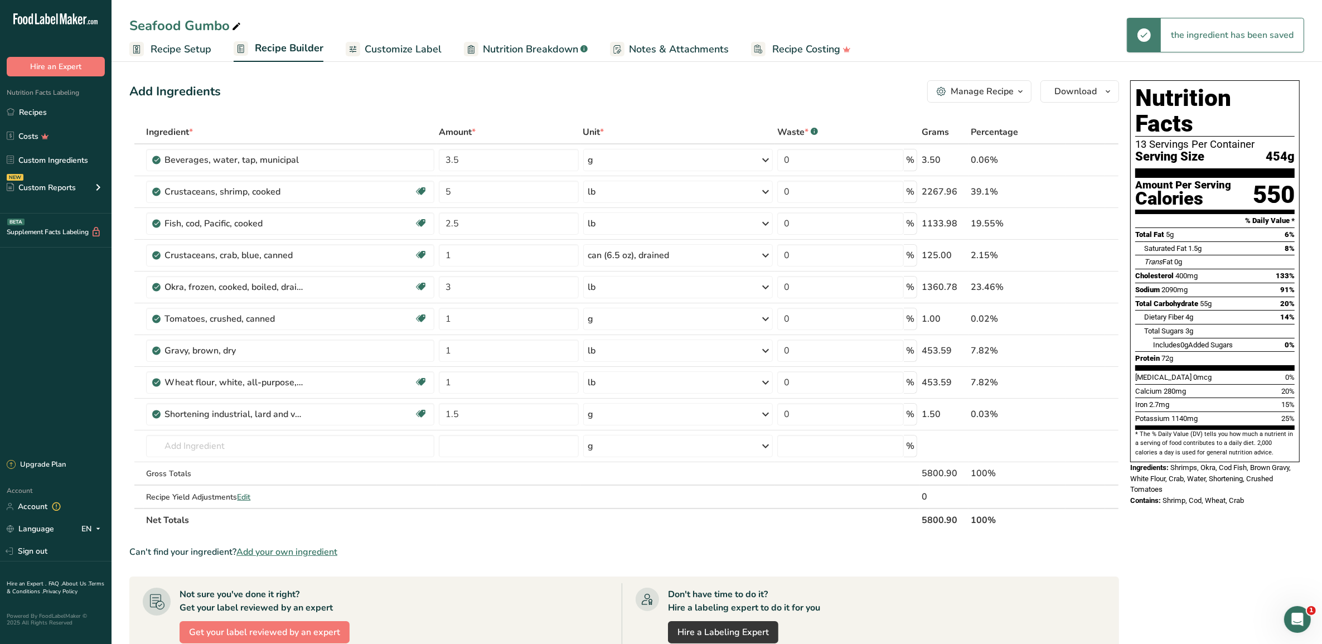
click at [650, 415] on div "g" at bounding box center [678, 414] width 190 height 22
click at [612, 467] on div "1 cup" at bounding box center [637, 468] width 94 height 16
click at [340, 447] on input "text" at bounding box center [290, 446] width 288 height 22
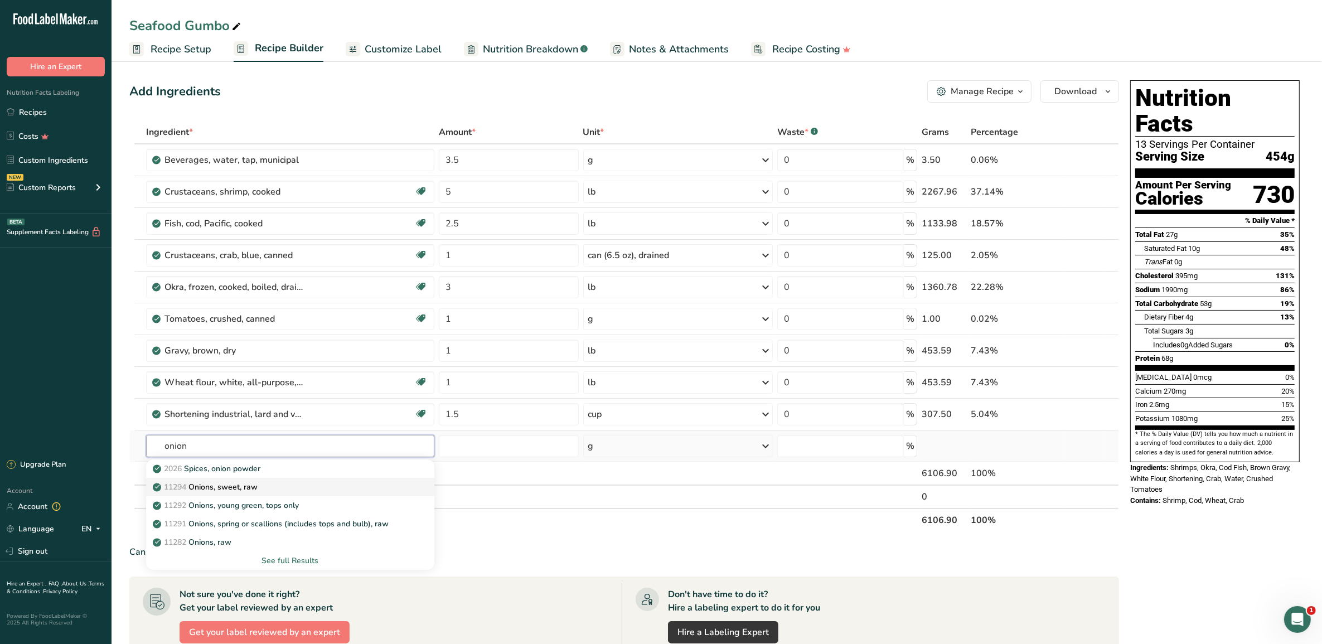
type input "onion"
click at [289, 483] on div "11294 Onions, sweet, raw" at bounding box center [281, 487] width 252 height 12
type input "Onions, sweet, raw"
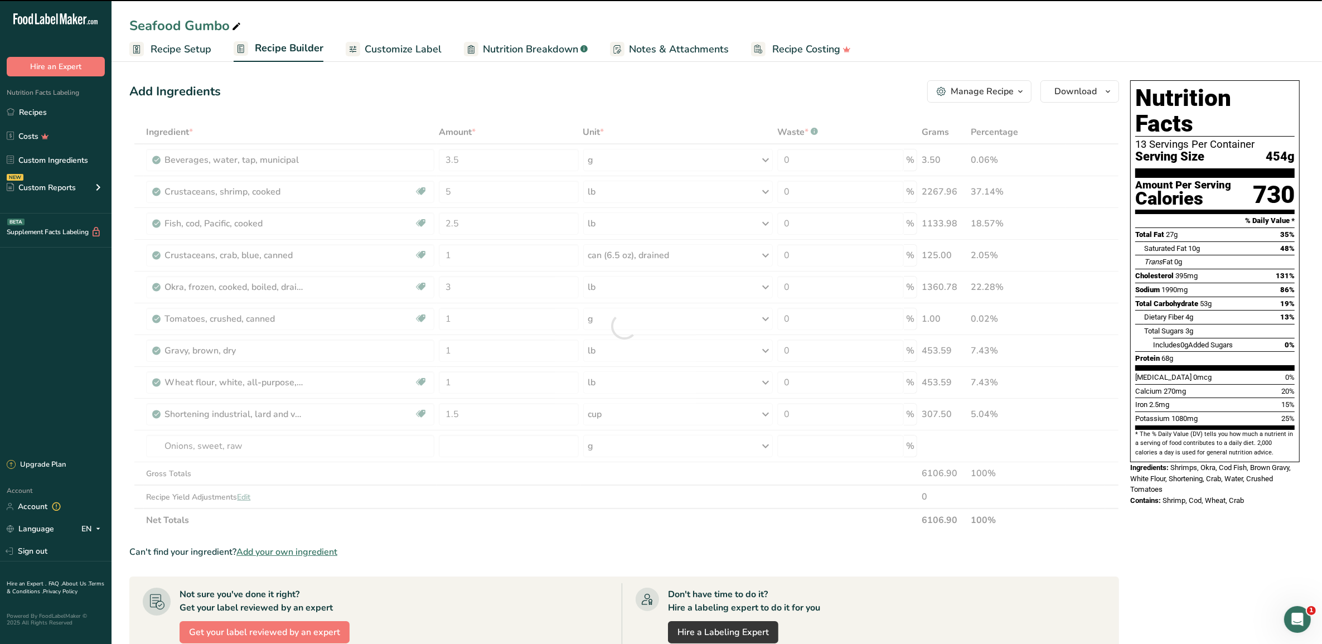
type input "0"
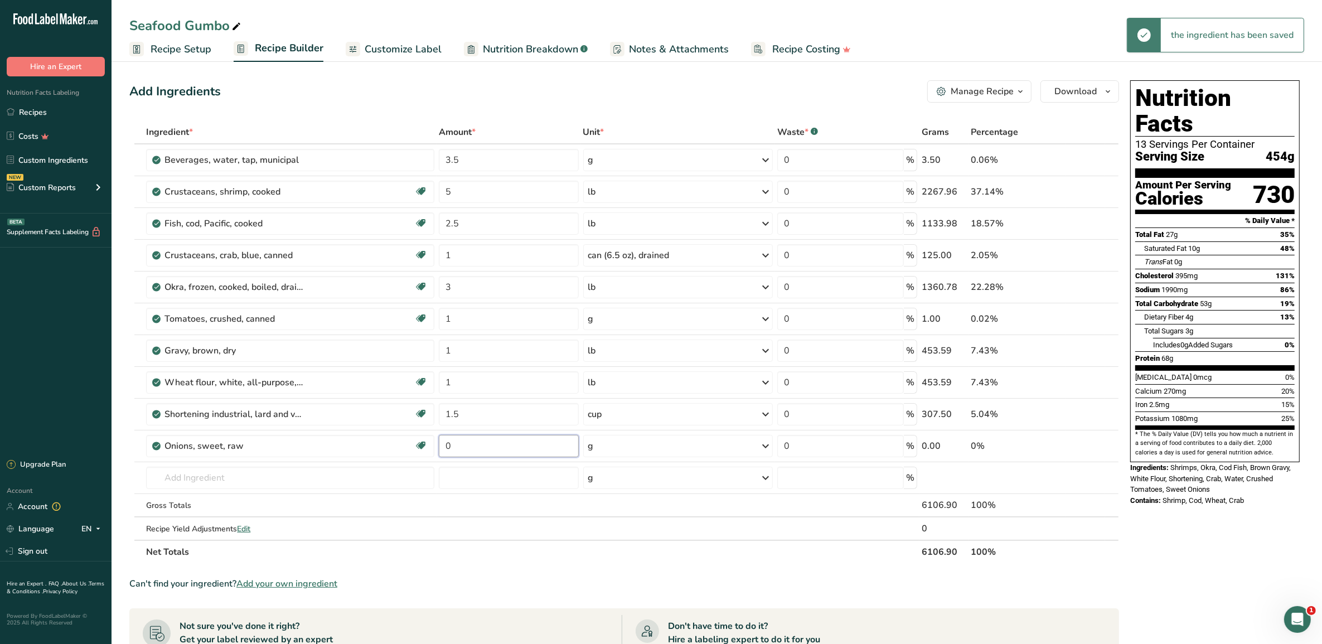
click at [486, 450] on input "0" at bounding box center [509, 446] width 140 height 22
type input "0.67"
click at [636, 441] on div "Ingredient * Amount * Unit * Waste * .a-a{fill:#347362;}.b-a{fill:#fff;} Grams …" at bounding box center [624, 341] width 990 height 443
click at [731, 441] on div "g" at bounding box center [678, 446] width 190 height 22
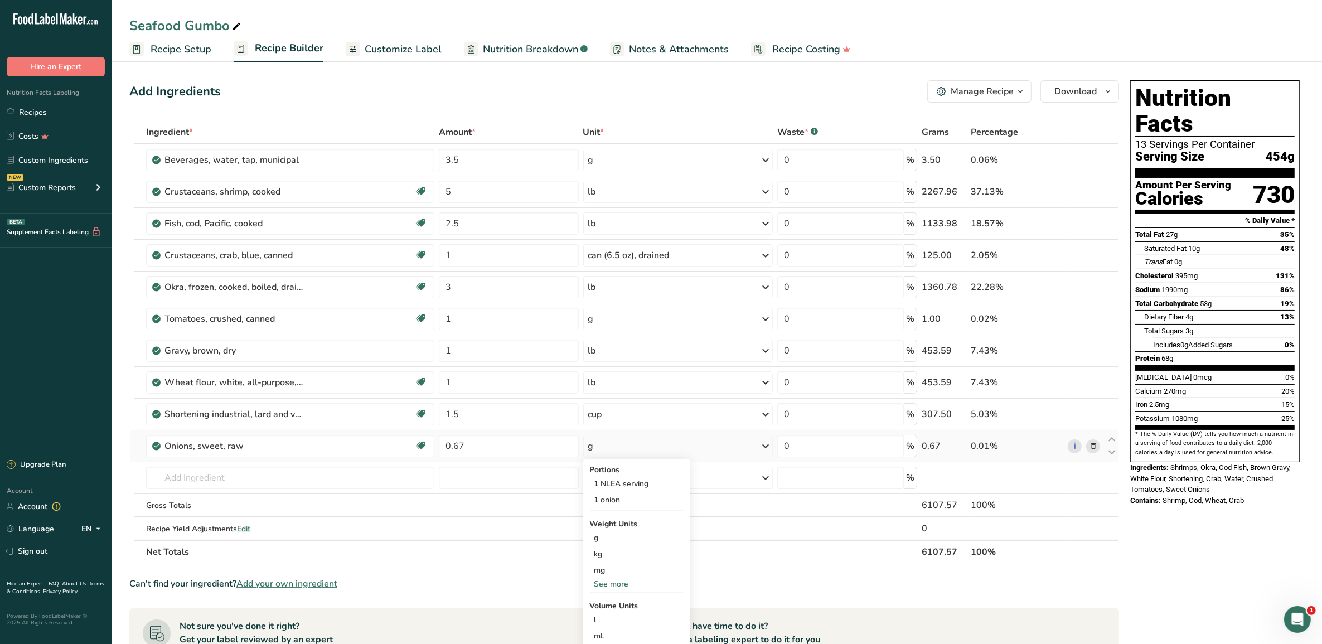
click at [602, 580] on div "See more" at bounding box center [637, 584] width 94 height 12
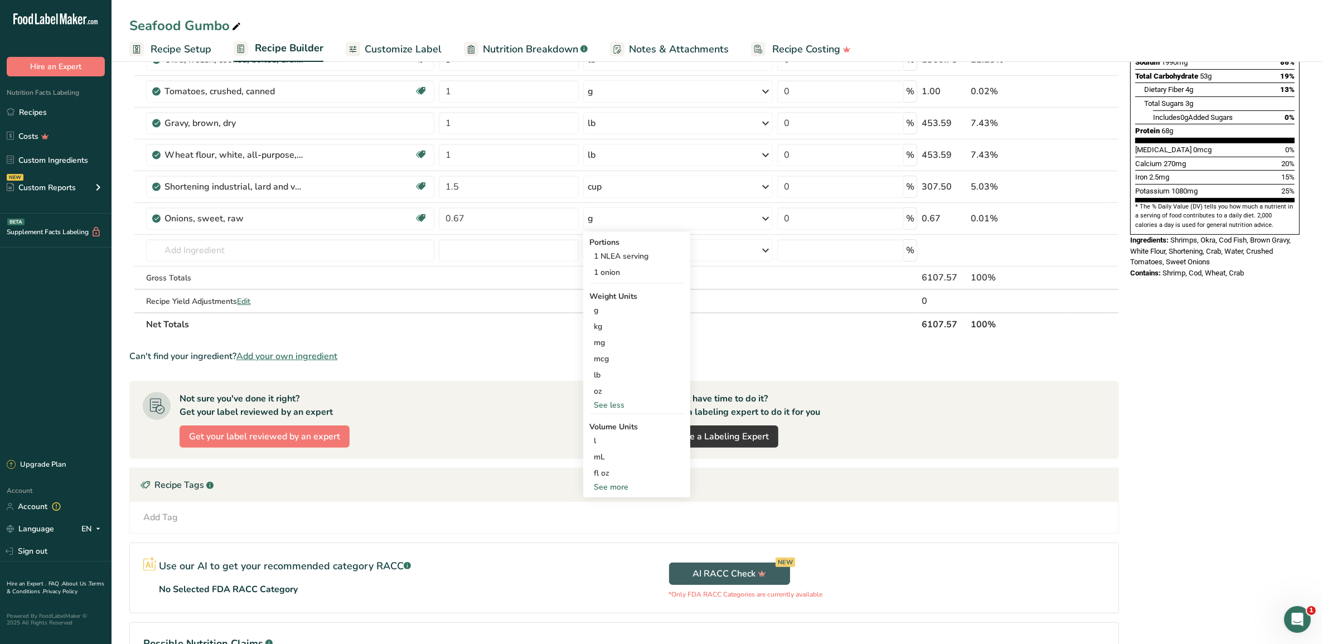
scroll to position [279, 0]
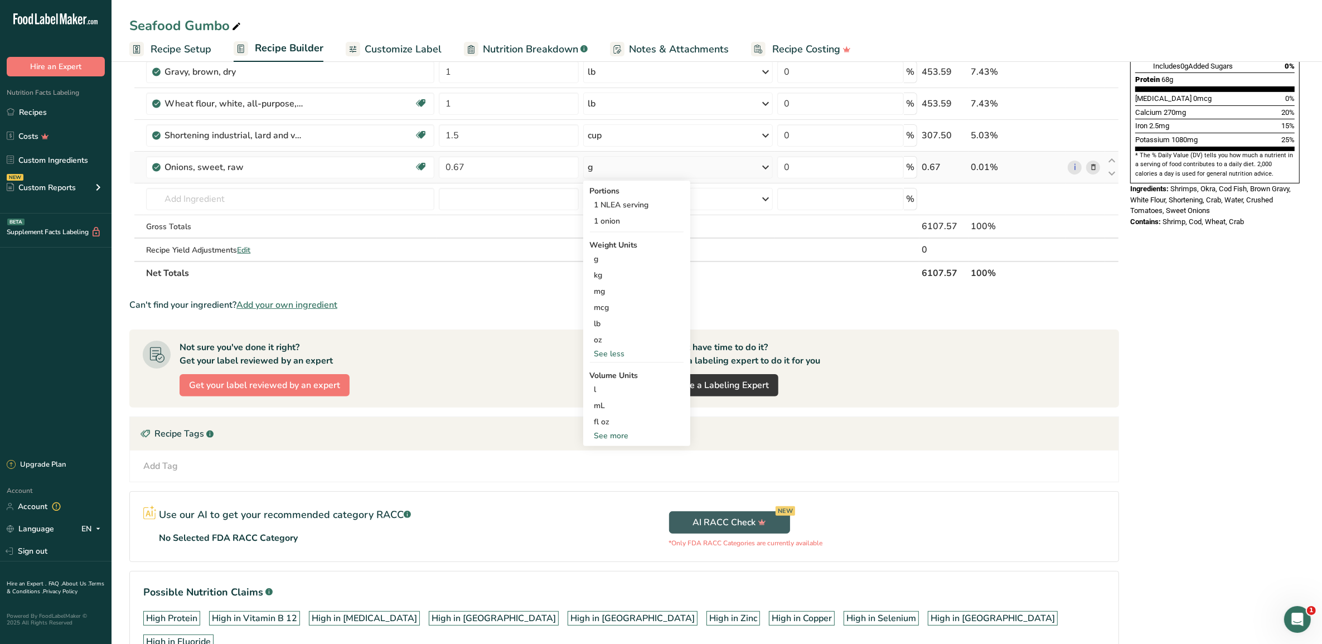
click at [615, 435] on div "See more" at bounding box center [637, 436] width 94 height 12
select select "22"
click at [605, 499] on div "gallon" at bounding box center [636, 503] width 85 height 12
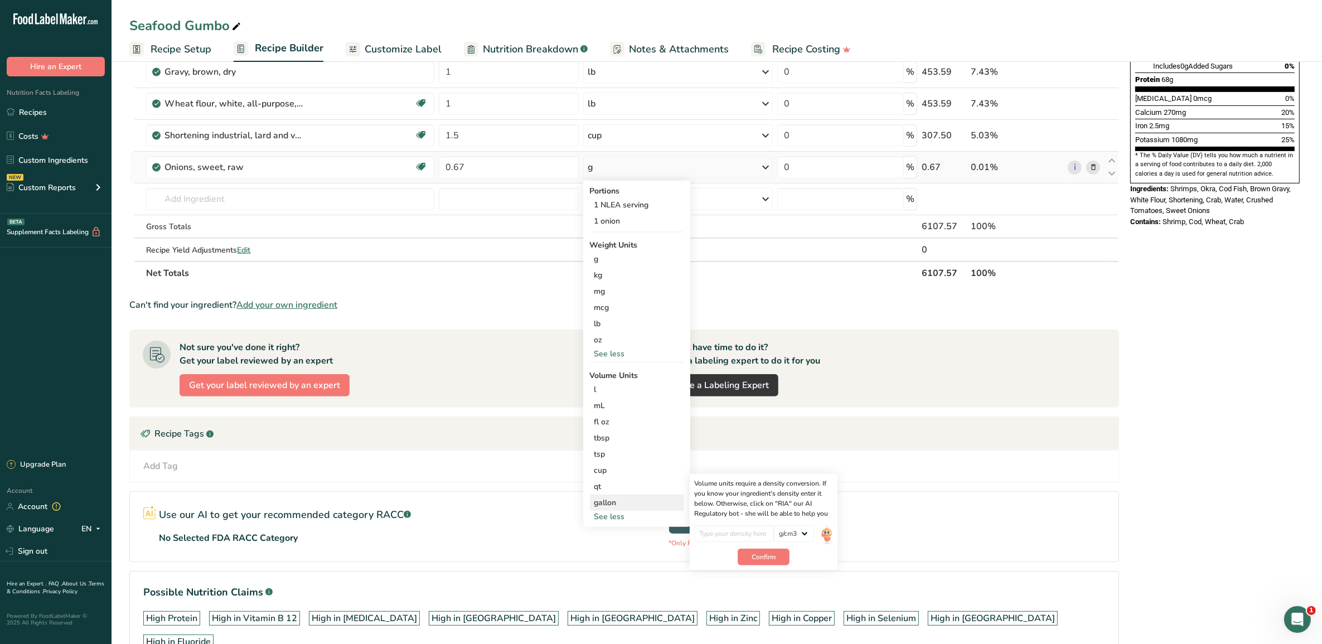
click at [611, 502] on div "gallon" at bounding box center [636, 503] width 85 height 12
click at [607, 500] on div "gallon" at bounding box center [636, 503] width 85 height 12
click at [602, 221] on div "1 onion" at bounding box center [637, 221] width 94 height 16
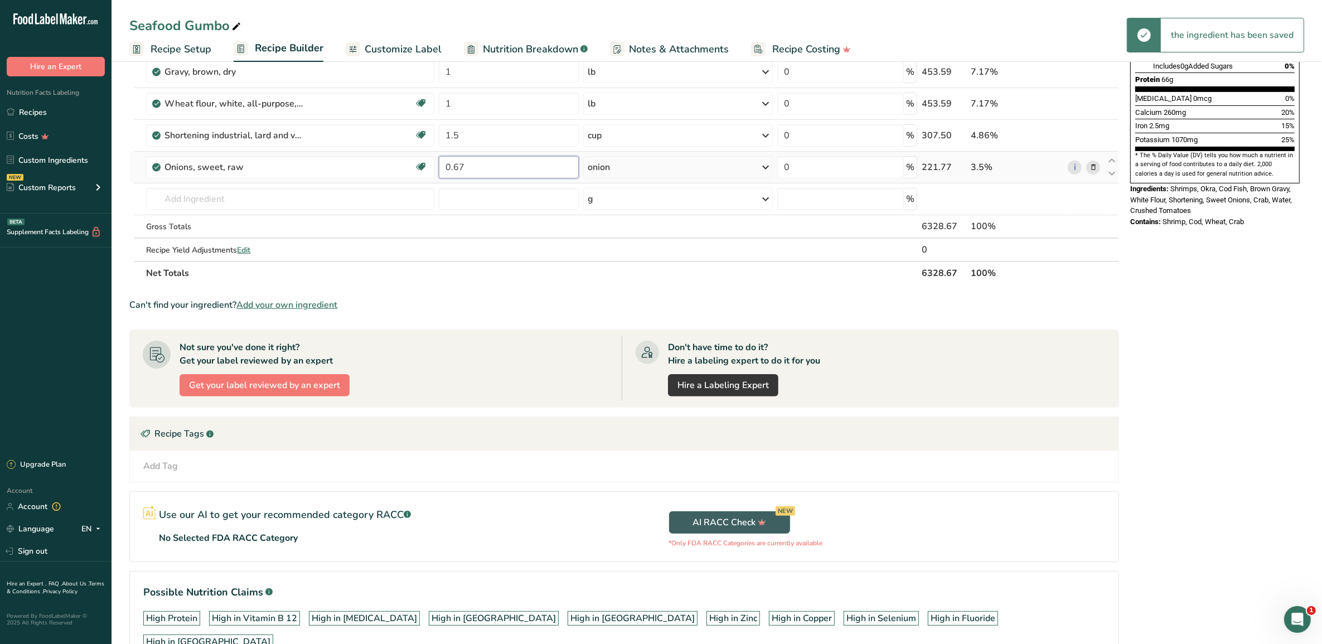
click at [466, 169] on input "0.67" at bounding box center [509, 167] width 140 height 22
type input "0"
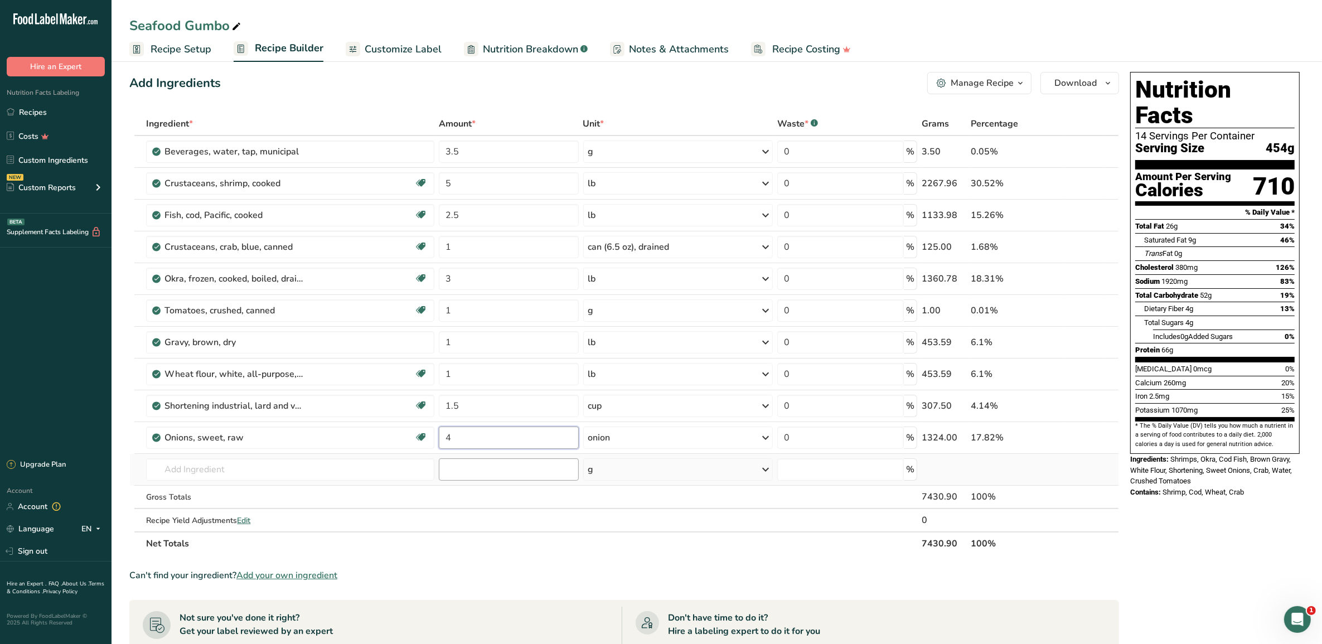
scroll to position [0, 0]
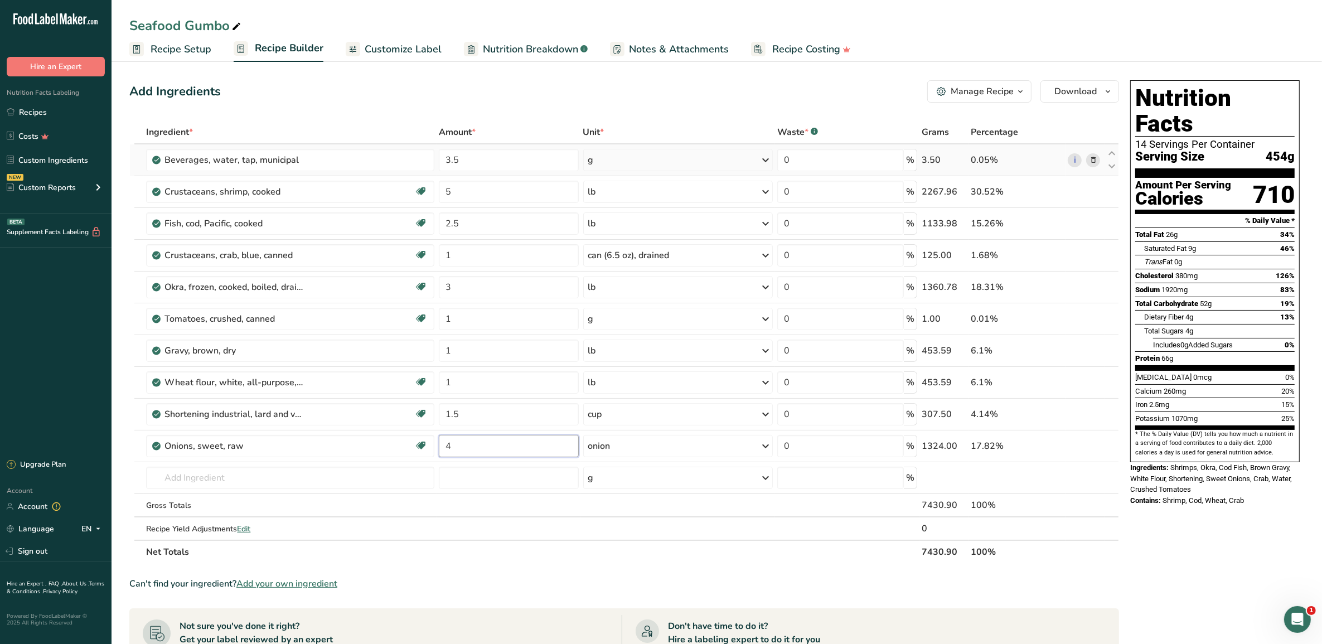
type input "4"
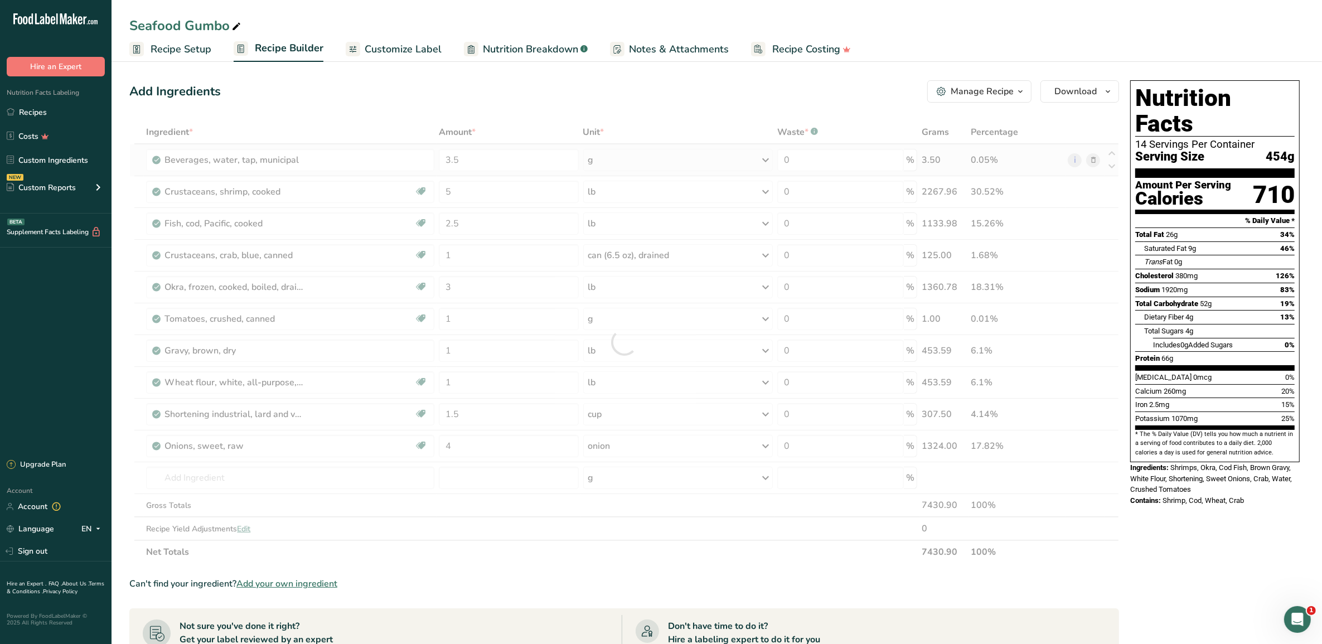
click at [658, 163] on div "Ingredient * Amount * Unit * Waste * .a-a{fill:#347362;}.b-a{fill:#fff;} Grams …" at bounding box center [624, 341] width 990 height 443
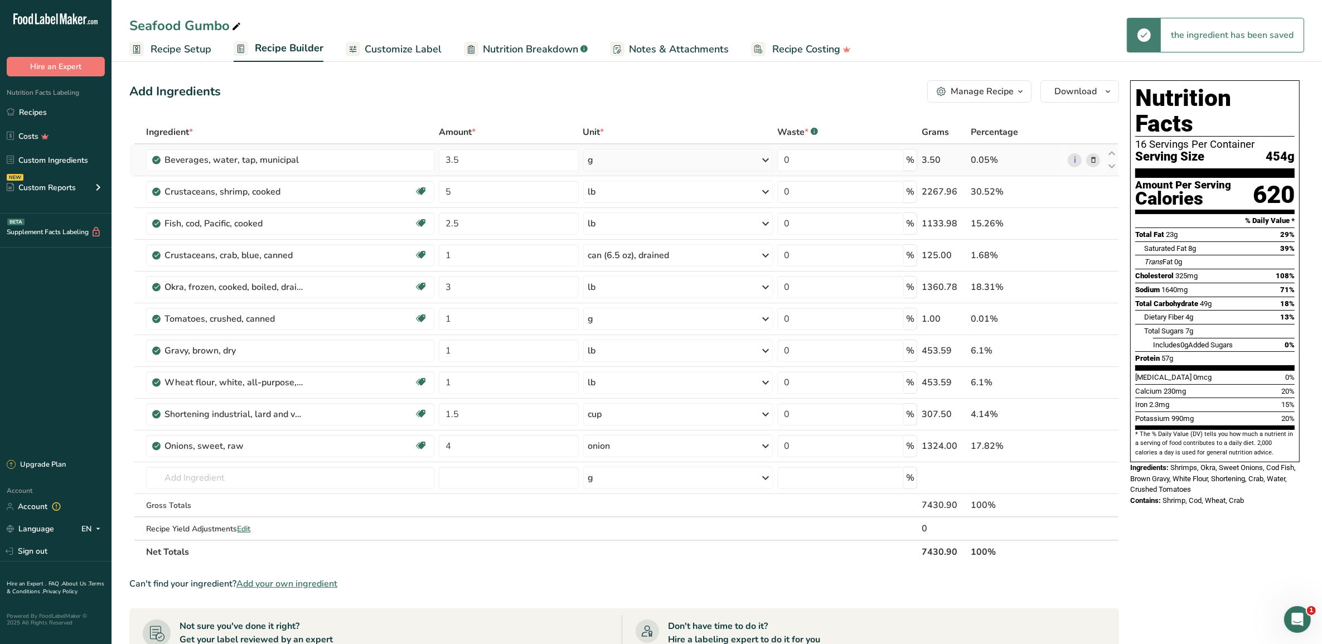
click at [734, 159] on div "g" at bounding box center [678, 160] width 190 height 22
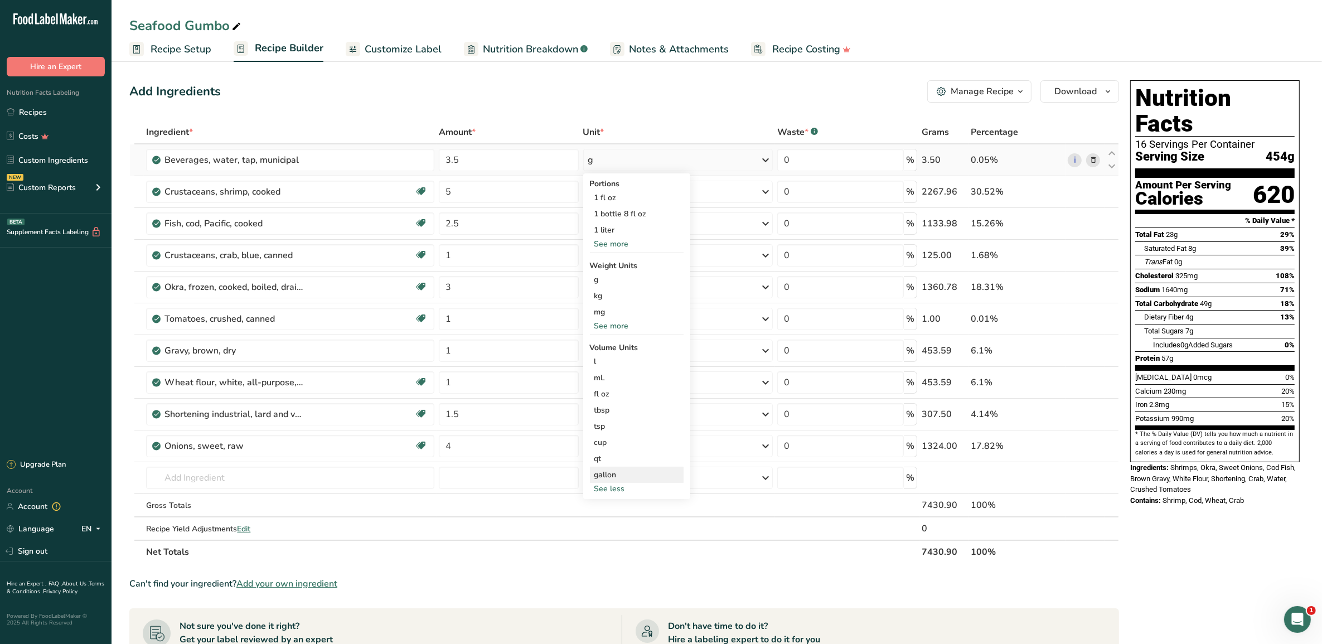
click at [617, 470] on div "gallon" at bounding box center [636, 475] width 85 height 12
click at [720, 503] on input "number" at bounding box center [734, 505] width 80 height 17
type input "3.5"
click at [746, 522] on button "Confirm" at bounding box center [764, 529] width 52 height 17
drag, startPoint x: 746, startPoint y: 522, endPoint x: 375, endPoint y: 472, distance: 374.3
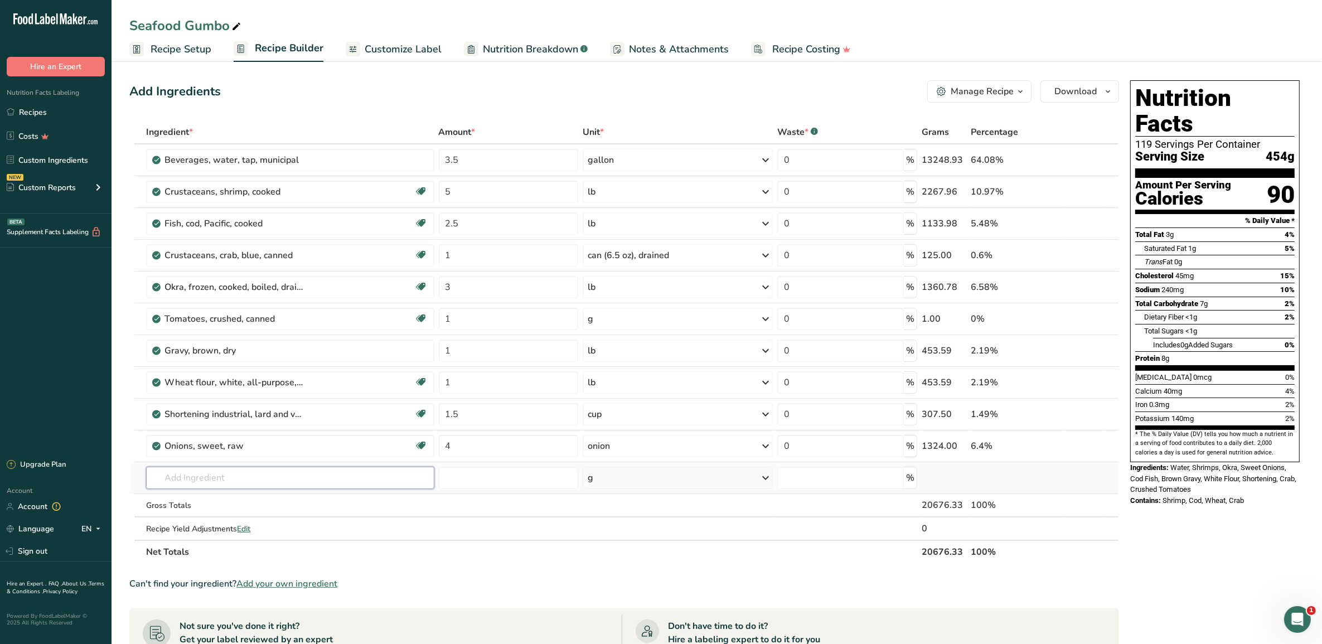
click at [375, 472] on input "text" at bounding box center [290, 478] width 288 height 22
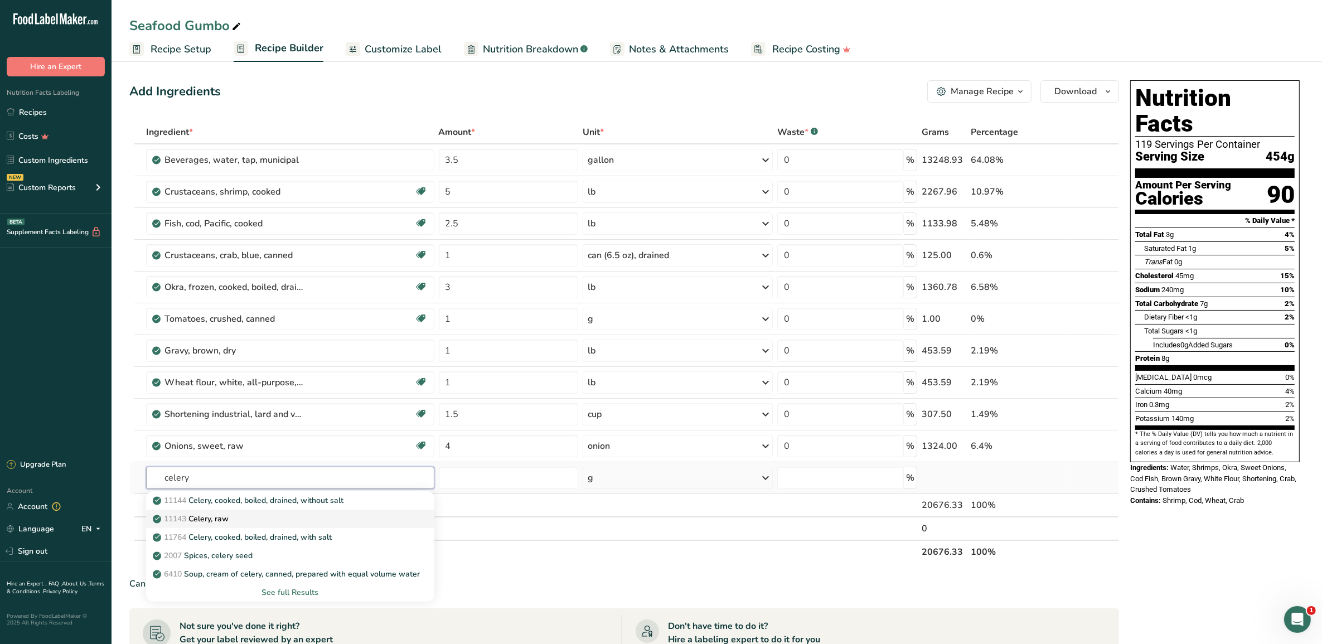
type input "celery"
click at [294, 520] on div "11143 Celery, raw" at bounding box center [281, 519] width 252 height 12
type input "Celery, raw"
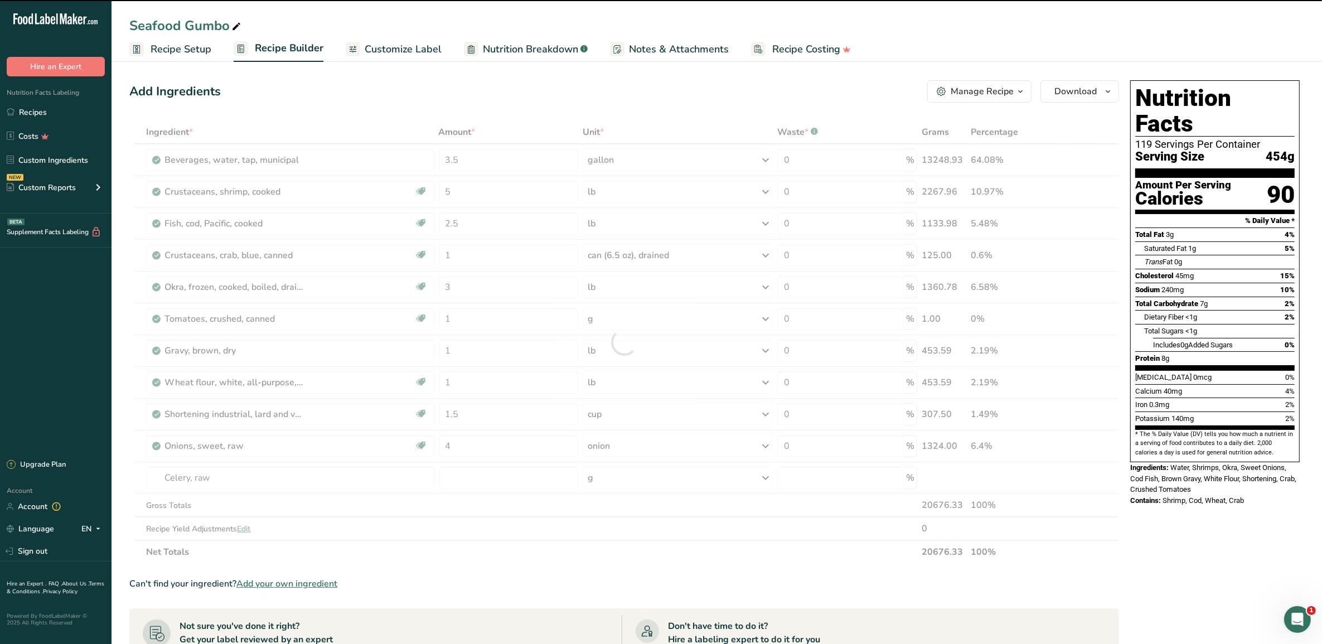
type input "0"
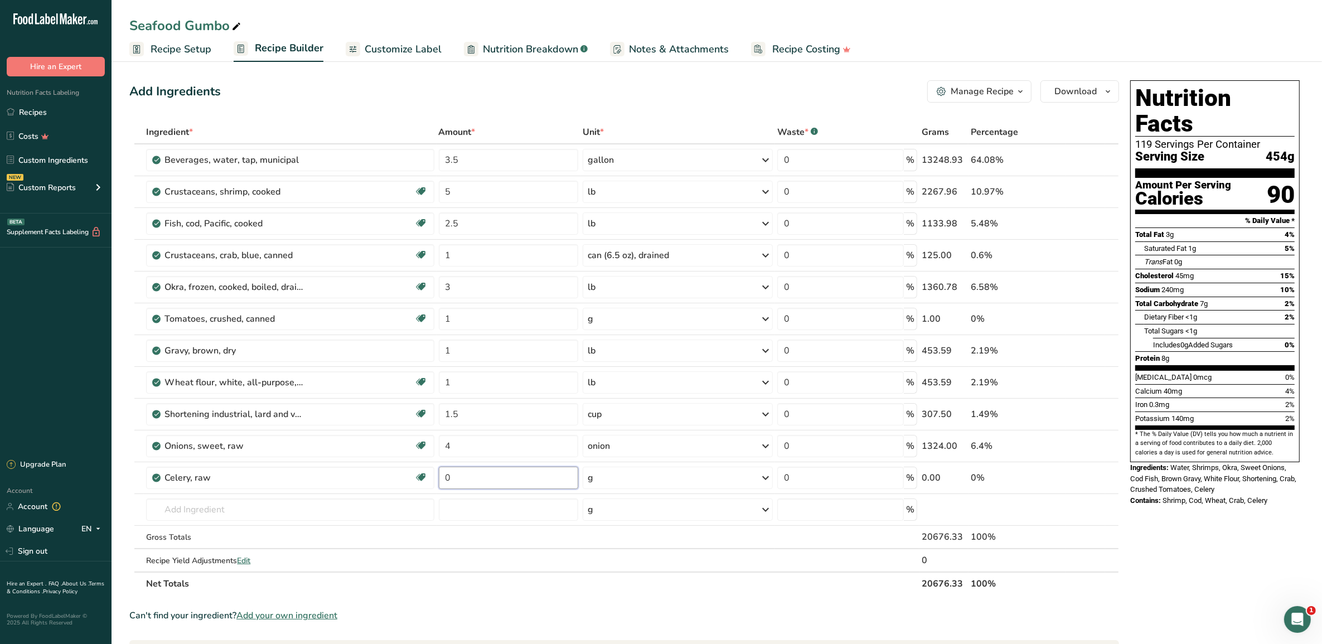
click at [481, 476] on input "0" at bounding box center [509, 478] width 140 height 22
type input "10"
click at [647, 478] on div "Ingredient * Amount * Unit * Waste * .a-a{fill:#347362;}.b-a{fill:#fff;} Grams …" at bounding box center [624, 357] width 990 height 475
click at [645, 480] on div "g" at bounding box center [678, 478] width 190 height 22
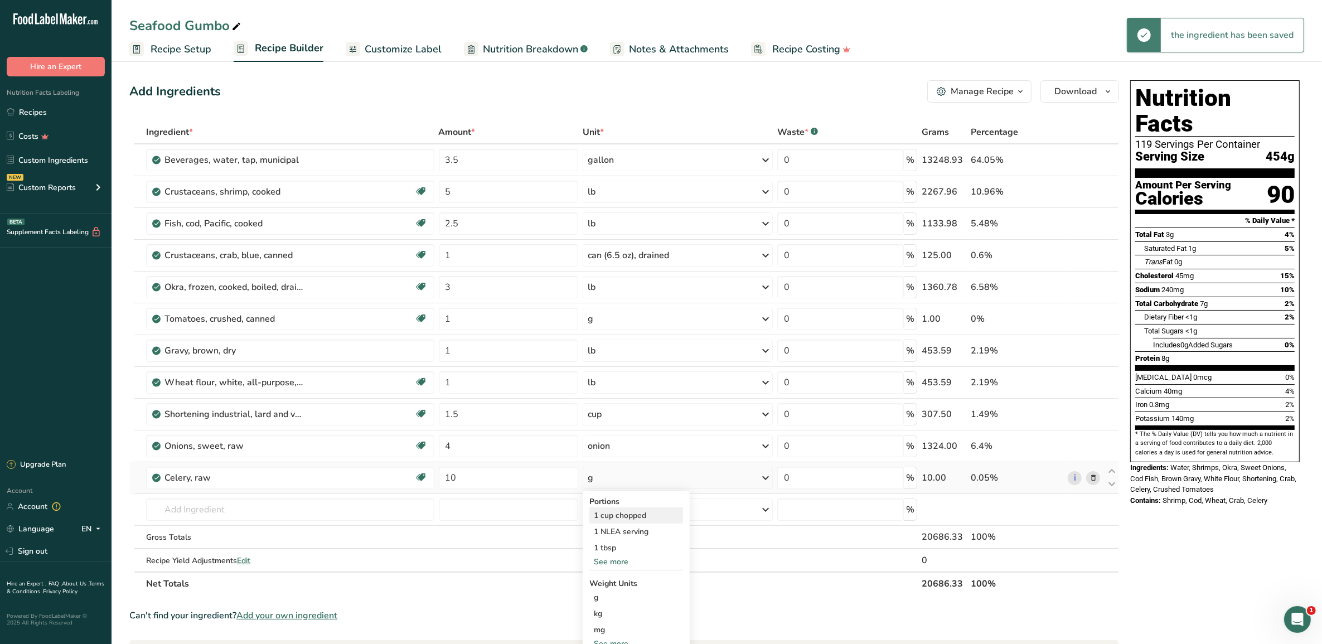
click at [630, 514] on div "1 cup chopped" at bounding box center [636, 515] width 94 height 16
click at [325, 511] on input "text" at bounding box center [290, 510] width 288 height 22
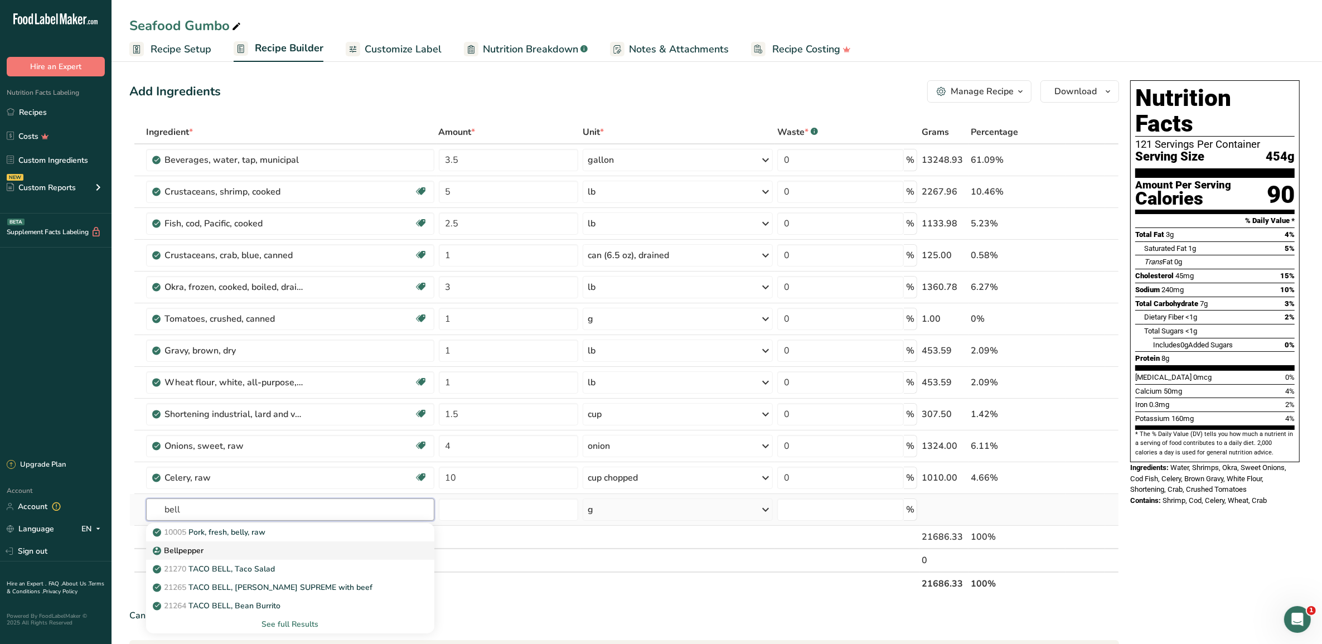
type input "bell"
click at [185, 555] on p "Bellpepper" at bounding box center [179, 551] width 49 height 12
type input "Bellpepper"
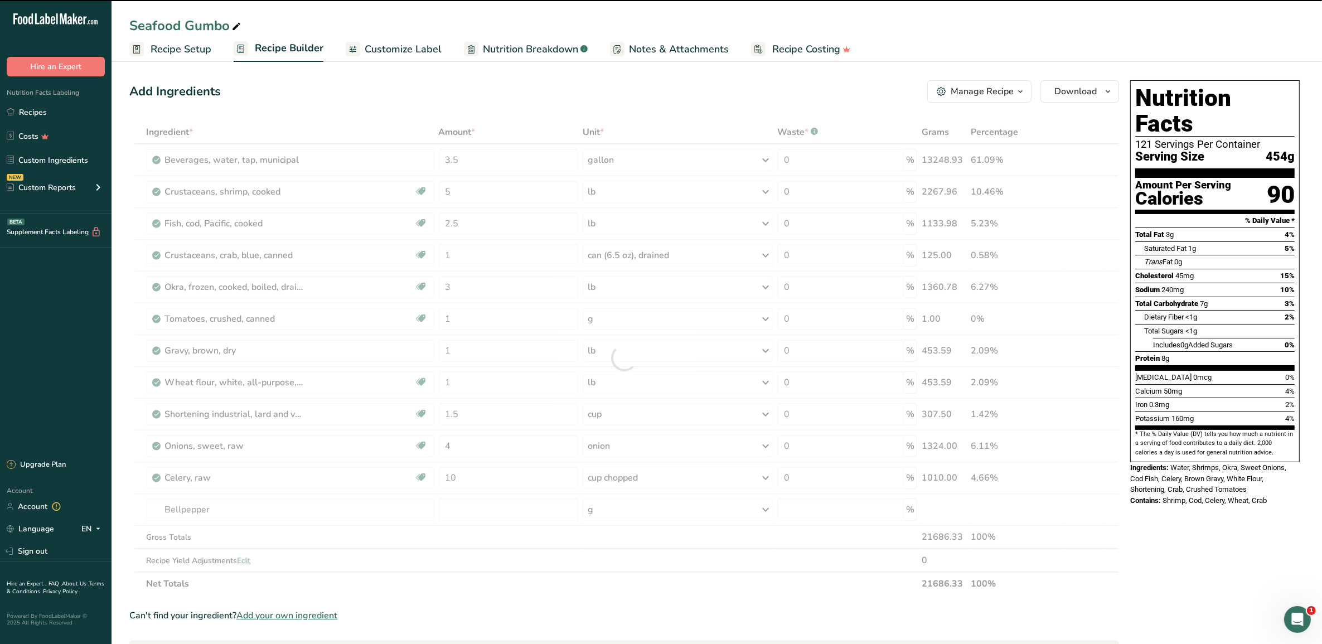
click at [488, 511] on div at bounding box center [624, 357] width 990 height 475
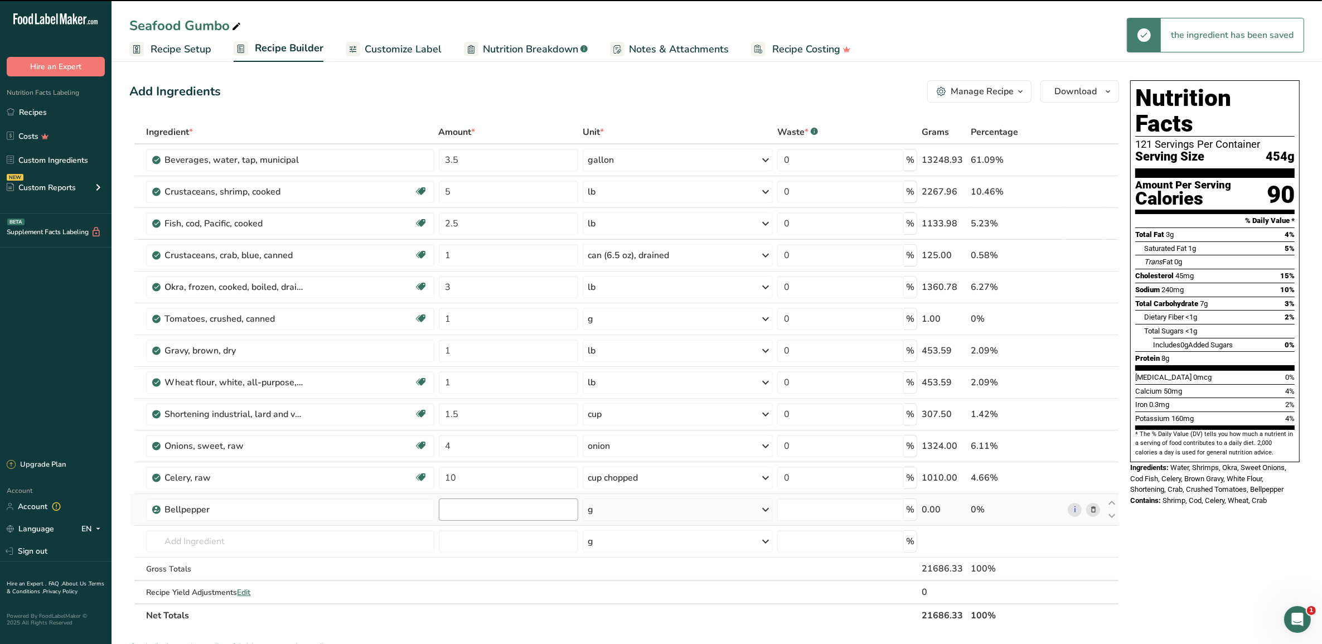
type input "0"
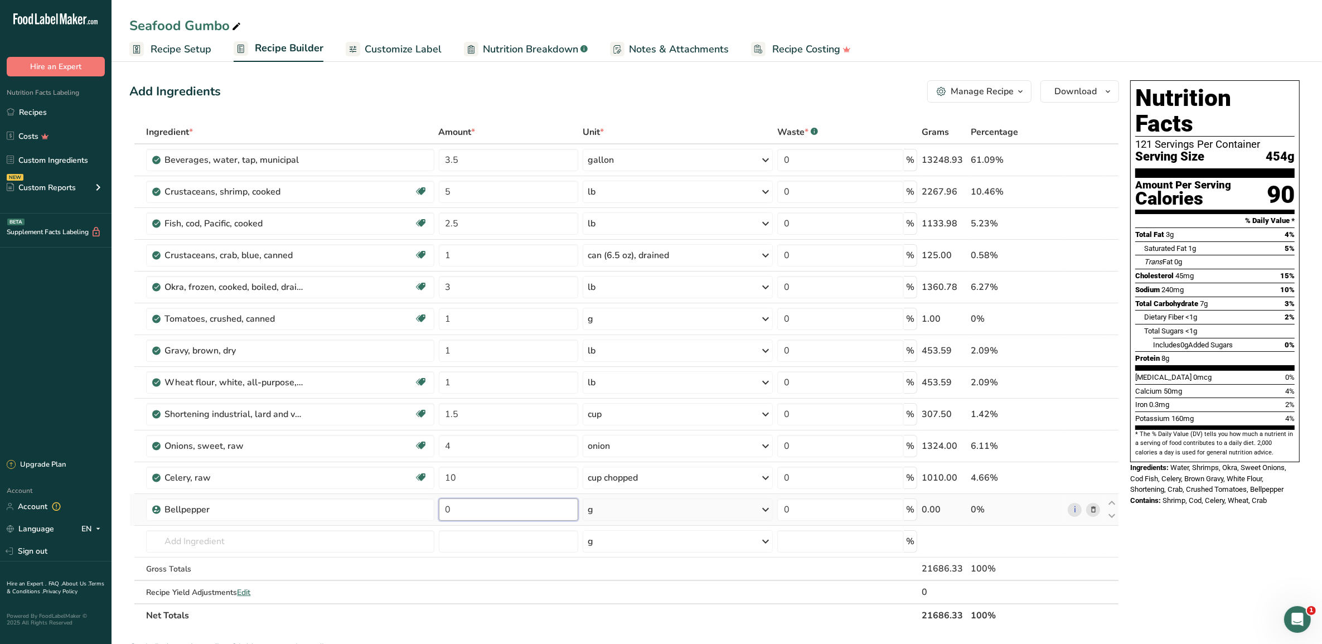
click at [488, 512] on input "0" at bounding box center [509, 510] width 140 height 22
type input "4"
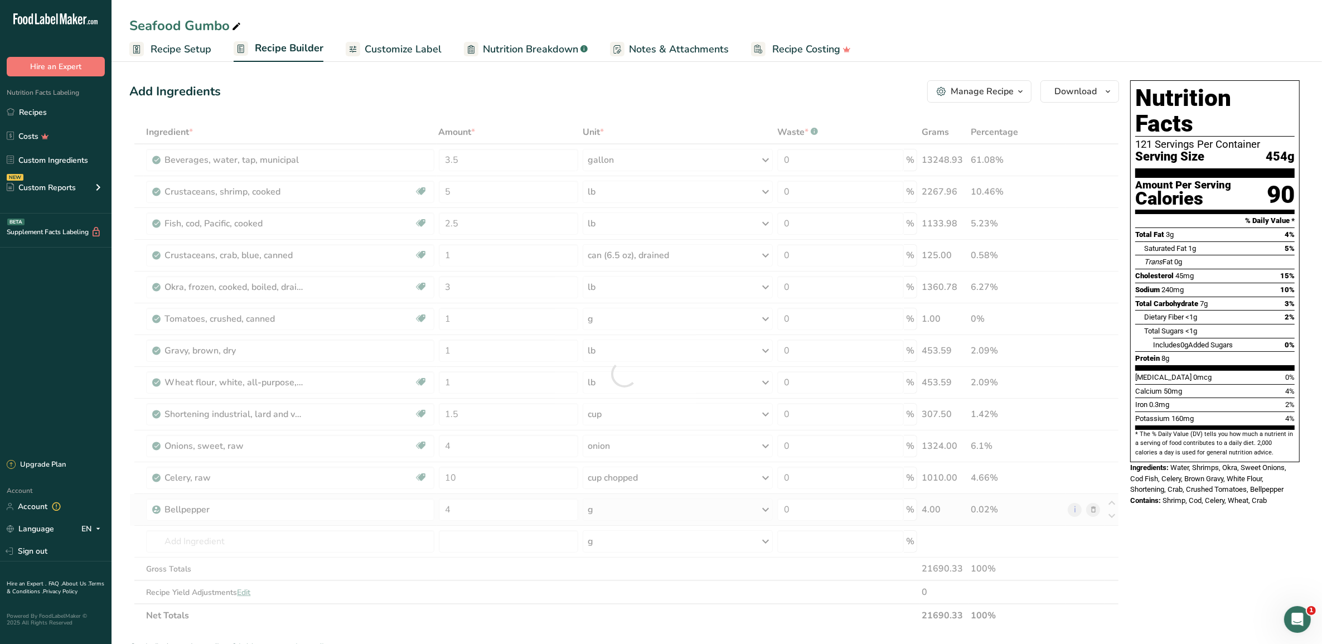
click at [626, 514] on div "Ingredient * Amount * Unit * Waste * .a-a{fill:#347362;}.b-a{fill:#fff;} Grams …" at bounding box center [624, 373] width 990 height 507
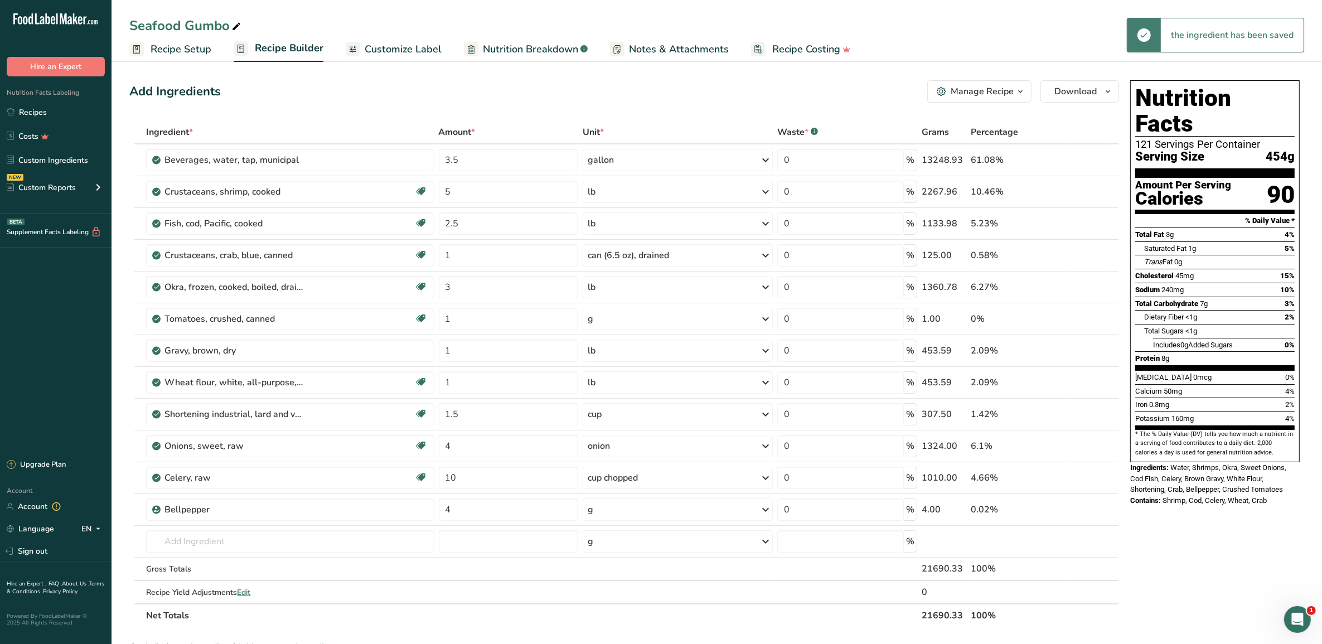
click at [626, 514] on div "g" at bounding box center [678, 510] width 190 height 22
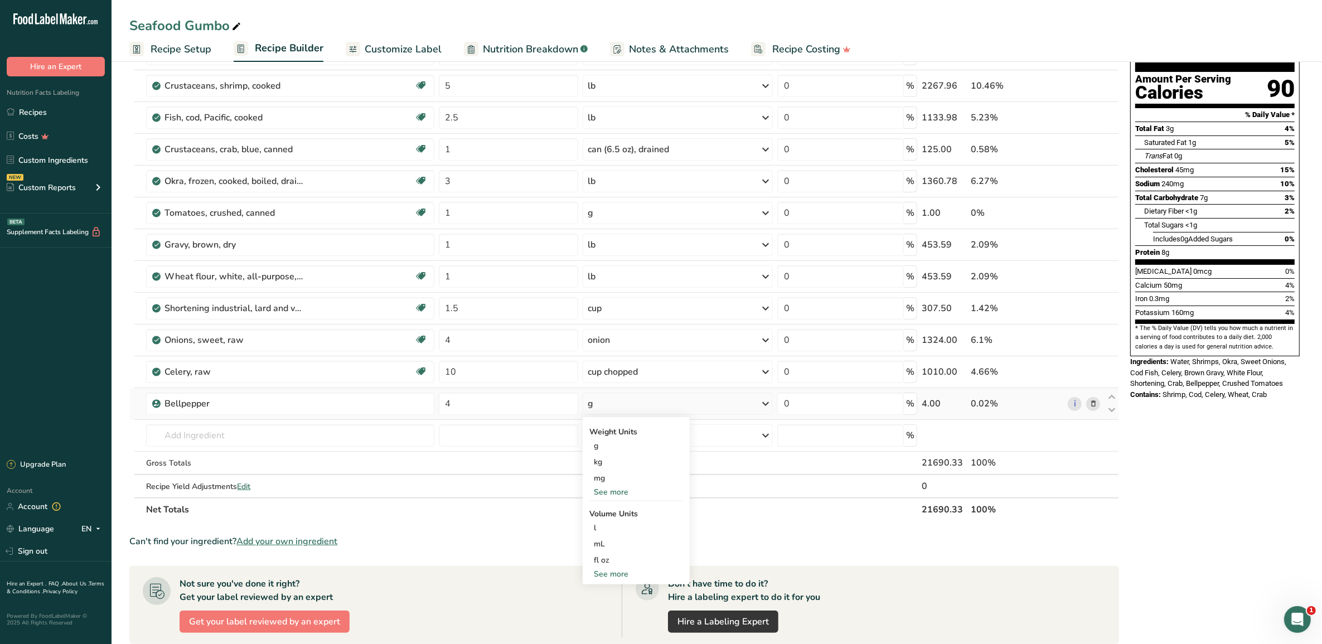
scroll to position [139, 0]
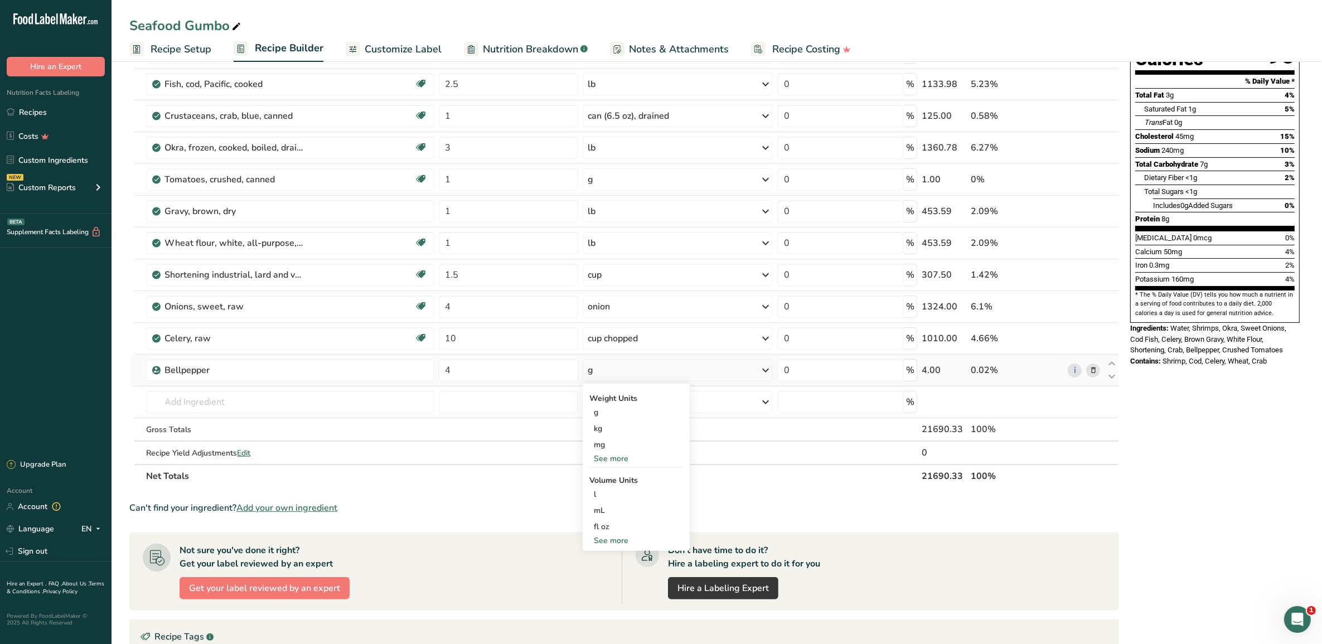
click at [617, 538] on div "See more" at bounding box center [636, 541] width 94 height 12
select select "22"
click at [601, 575] on div "cup" at bounding box center [636, 575] width 85 height 12
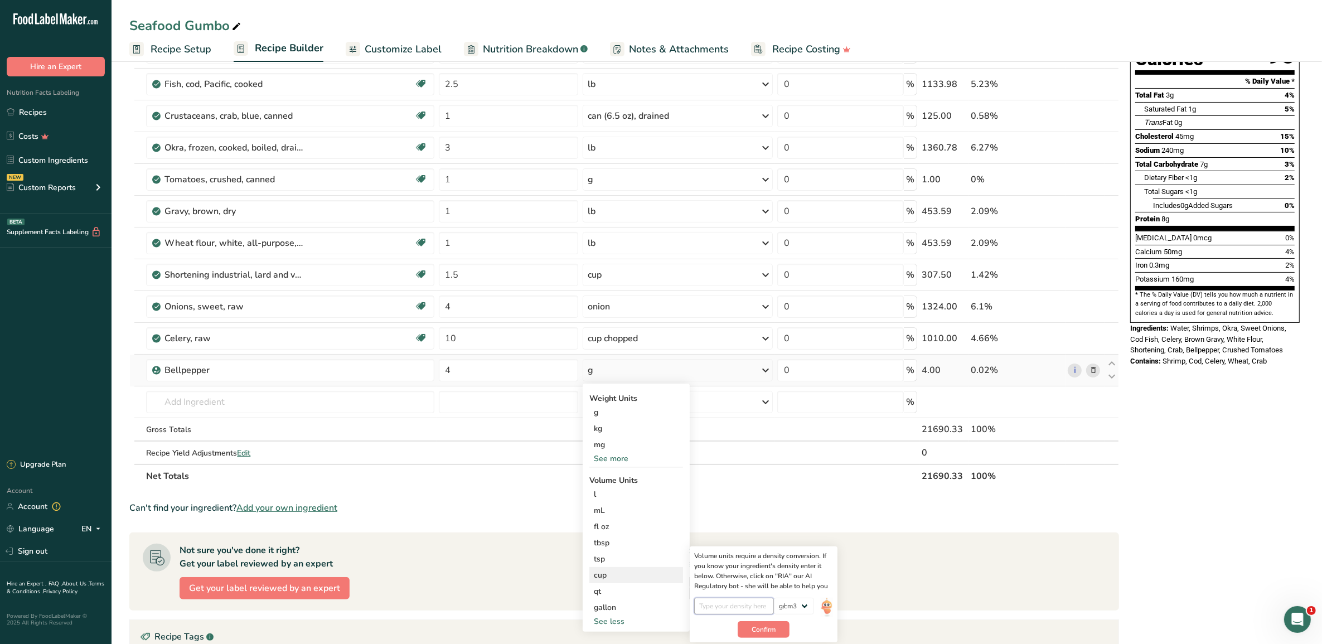
click at [752, 598] on input "number" at bounding box center [734, 606] width 80 height 17
type input "4"
click at [765, 633] on span "Confirm" at bounding box center [764, 630] width 24 height 10
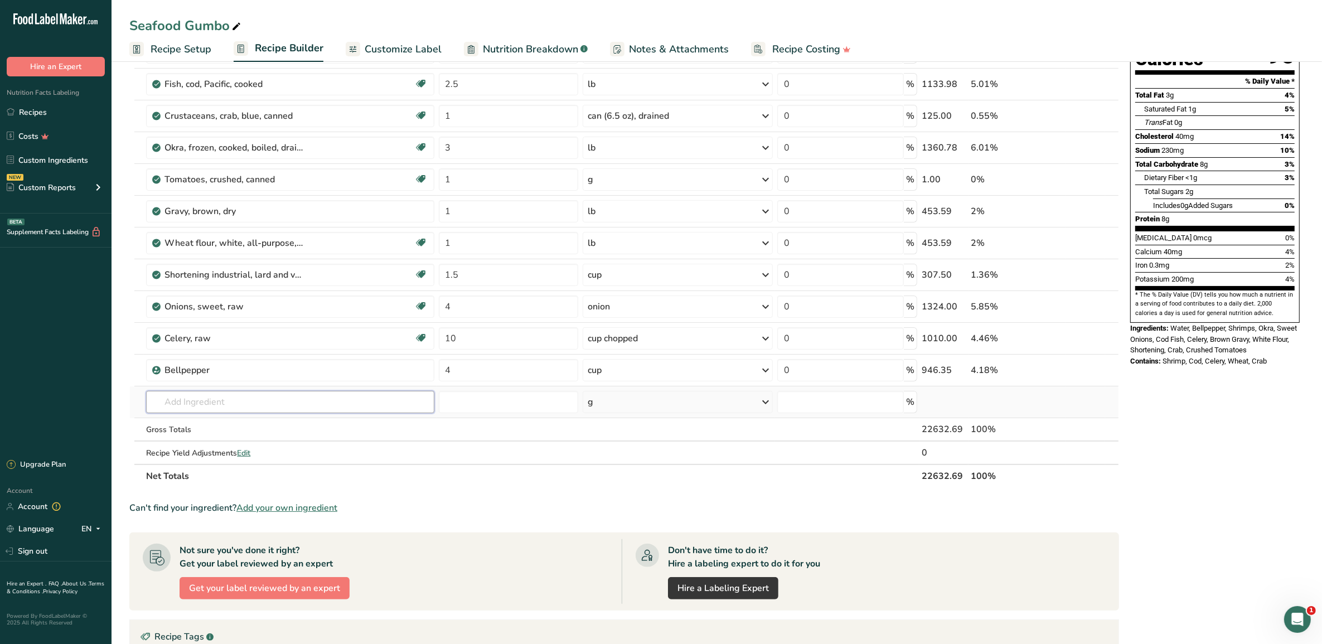
click at [375, 405] on input "text" at bounding box center [290, 402] width 288 height 22
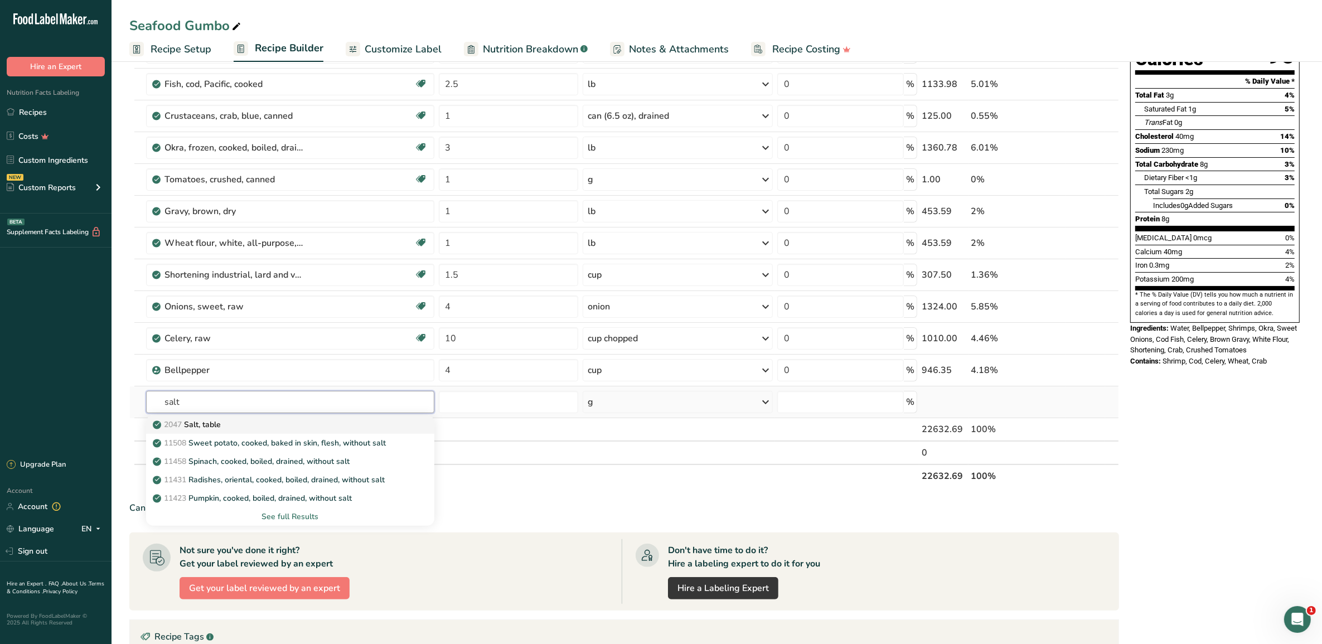
type input "salt"
click at [358, 428] on div "2047 Salt, table" at bounding box center [281, 425] width 252 height 12
type input "Salt, table"
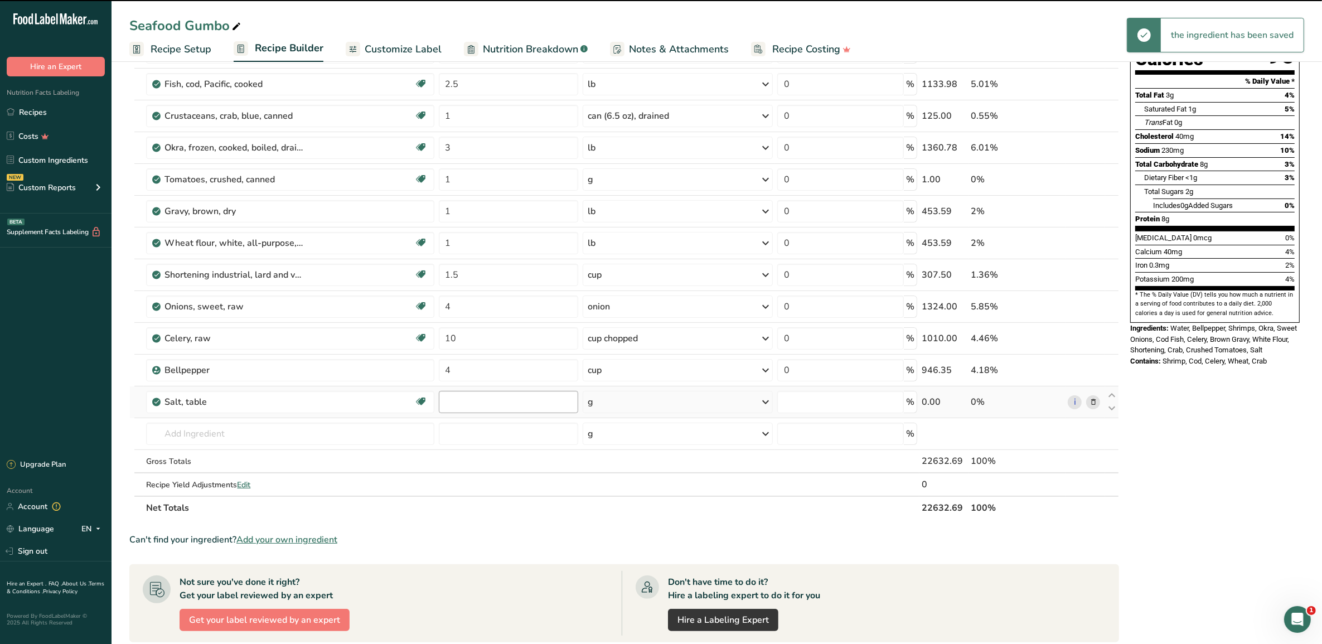
type input "0"
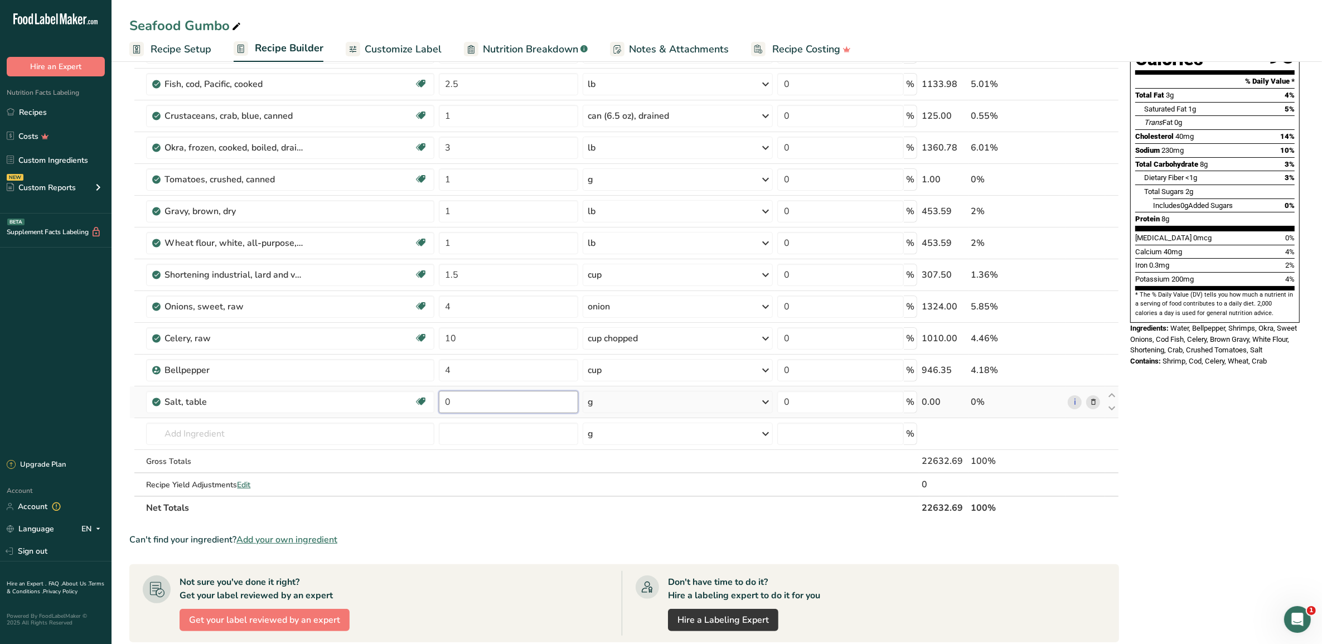
click at [561, 400] on input "0" at bounding box center [509, 402] width 140 height 22
type input "4"
click at [401, 441] on div "Ingredient * Amount * Unit * Waste * .a-a{fill:#347362;}.b-a{fill:#fff;} Grams …" at bounding box center [624, 250] width 990 height 539
type input "black pepper"
click at [282, 470] on div "2030 Spices, pepper, black" at bounding box center [281, 475] width 252 height 12
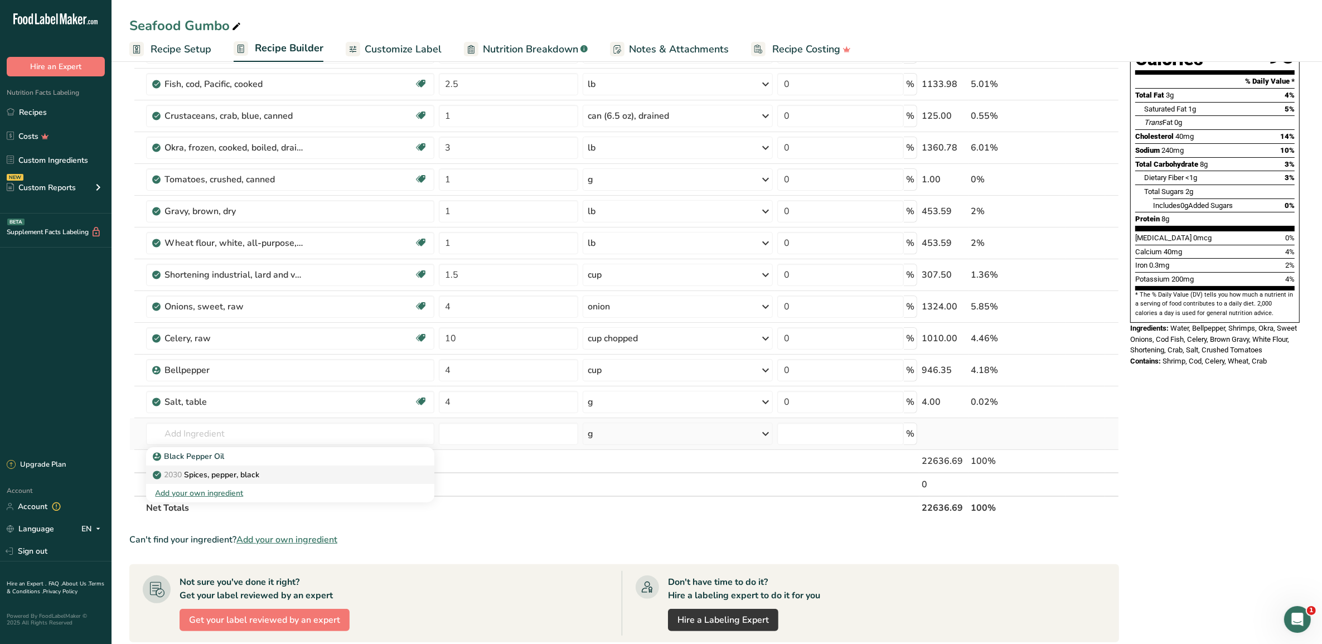
type input "Spices, pepper, black"
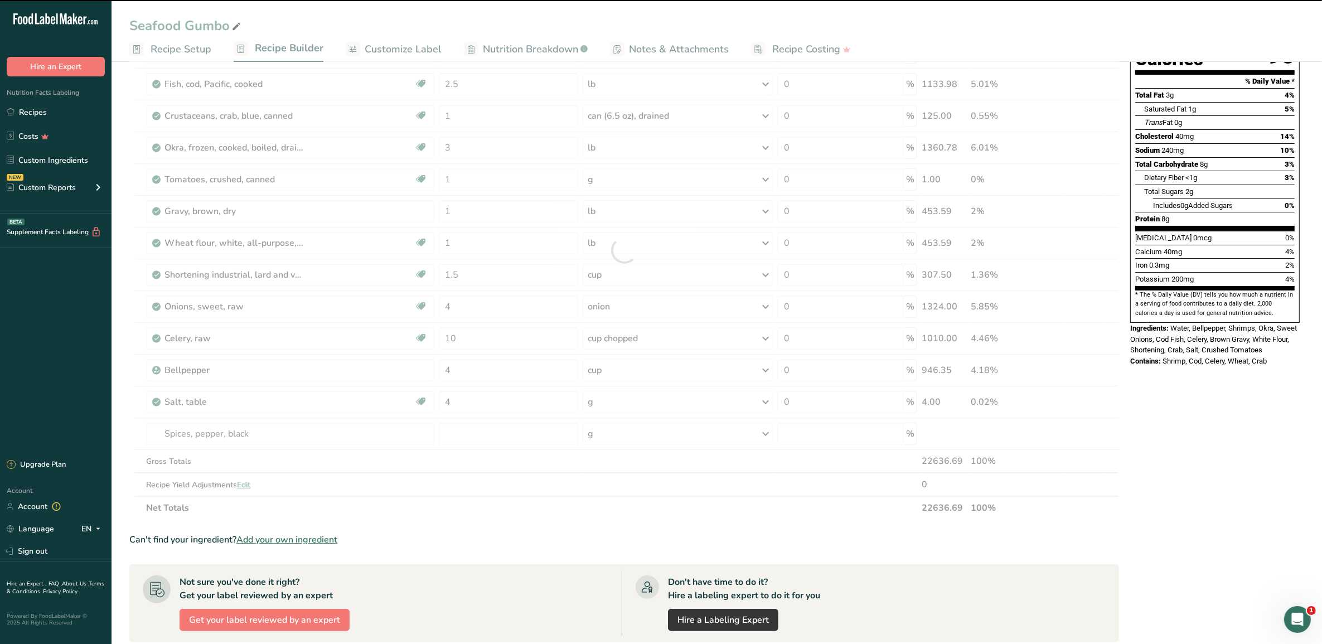
type input "0"
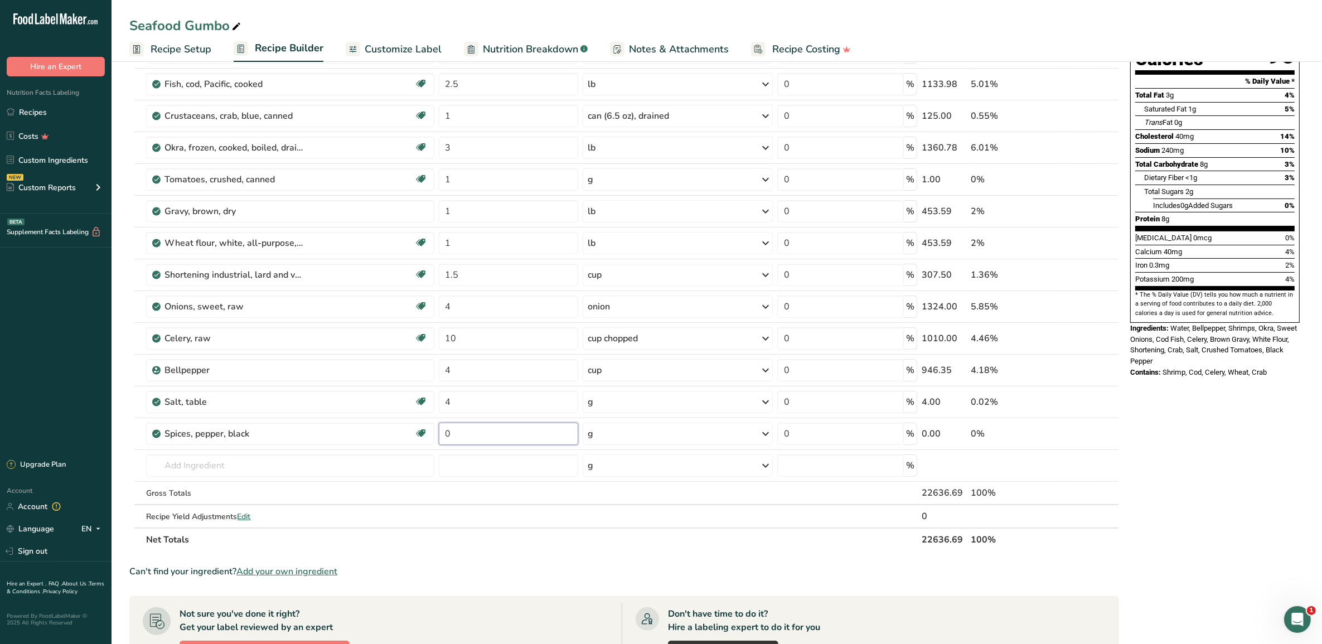
click at [523, 441] on input "0" at bounding box center [509, 434] width 140 height 22
type input "4"
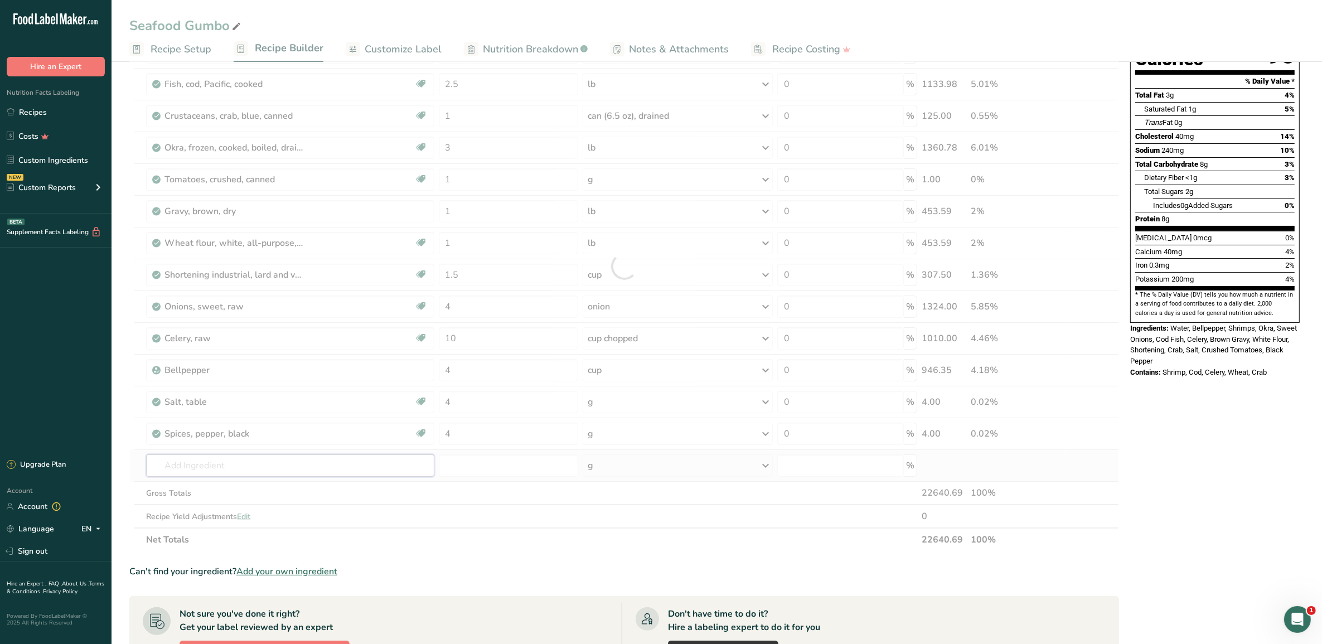
click at [364, 467] on div "Ingredient * Amount * Unit * Waste * .a-a{fill:#347362;}.b-a{fill:#fff;} Grams …" at bounding box center [624, 266] width 990 height 570
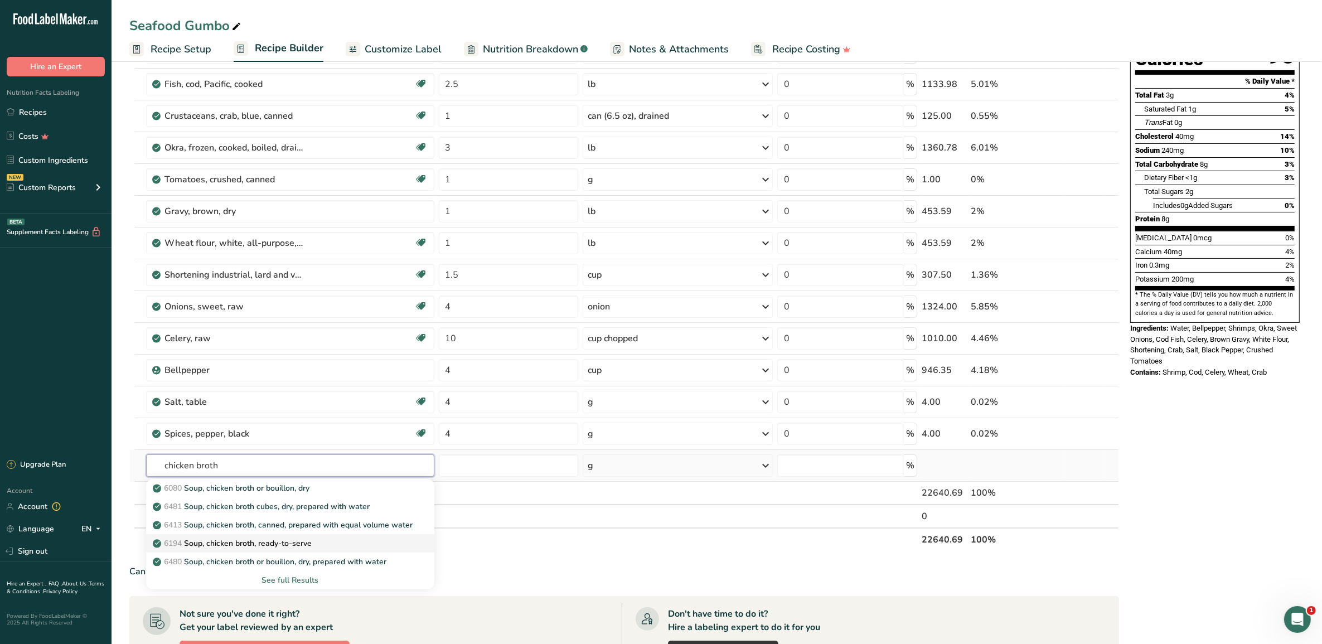
type input "chicken broth"
click at [235, 544] on p "6194 Soup, chicken broth, ready-to-serve" at bounding box center [233, 544] width 157 height 12
type input "Soup, chicken broth, ready-to-serve"
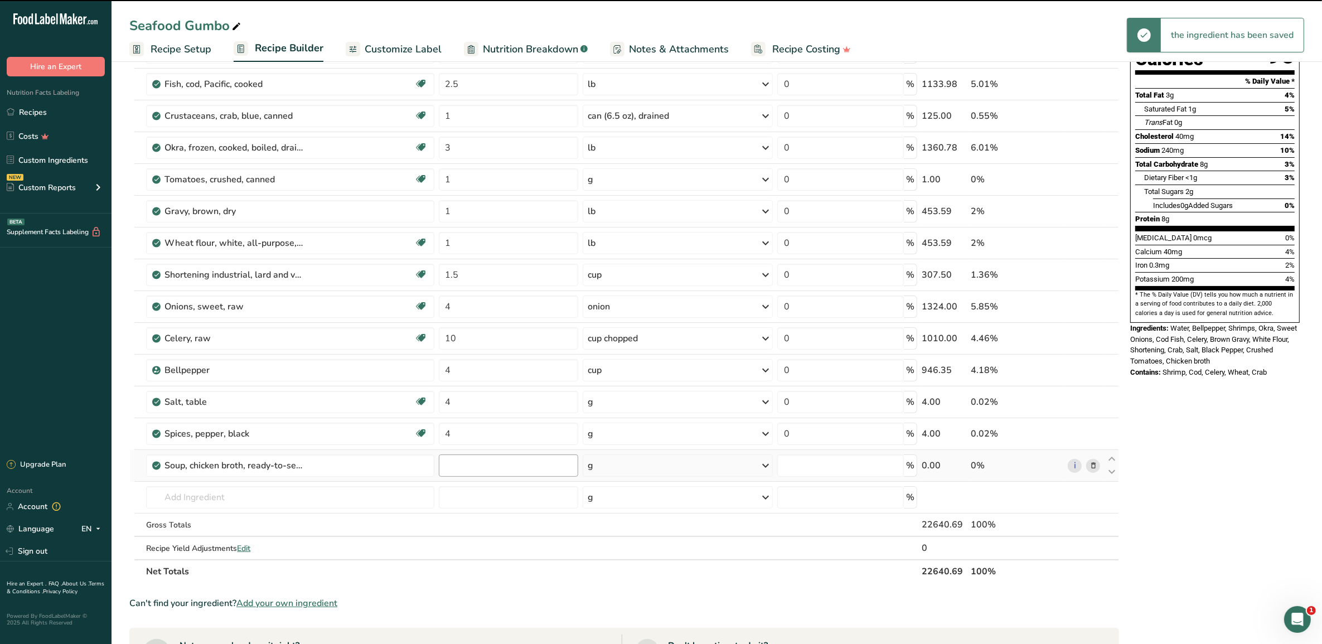
type input "0"
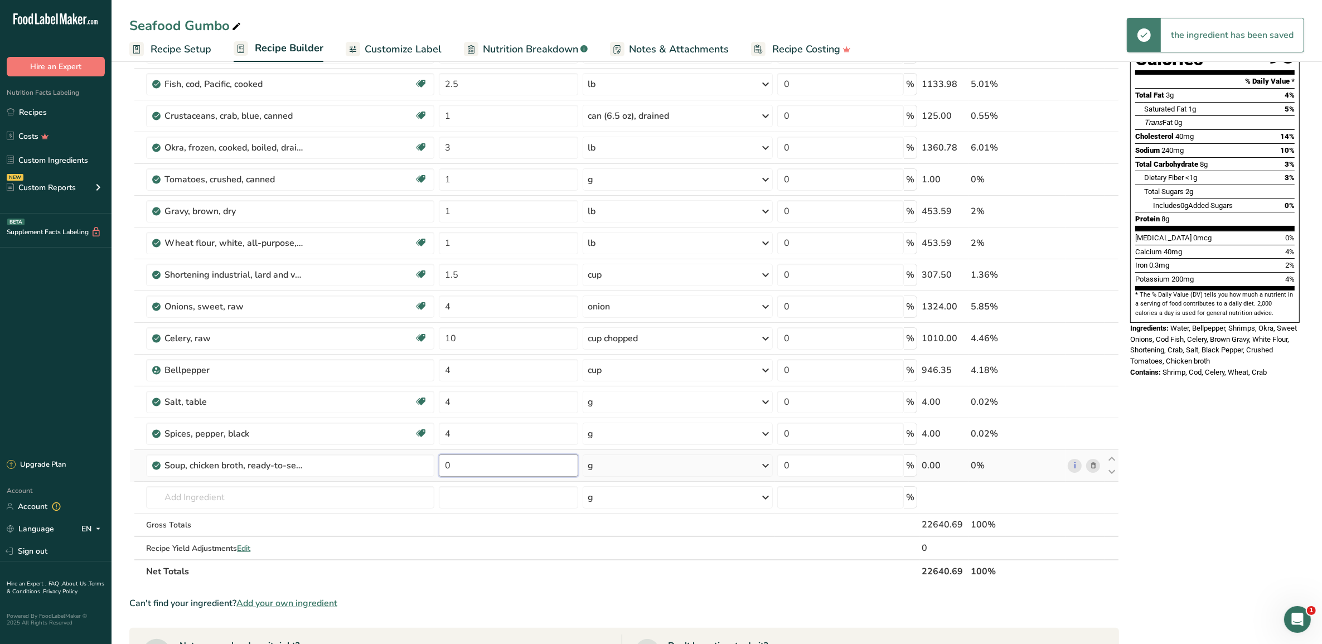
click at [497, 474] on input "0" at bounding box center [509, 465] width 140 height 22
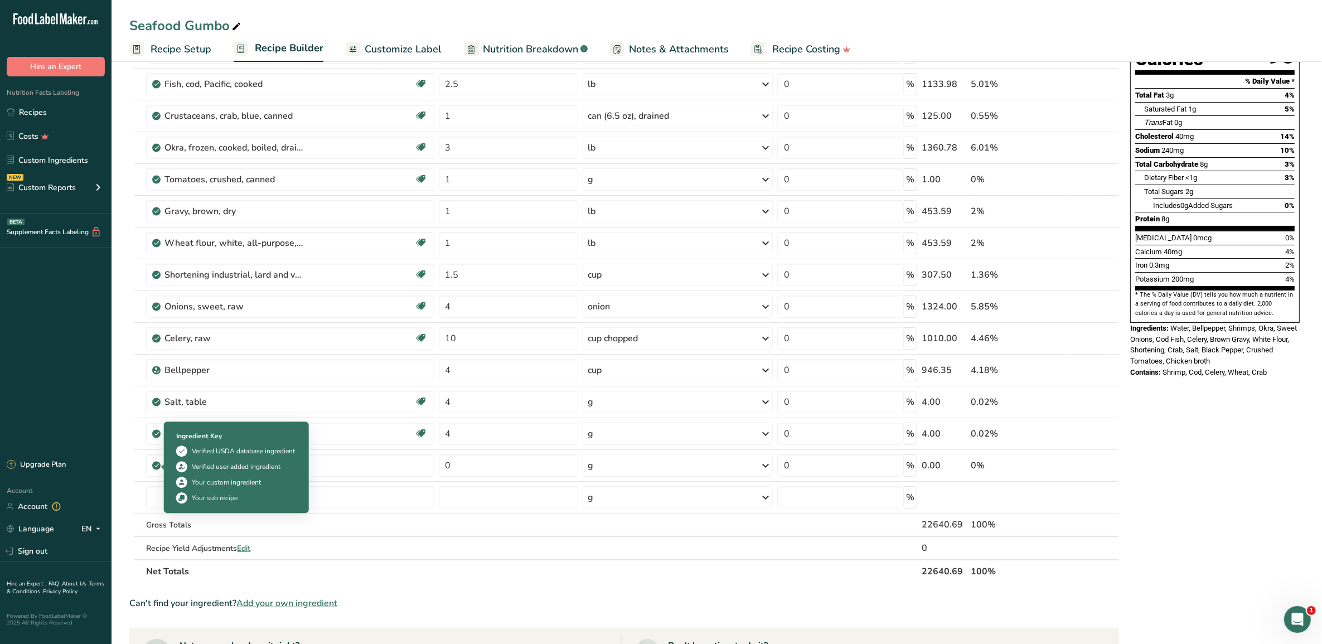
click at [153, 466] on div "Ingredient * Amount * Unit * Waste * .a-a{fill:#347362;}.b-a{fill:#fff;} Grams …" at bounding box center [624, 282] width 990 height 602
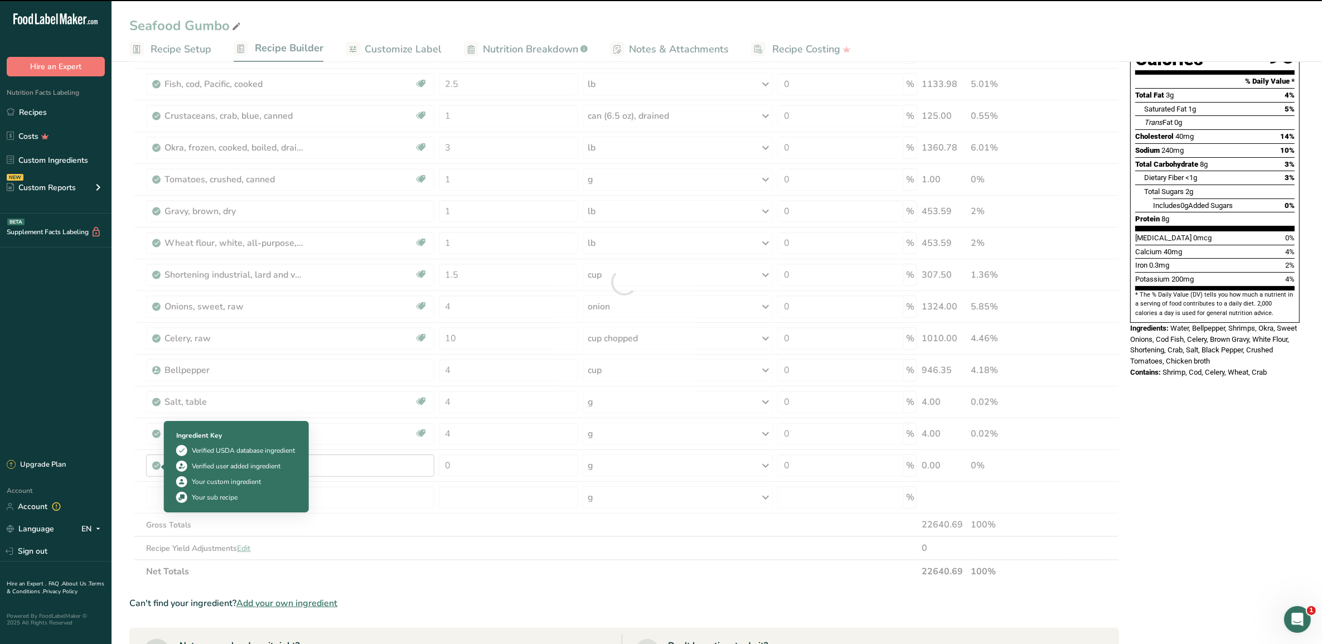
click at [347, 470] on div "Soup, chicken broth, ready-to-serve" at bounding box center [296, 465] width 263 height 13
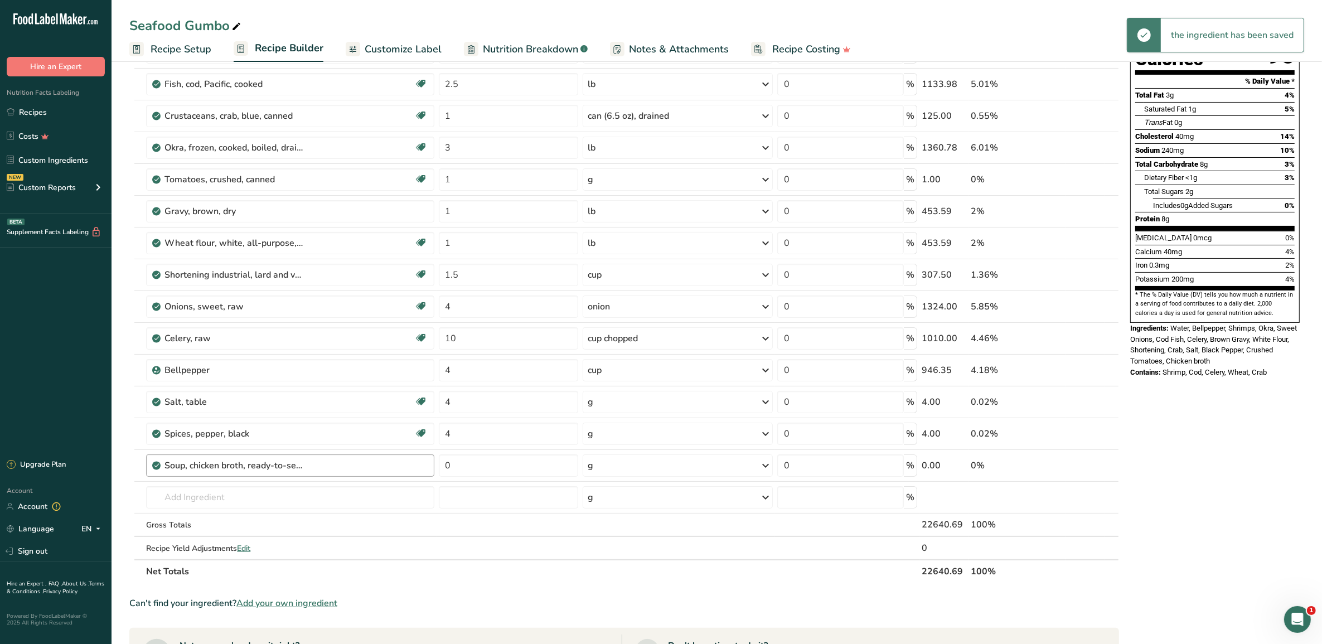
click at [347, 470] on div "Soup, chicken broth, ready-to-serve" at bounding box center [296, 465] width 263 height 13
click at [512, 477] on input "0" at bounding box center [509, 465] width 140 height 22
type input "1"
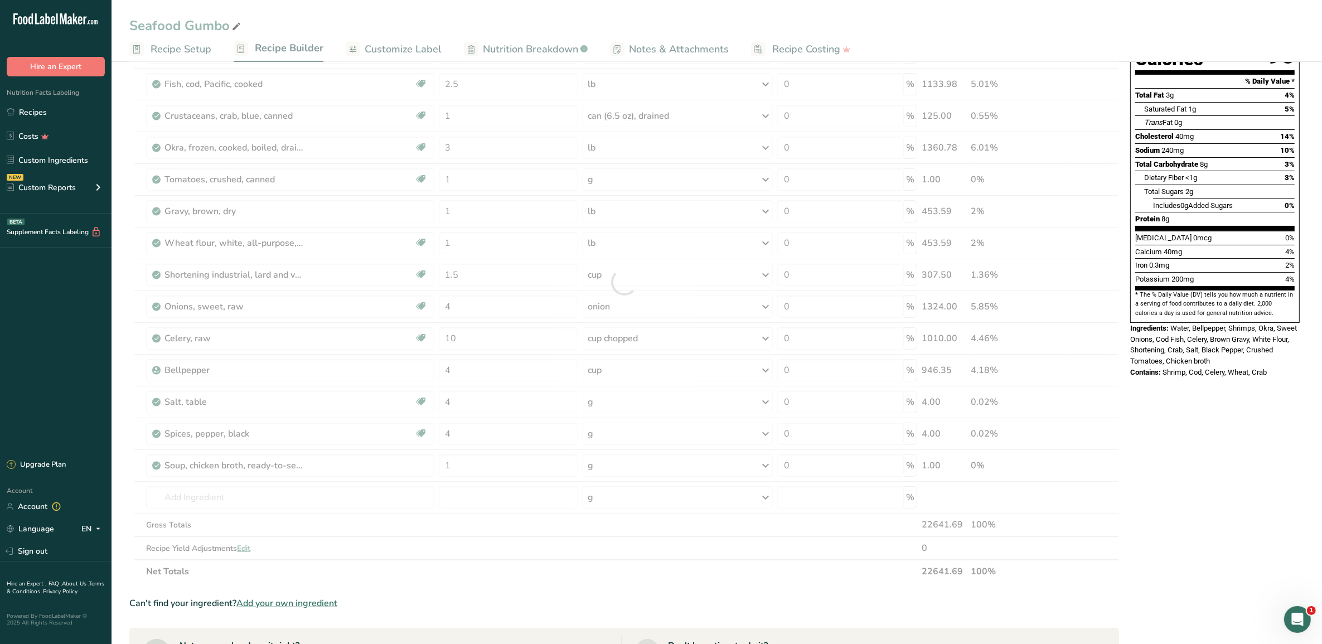
click at [667, 463] on div "Ingredient * Amount * Unit * Waste * .a-a{fill:#347362;}.b-a{fill:#fff;} Grams …" at bounding box center [624, 282] width 990 height 602
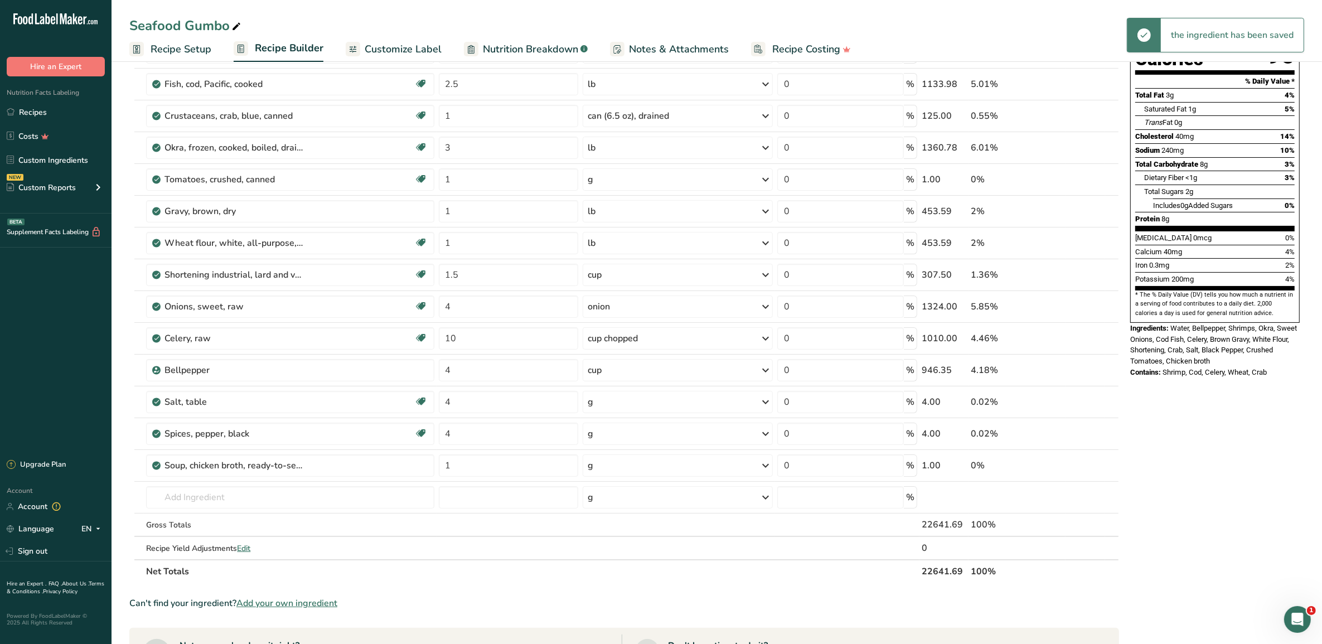
click at [742, 471] on div "g" at bounding box center [678, 465] width 190 height 22
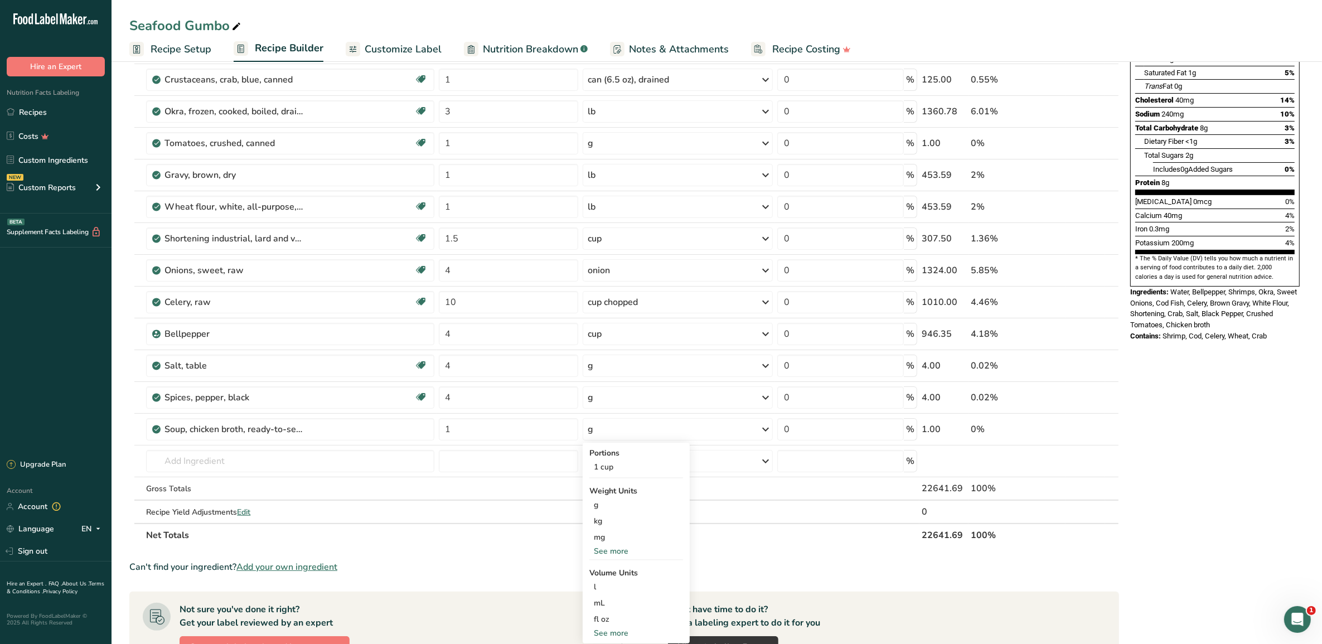
scroll to position [209, 0]
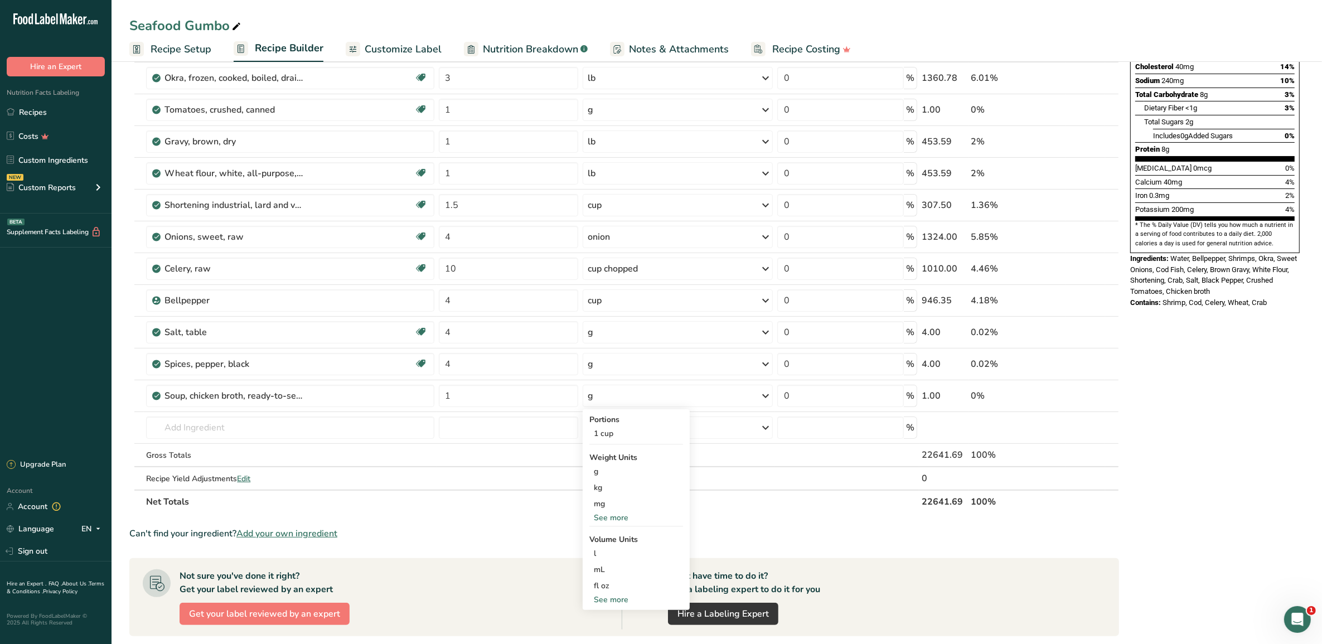
click at [613, 601] on div "See more" at bounding box center [636, 600] width 94 height 12
select select "22"
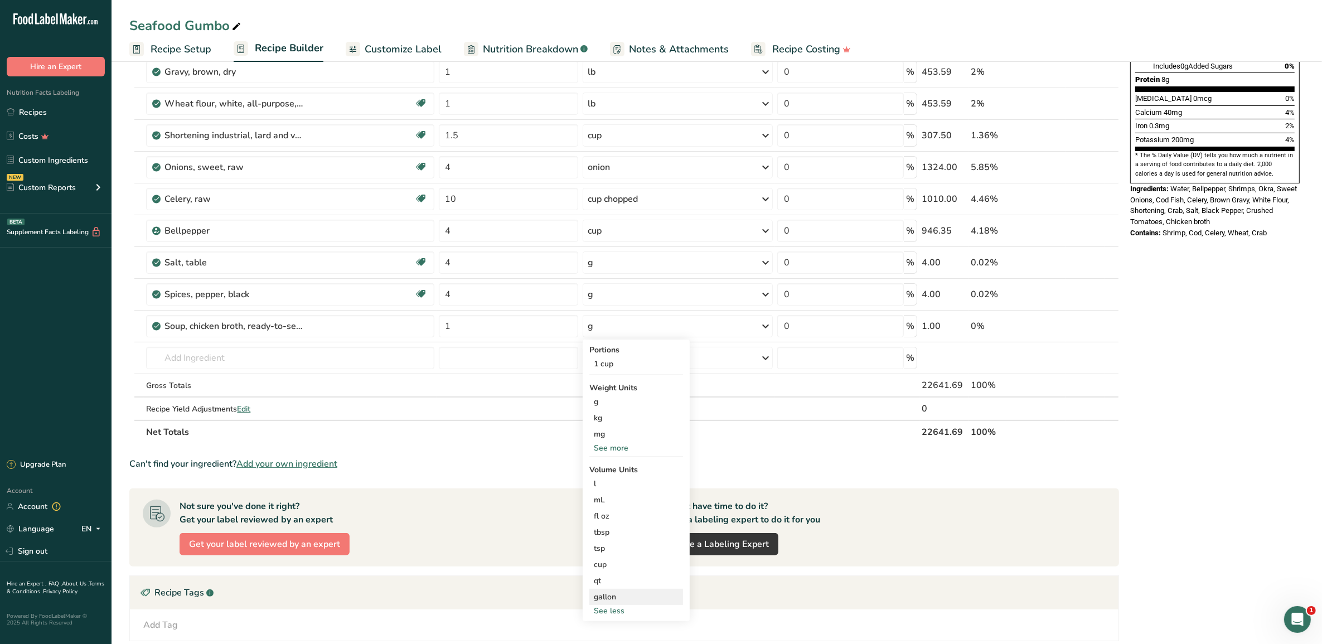
click at [622, 599] on div "gallon" at bounding box center [636, 597] width 85 height 12
click at [717, 626] on input "number" at bounding box center [734, 628] width 80 height 17
type input "1"
click at [456, 457] on section "Ingredient * Amount * Unit * Waste * .a-a{fill:#347362;}.b-a{fill:#fff;} Grams …" at bounding box center [624, 331] width 990 height 979
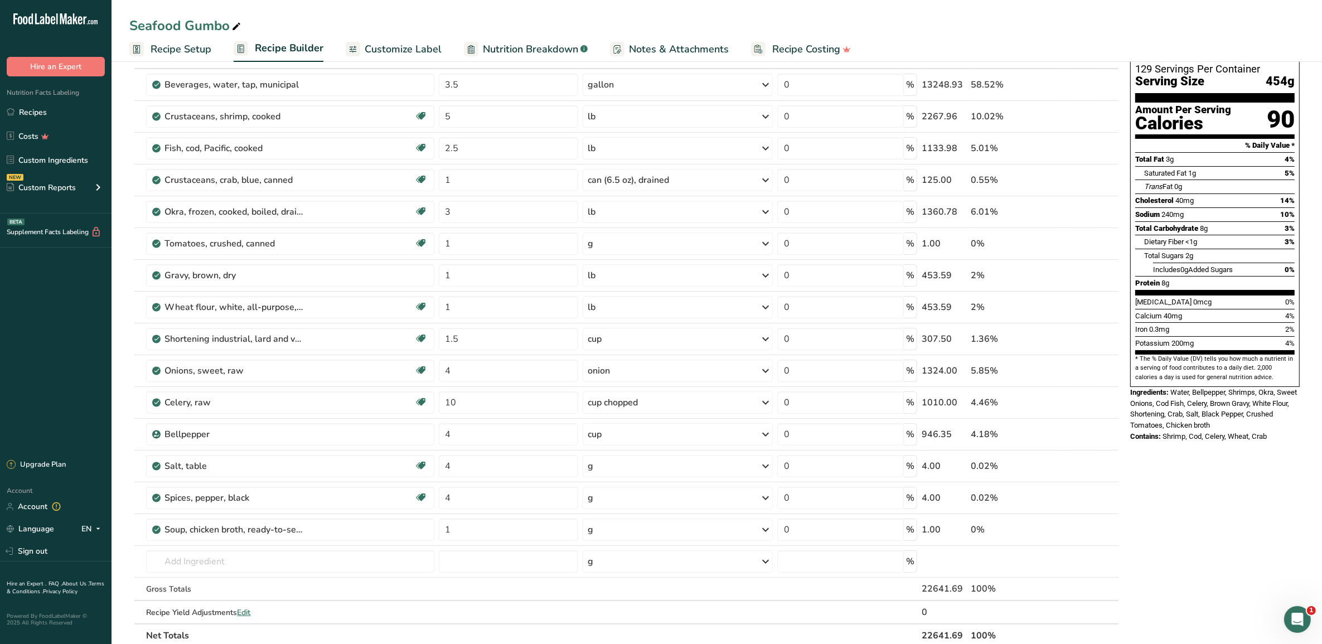
scroll to position [0, 0]
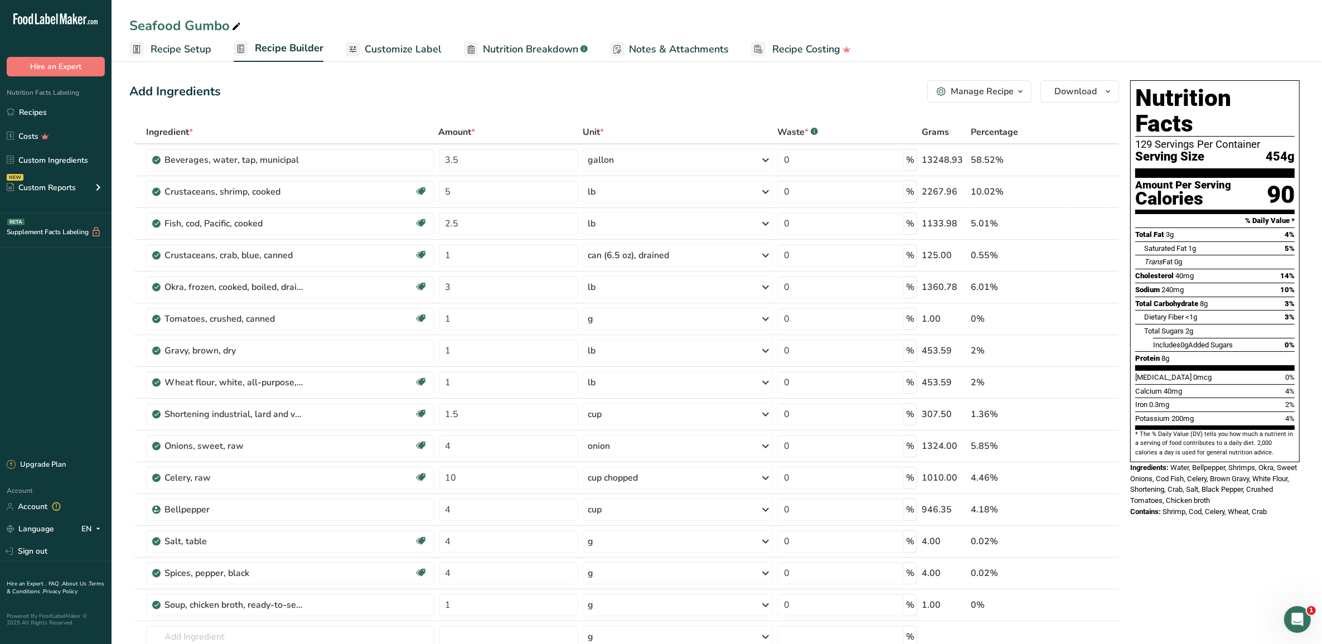
click at [325, 98] on div "Add Ingredients Manage Recipe Delete Recipe Duplicate Recipe Scale Recipe Save …" at bounding box center [624, 91] width 990 height 22
drag, startPoint x: 395, startPoint y: 45, endPoint x: 350, endPoint y: 69, distance: 51.1
click at [395, 45] on span "Customize Label" at bounding box center [403, 49] width 77 height 15
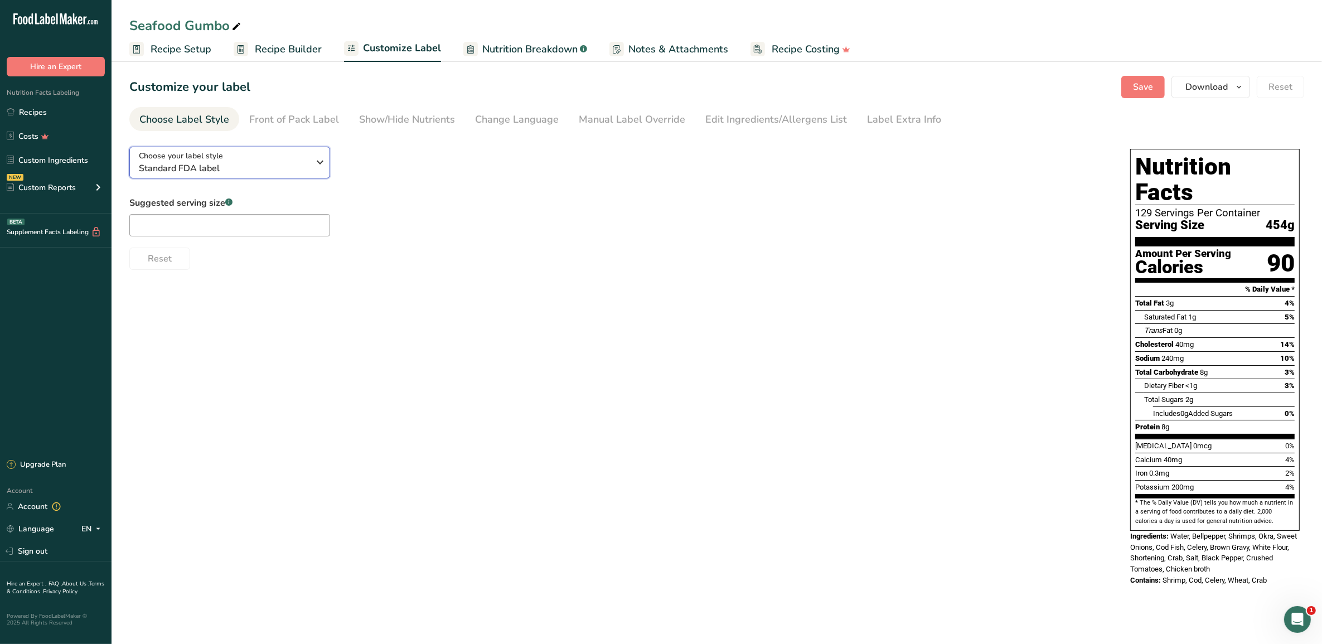
click at [305, 160] on div "Choose your label style Standard FDA label" at bounding box center [224, 162] width 170 height 25
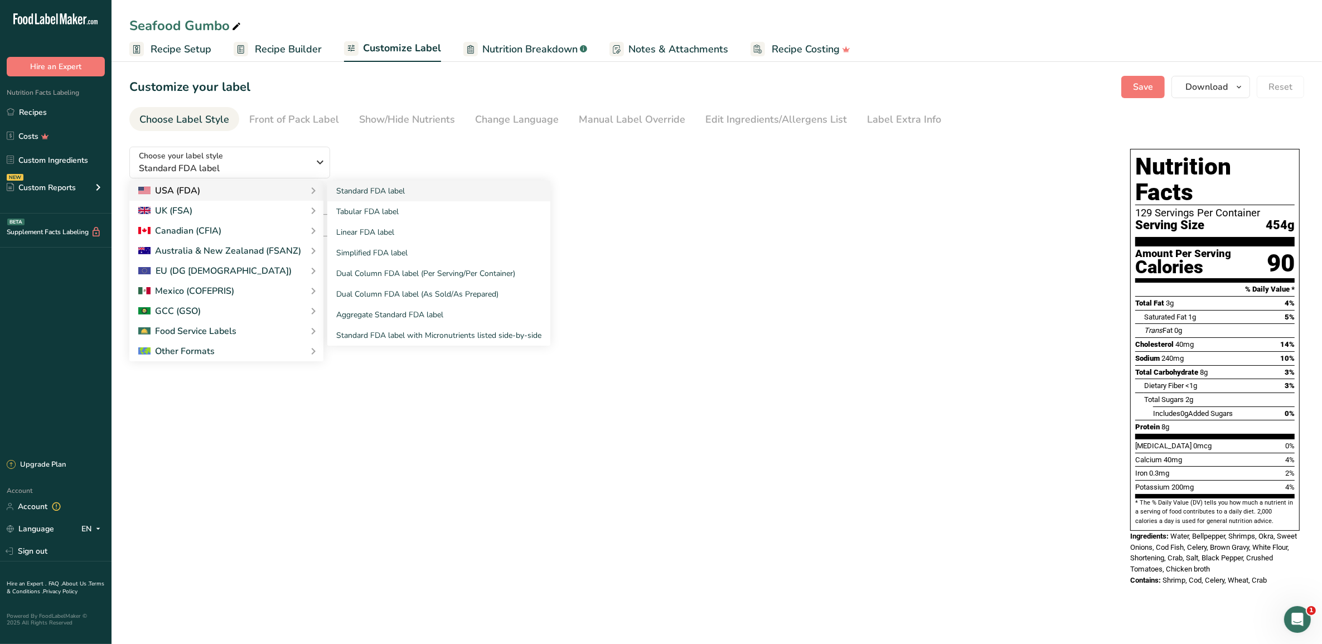
click at [273, 191] on div "USA (FDA)" at bounding box center [226, 190] width 176 height 13
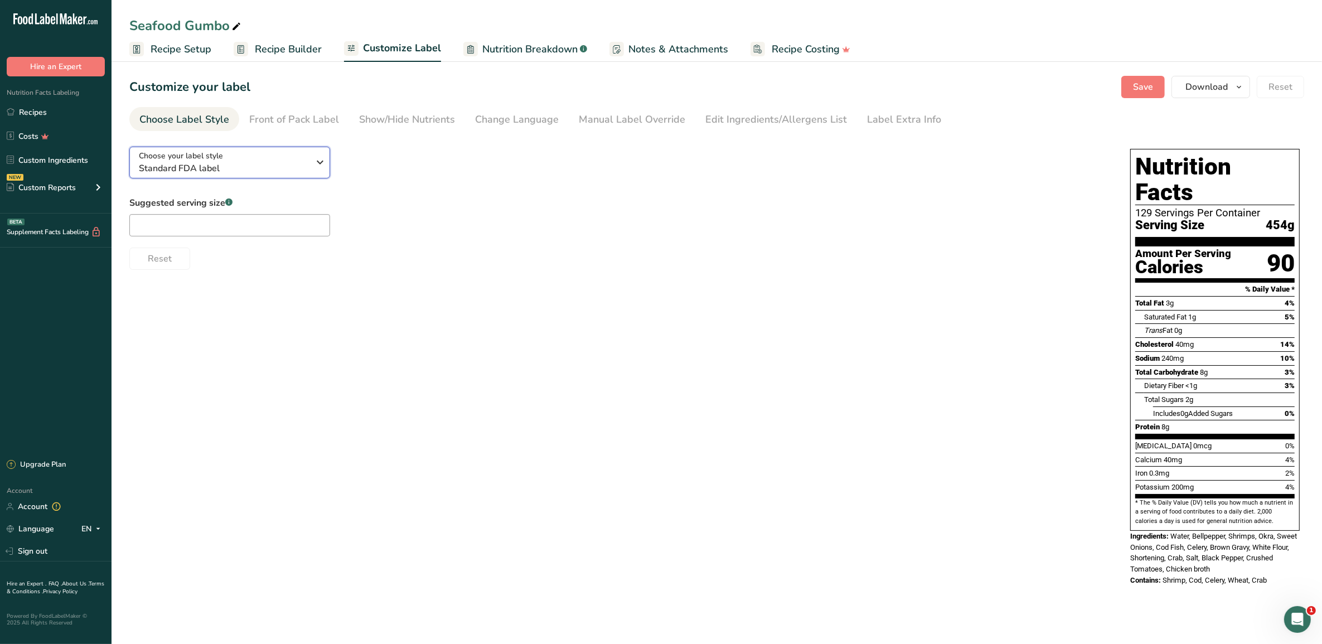
click at [303, 162] on span "Standard FDA label" at bounding box center [224, 168] width 170 height 13
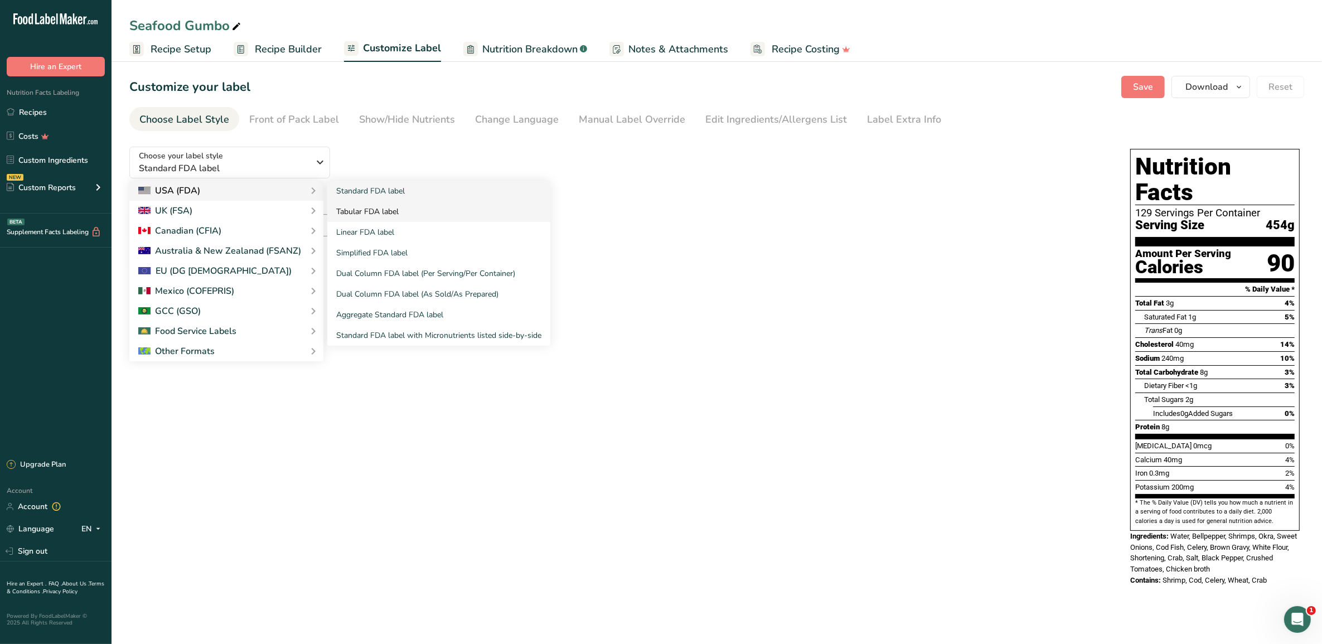
click at [365, 202] on link "Tabular FDA label" at bounding box center [438, 211] width 223 height 21
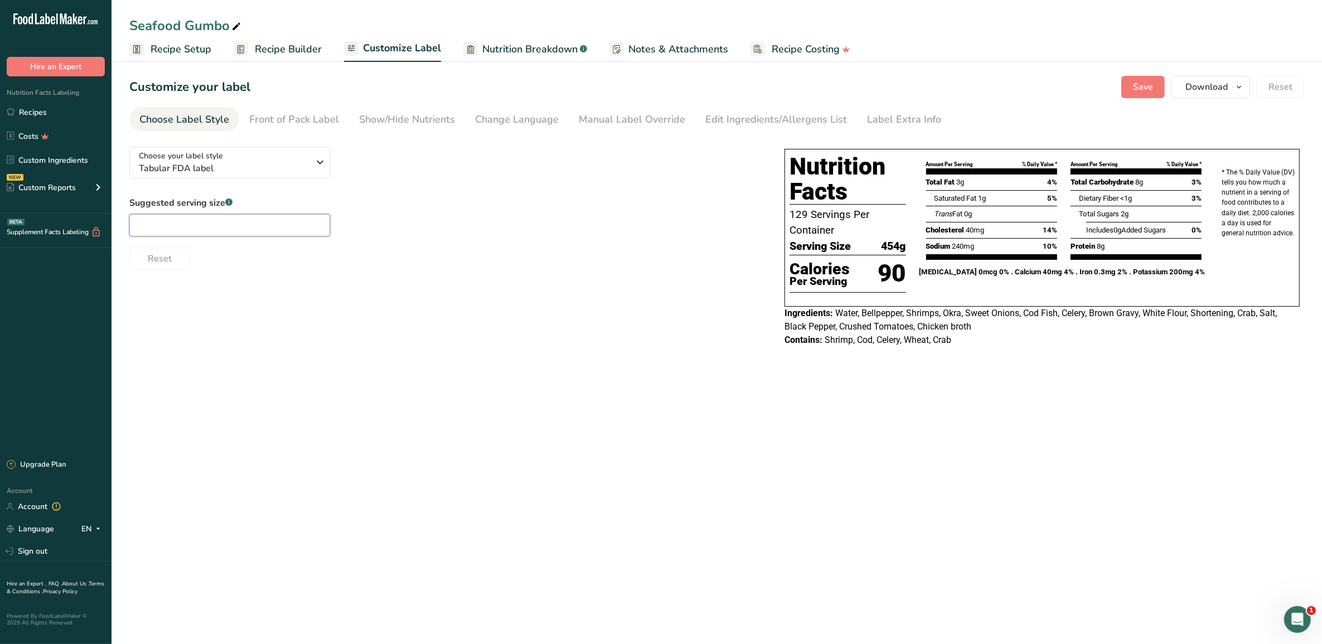
click at [279, 224] on input "text" at bounding box center [229, 225] width 201 height 22
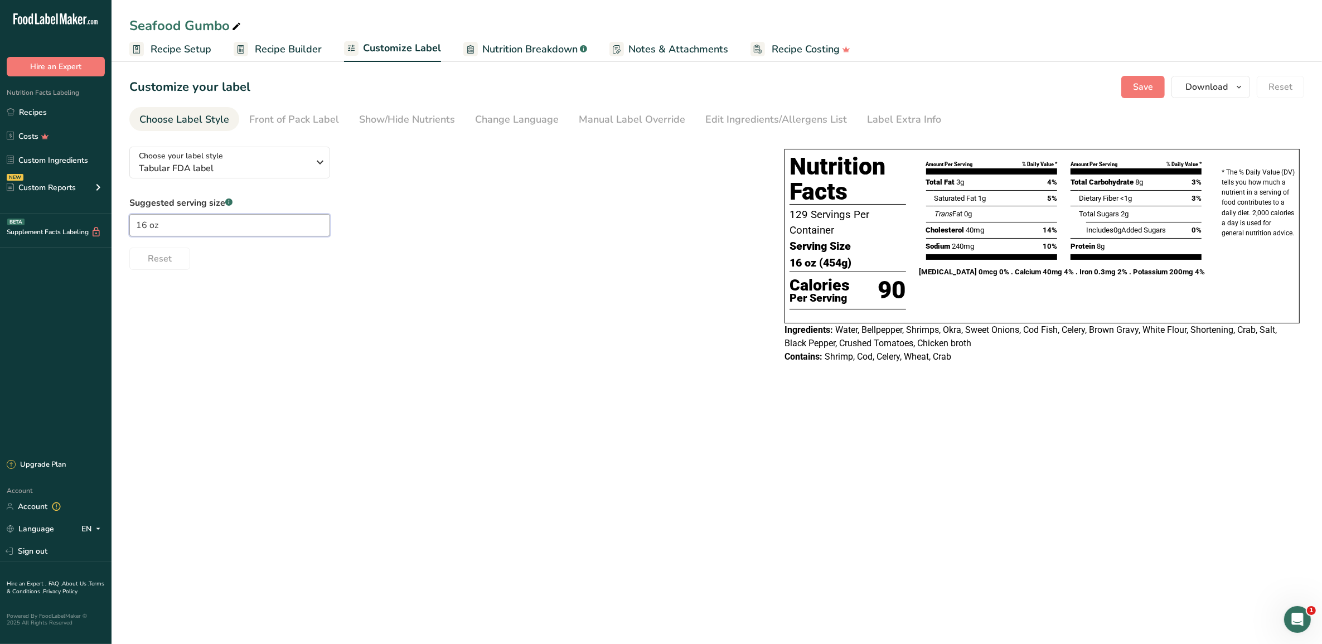
type input "16 oz"
click at [296, 263] on div "Reset" at bounding box center [445, 256] width 633 height 27
click at [874, 127] on link "Label Extra Info" at bounding box center [904, 119] width 74 height 25
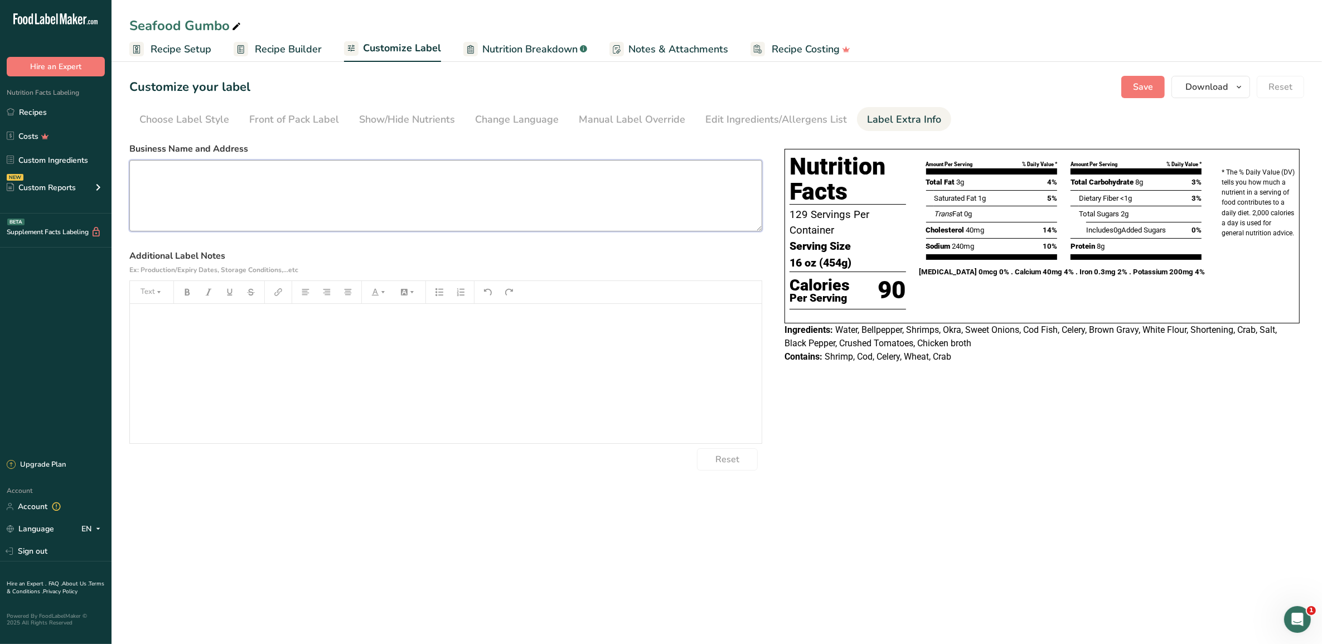
click at [191, 185] on textarea at bounding box center [445, 195] width 633 height 71
type textarea "t"
type textarea "The Tiger Den [PERSON_NAME], [US_STATE] [PHONE_NUMBER] Heat to 165 degrees and …"
click at [1135, 80] on span "Save" at bounding box center [1143, 86] width 20 height 13
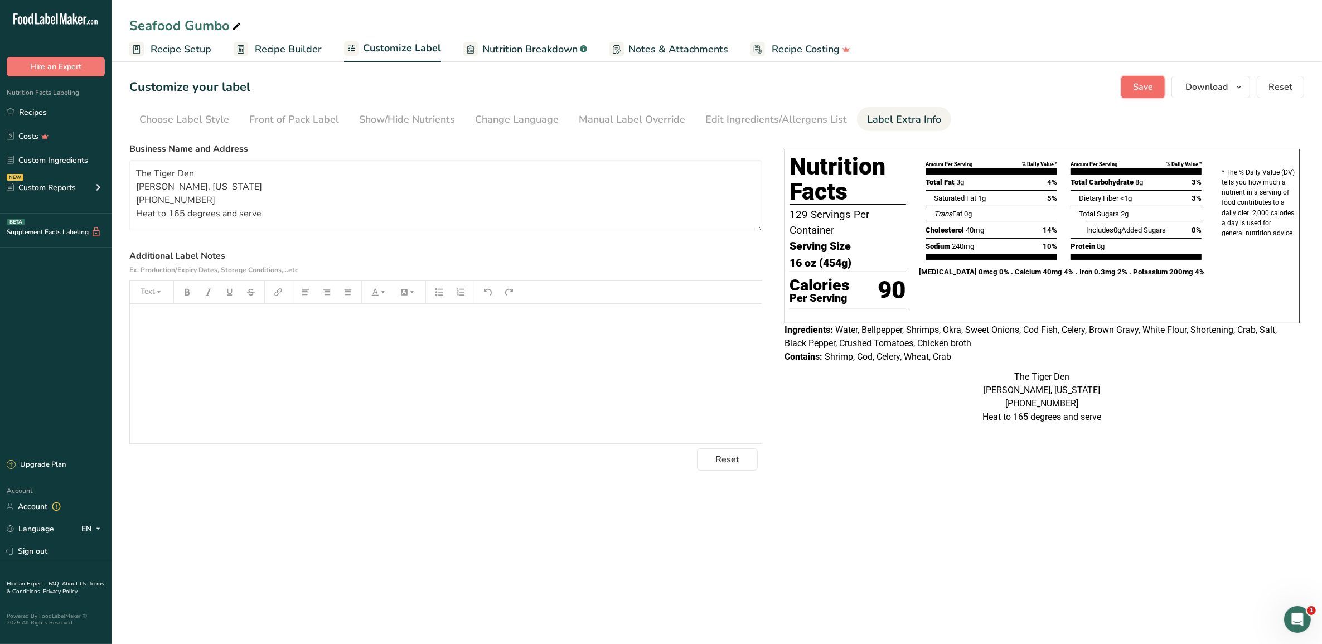
click at [1153, 89] on span "Save" at bounding box center [1143, 86] width 20 height 13
drag, startPoint x: 1240, startPoint y: 90, endPoint x: 1232, endPoint y: 90, distance: 7.2
click at [1238, 90] on icon "button" at bounding box center [1239, 87] width 9 height 14
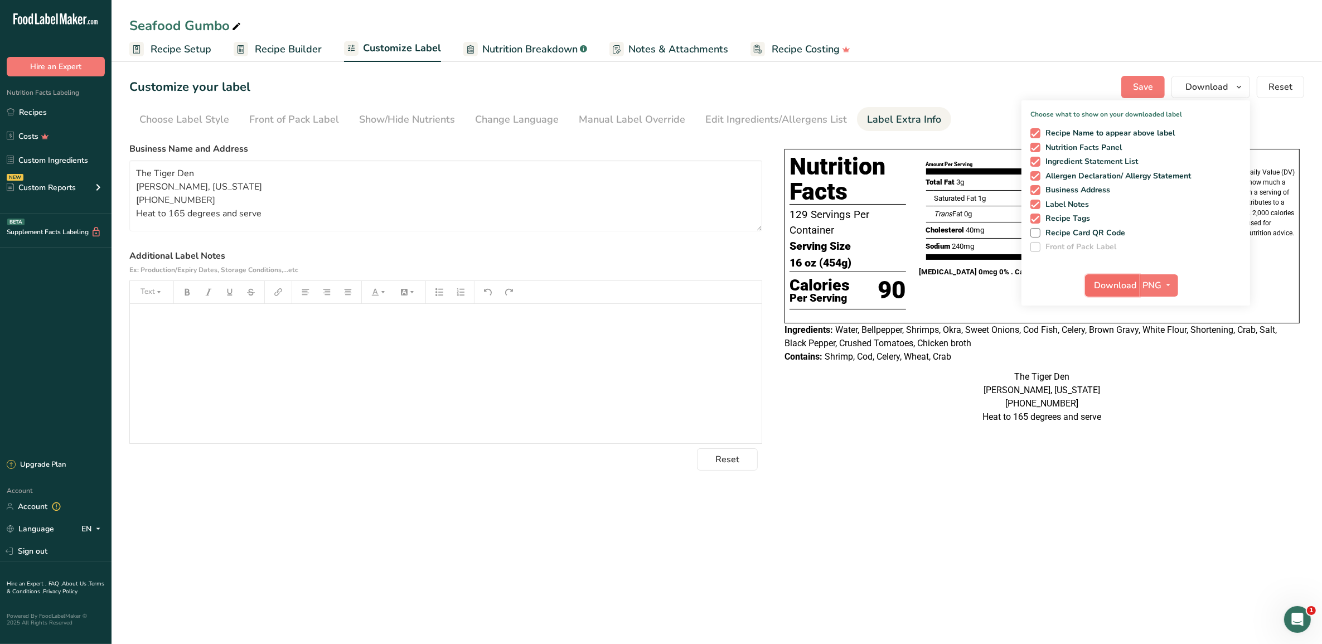
click at [1120, 283] on span "Download" at bounding box center [1116, 285] width 42 height 13
click at [165, 48] on span "Recipe Setup" at bounding box center [181, 49] width 61 height 15
select select "5"
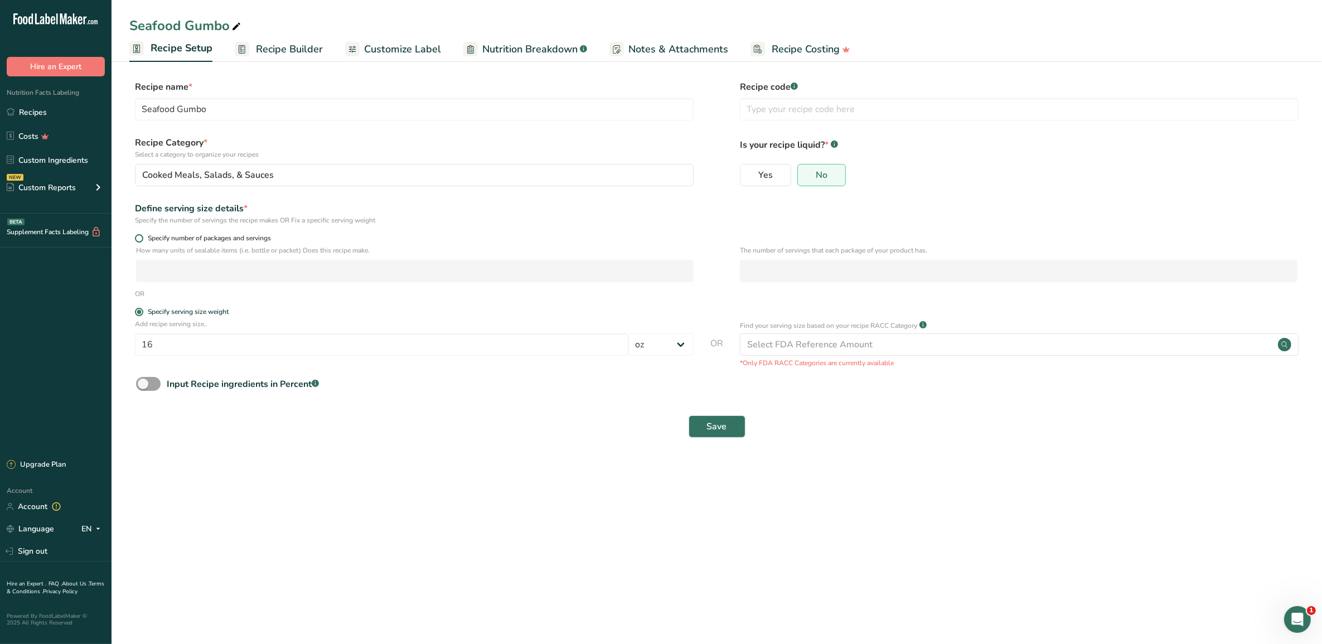
click at [138, 237] on span at bounding box center [139, 238] width 8 height 8
click at [138, 237] on input "Specify number of packages and servings" at bounding box center [138, 238] width 7 height 7
radio input "true"
radio input "false"
select select "0"
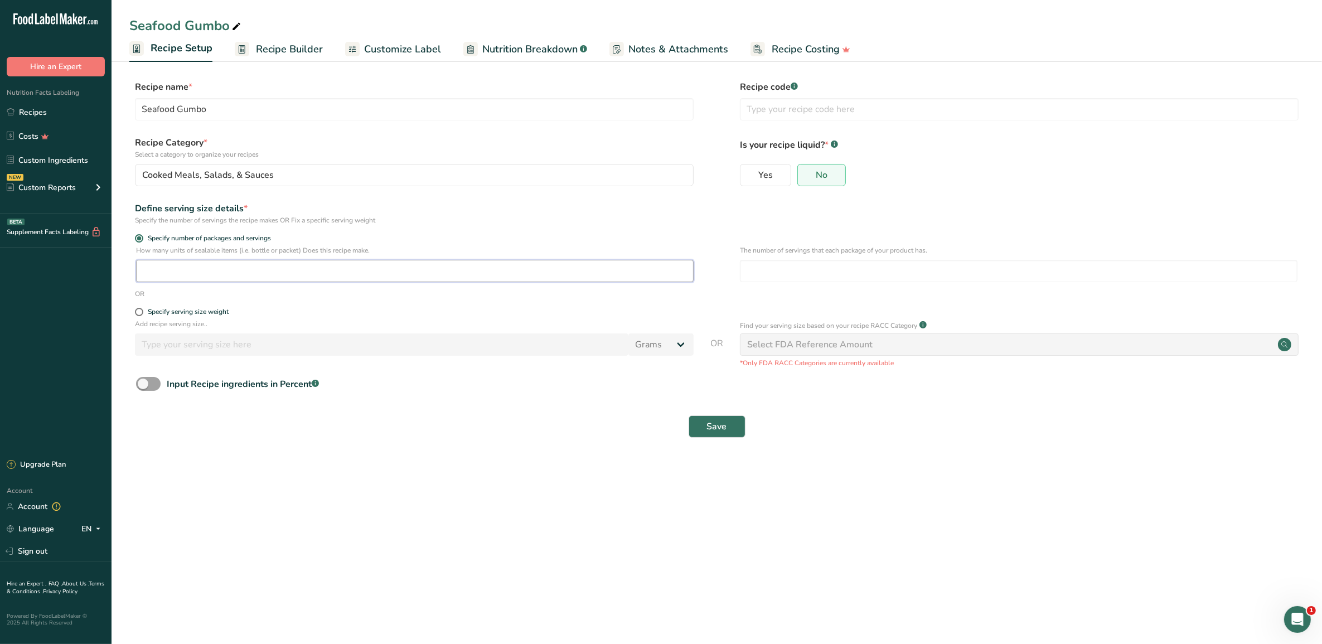
click at [163, 269] on input "number" at bounding box center [415, 271] width 558 height 22
type input "2"
click at [697, 429] on button "Save" at bounding box center [717, 426] width 57 height 22
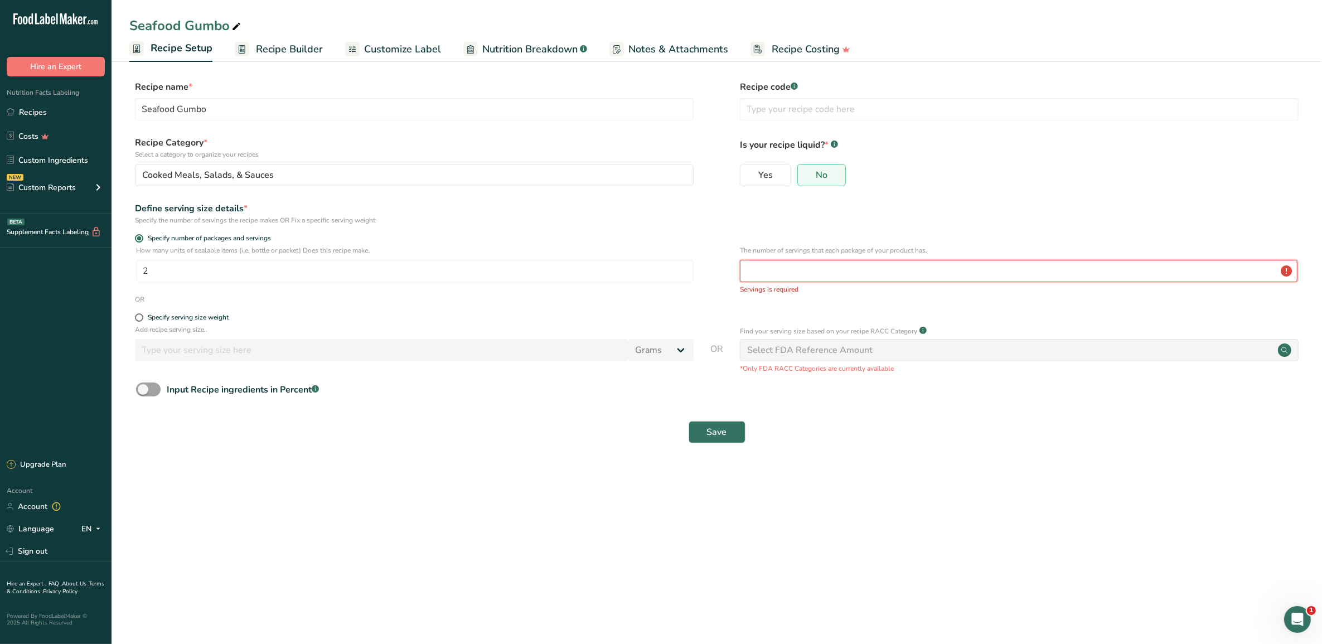
click at [767, 271] on input "number" at bounding box center [1019, 271] width 558 height 22
type input "2"
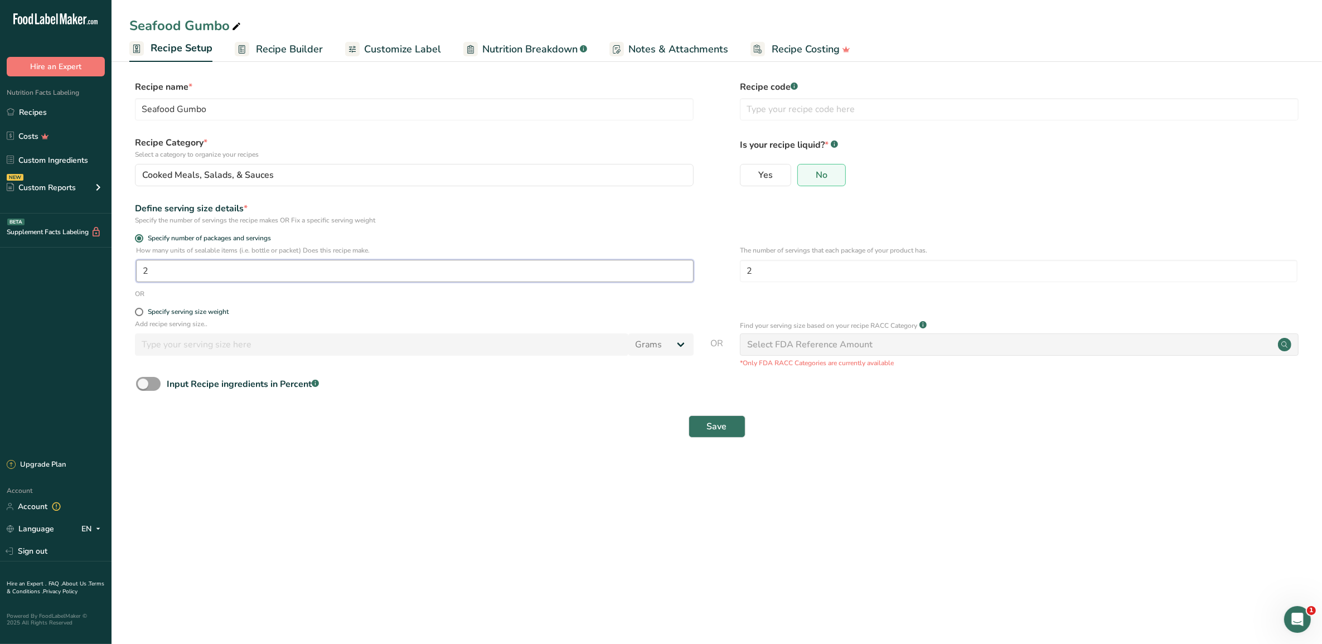
click at [191, 268] on input "2" at bounding box center [415, 271] width 558 height 22
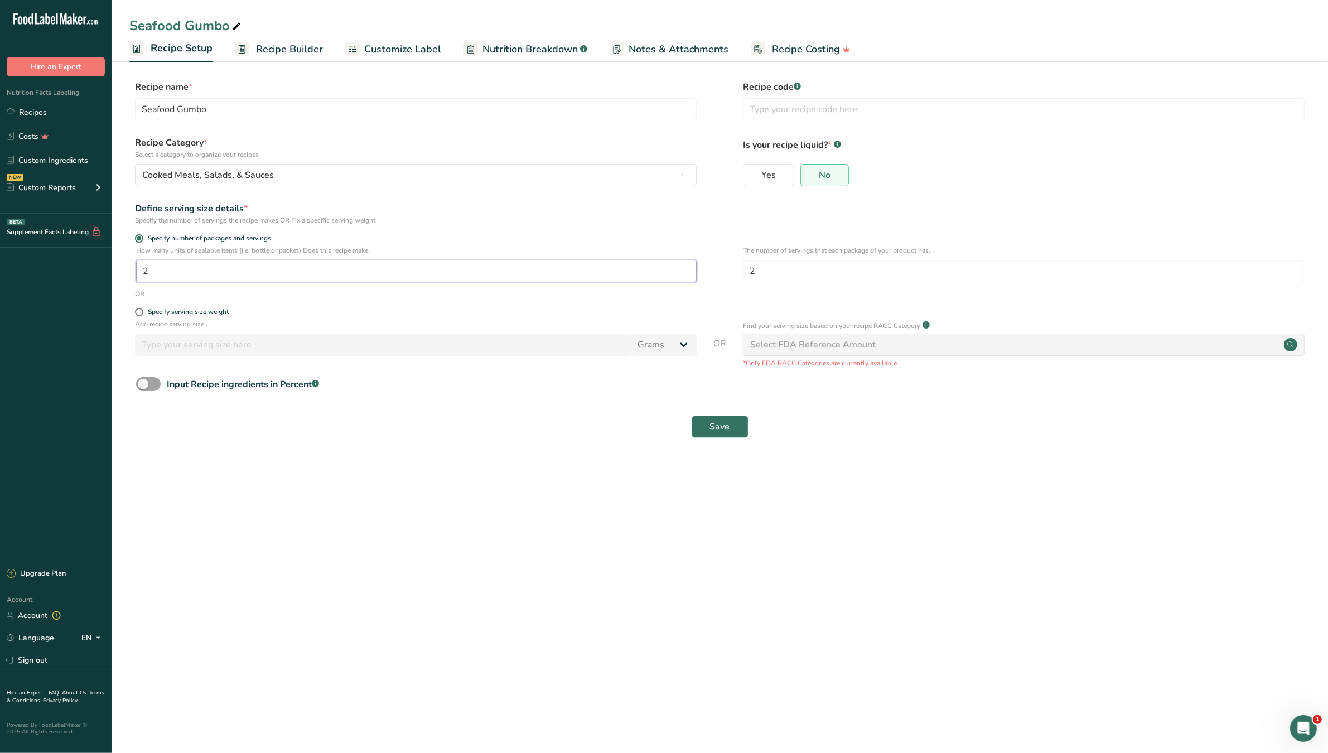
type input "1"
type input "129"
click at [722, 433] on span "Save" at bounding box center [720, 426] width 20 height 13
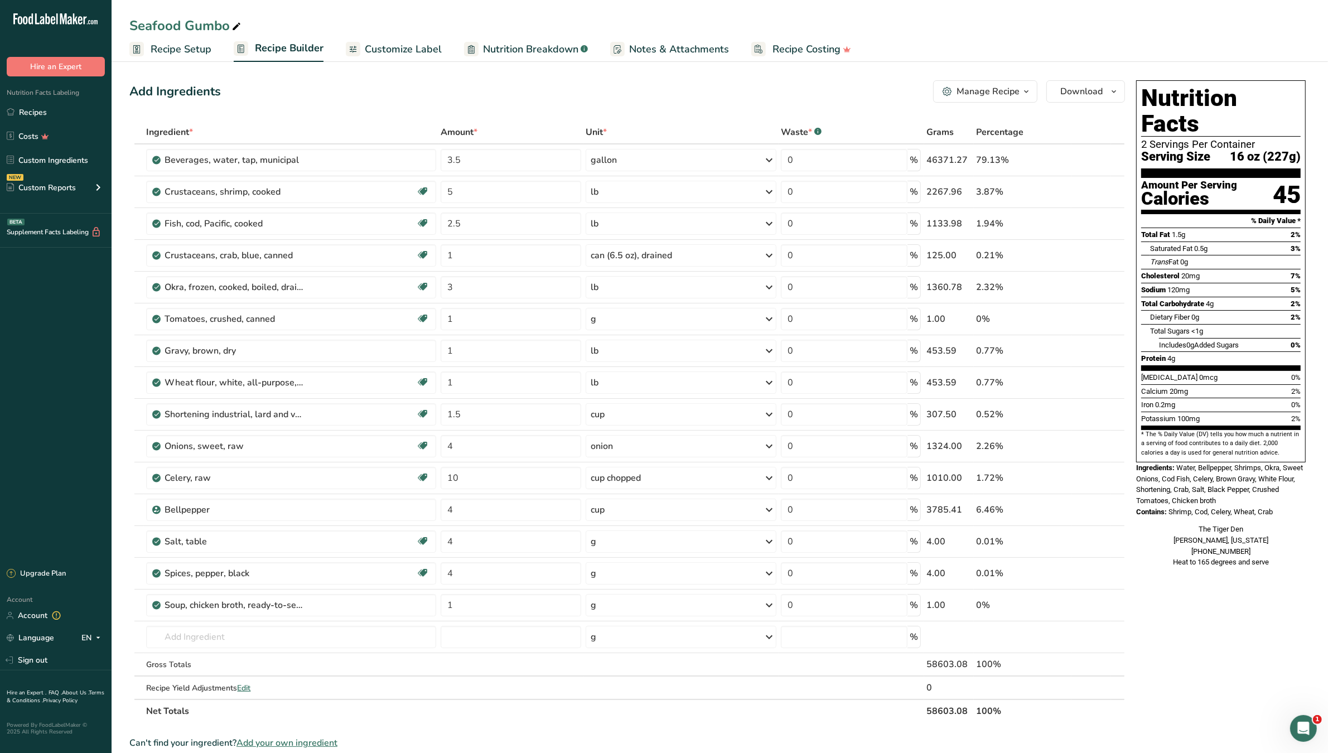
click at [388, 46] on span "Customize Label" at bounding box center [403, 49] width 77 height 15
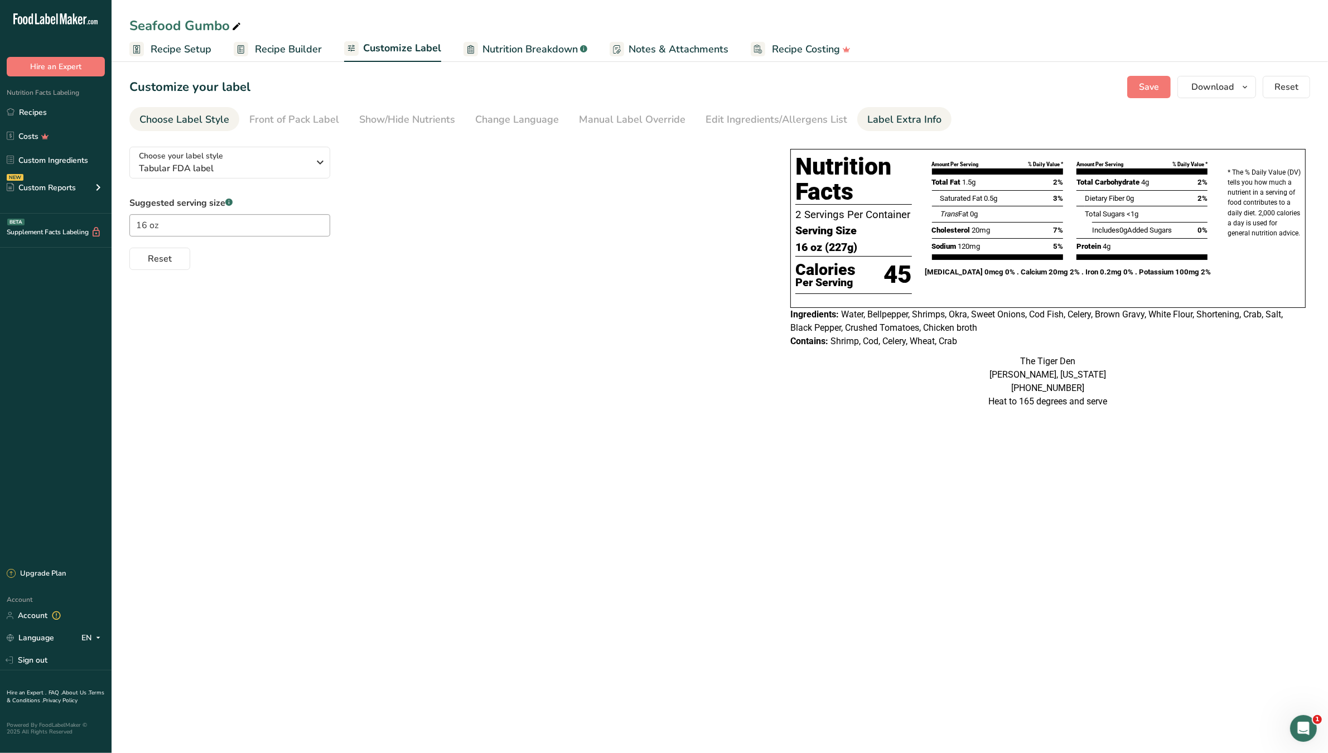
click at [867, 129] on link "Label Extra Info" at bounding box center [904, 119] width 74 height 25
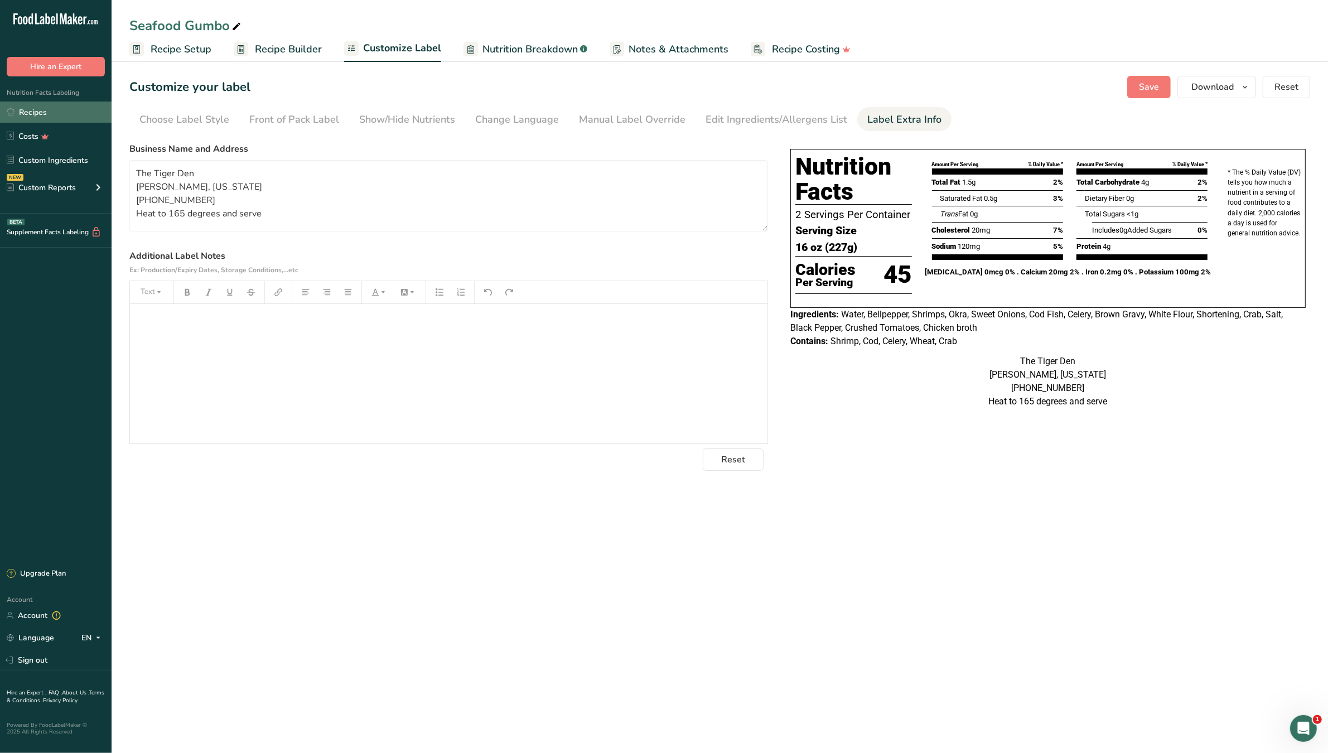
click at [45, 110] on link "Recipes" at bounding box center [56, 111] width 112 height 21
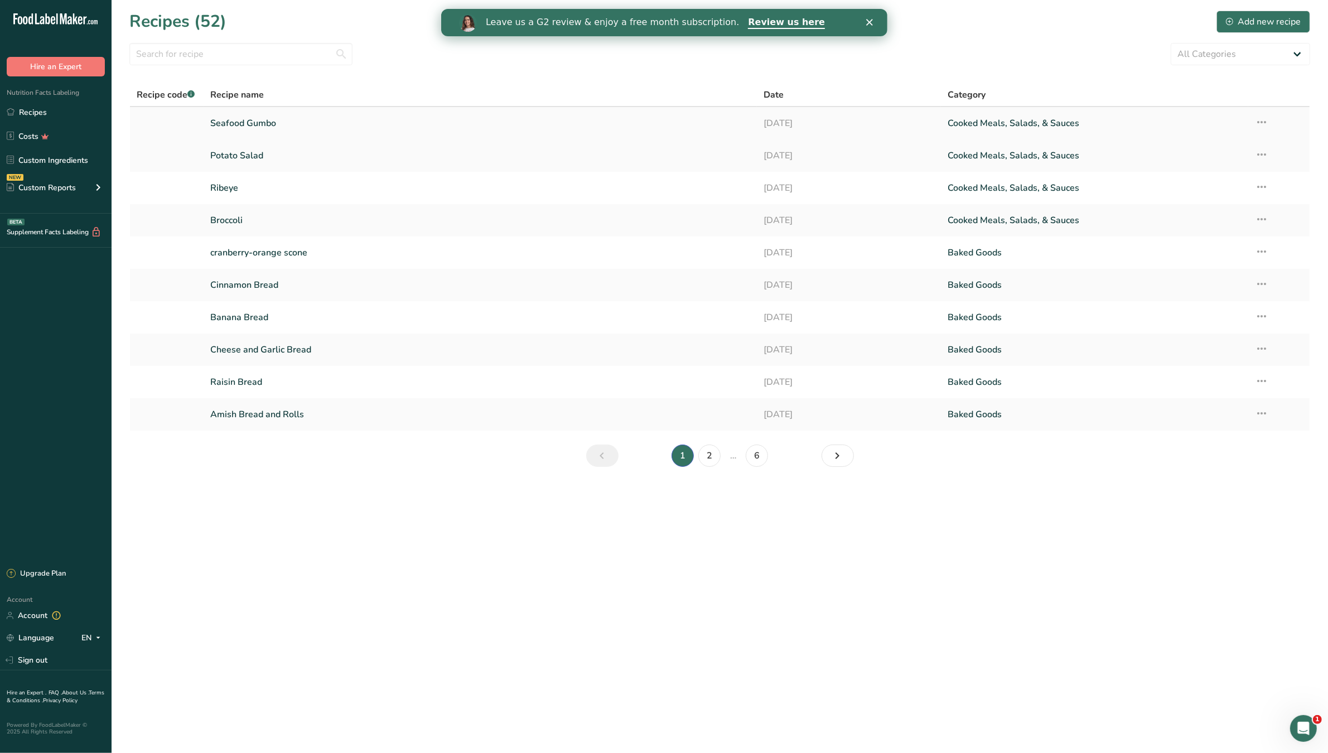
click at [212, 132] on link "Seafood Gumbo" at bounding box center [479, 123] width 539 height 23
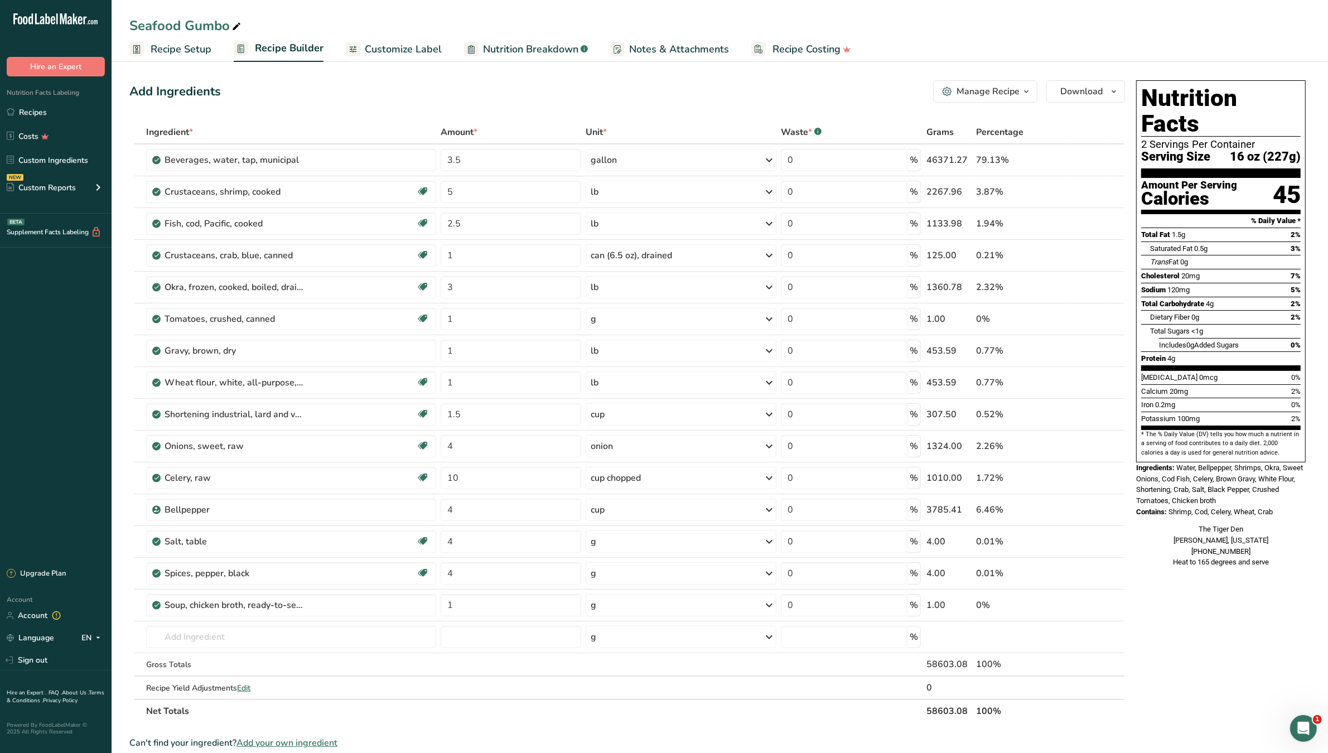
click at [401, 54] on span "Customize Label" at bounding box center [403, 49] width 77 height 15
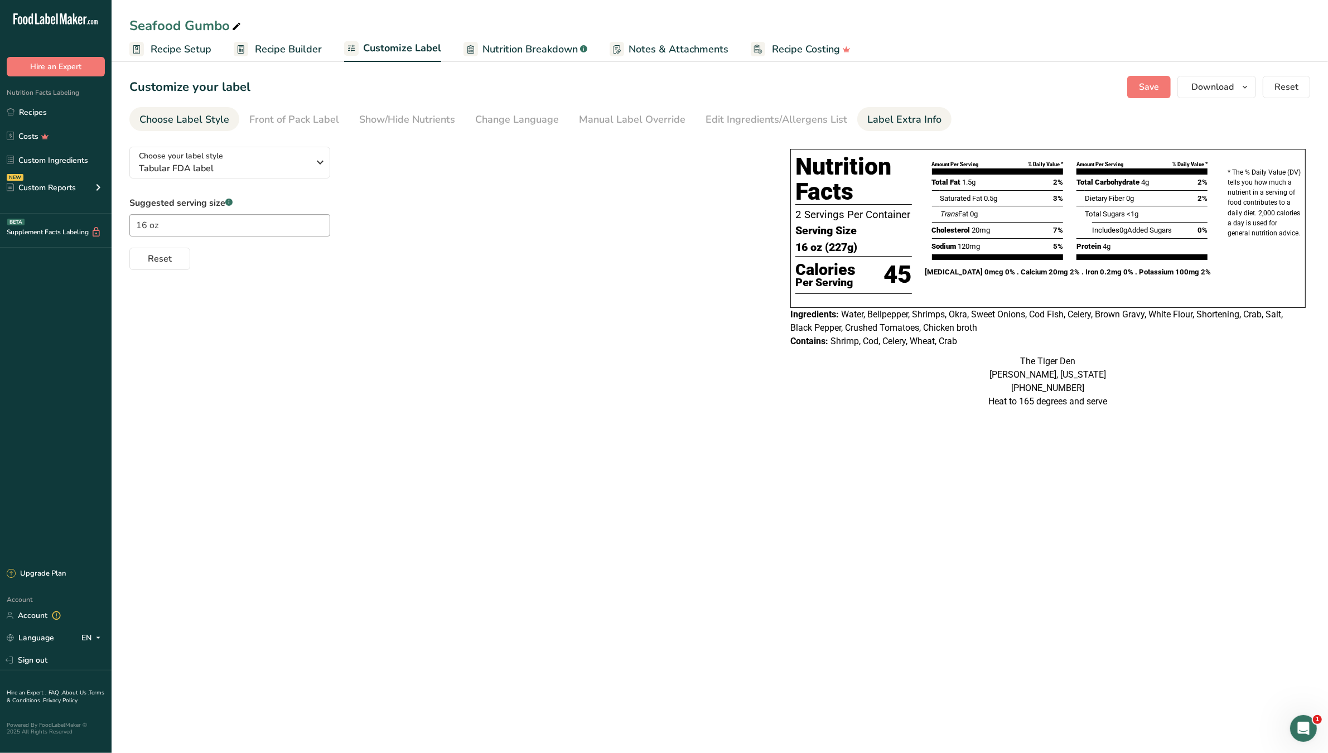
click at [879, 126] on div "Label Extra Info" at bounding box center [904, 119] width 74 height 15
click at [253, 225] on textarea "The Tiger Den [PERSON_NAME], [US_STATE] [PHONE_NUMBER] Heat to 165 degrees and …" at bounding box center [448, 195] width 638 height 71
click at [263, 215] on textarea "The Tiger Den [PERSON_NAME], [US_STATE] [PHONE_NUMBER] Heat to 165 degrees and …" at bounding box center [448, 195] width 638 height 71
type textarea "The Tiger Den [PERSON_NAME], [US_STATE] [PHONE_NUMBER] Heat to 165 degrees and …"
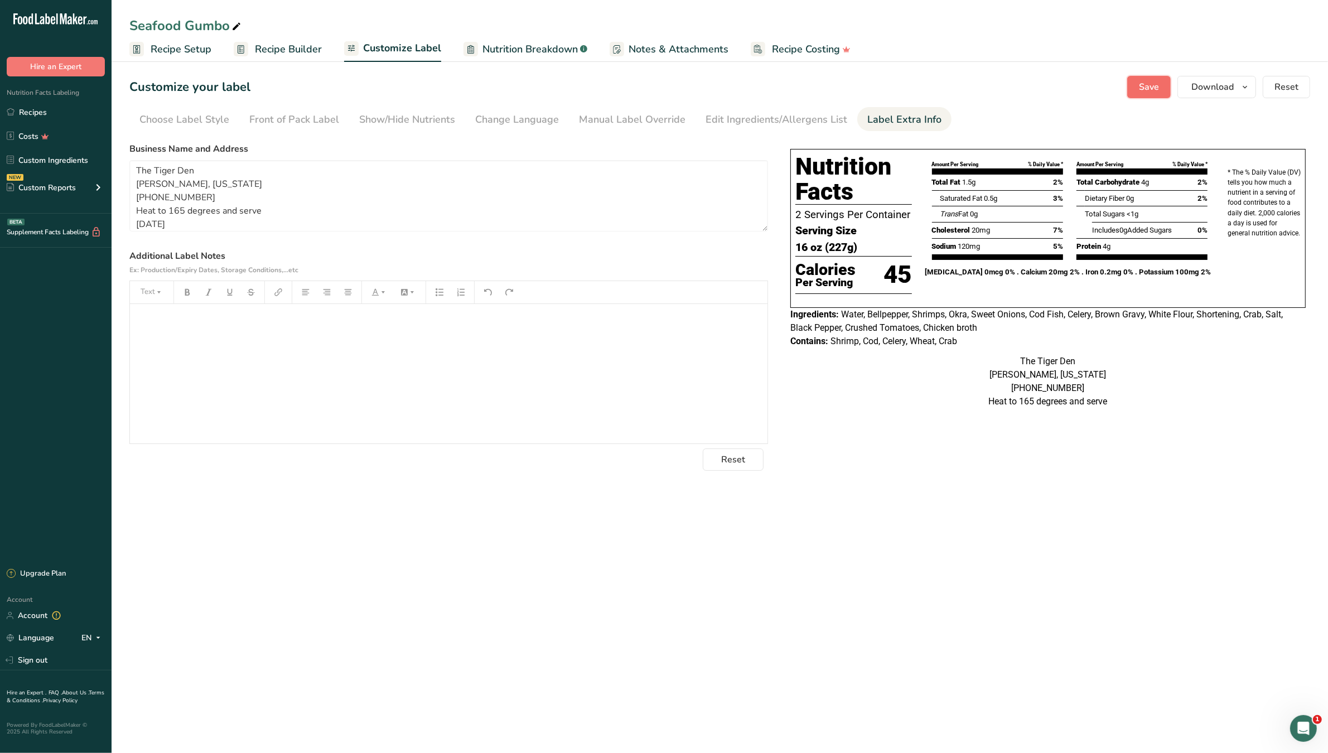
click at [1139, 85] on button "Save" at bounding box center [1148, 87] width 43 height 22
click at [1206, 82] on span "Download" at bounding box center [1212, 86] width 42 height 13
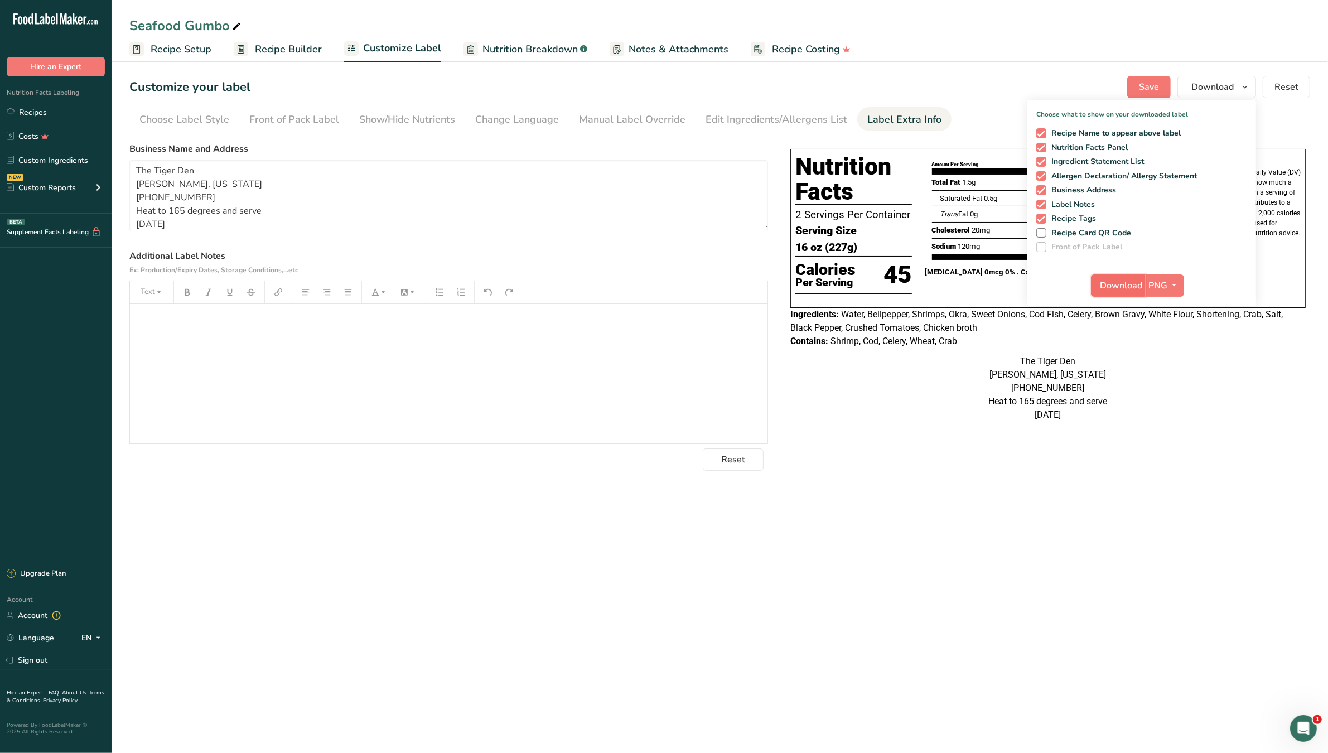
click at [1114, 279] on span "Download" at bounding box center [1121, 285] width 42 height 13
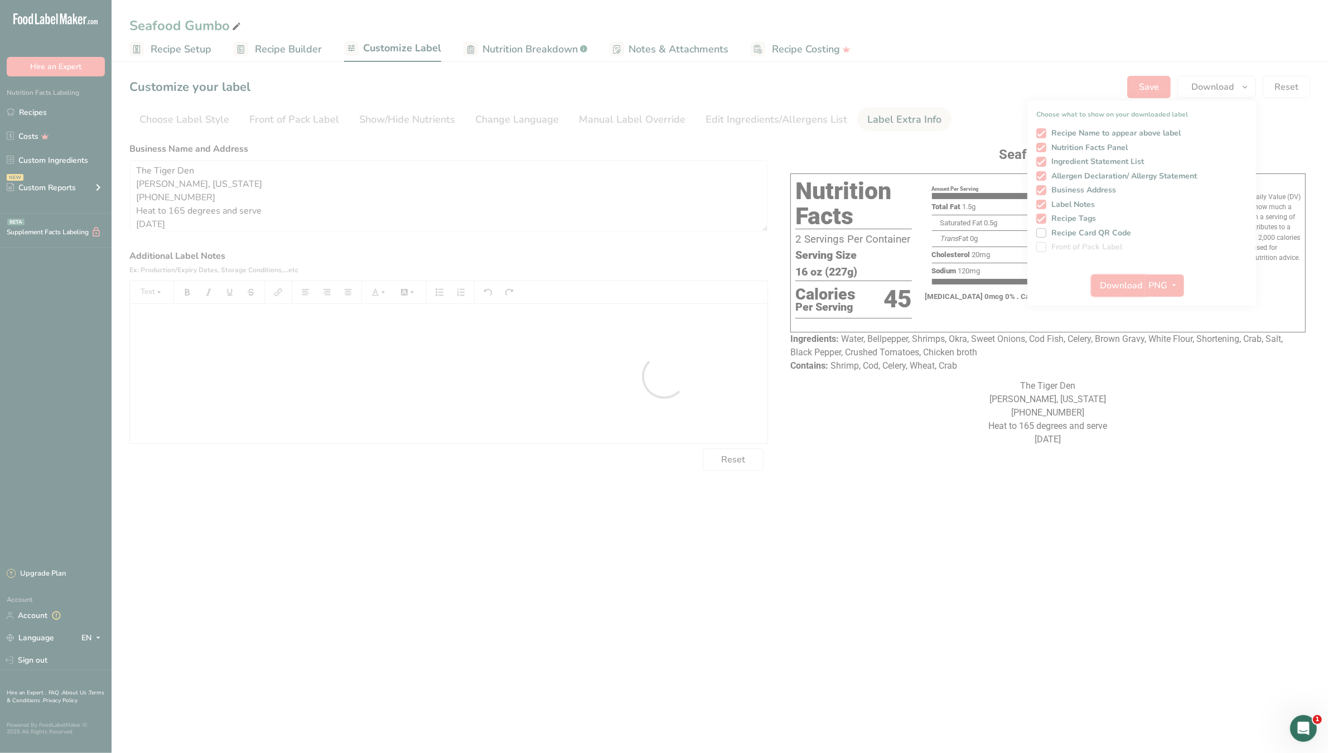
scroll to position [0, 0]
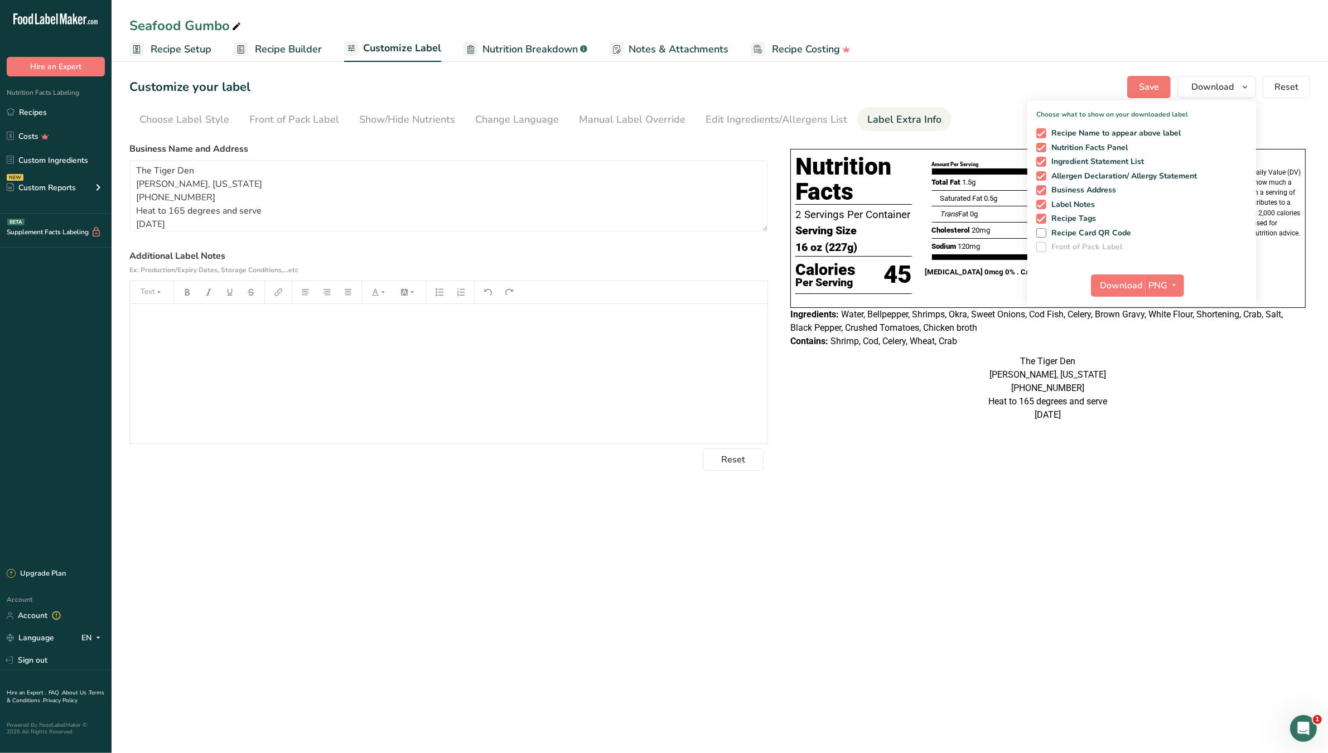
drag, startPoint x: 1245, startPoint y: 3, endPoint x: 1139, endPoint y: 0, distance: 106.0
click at [1250, 21] on div "Seafood Gumbo Recipe Setup Recipe Builder Customize Label Nutrition Breakdown .…" at bounding box center [720, 31] width 1216 height 62
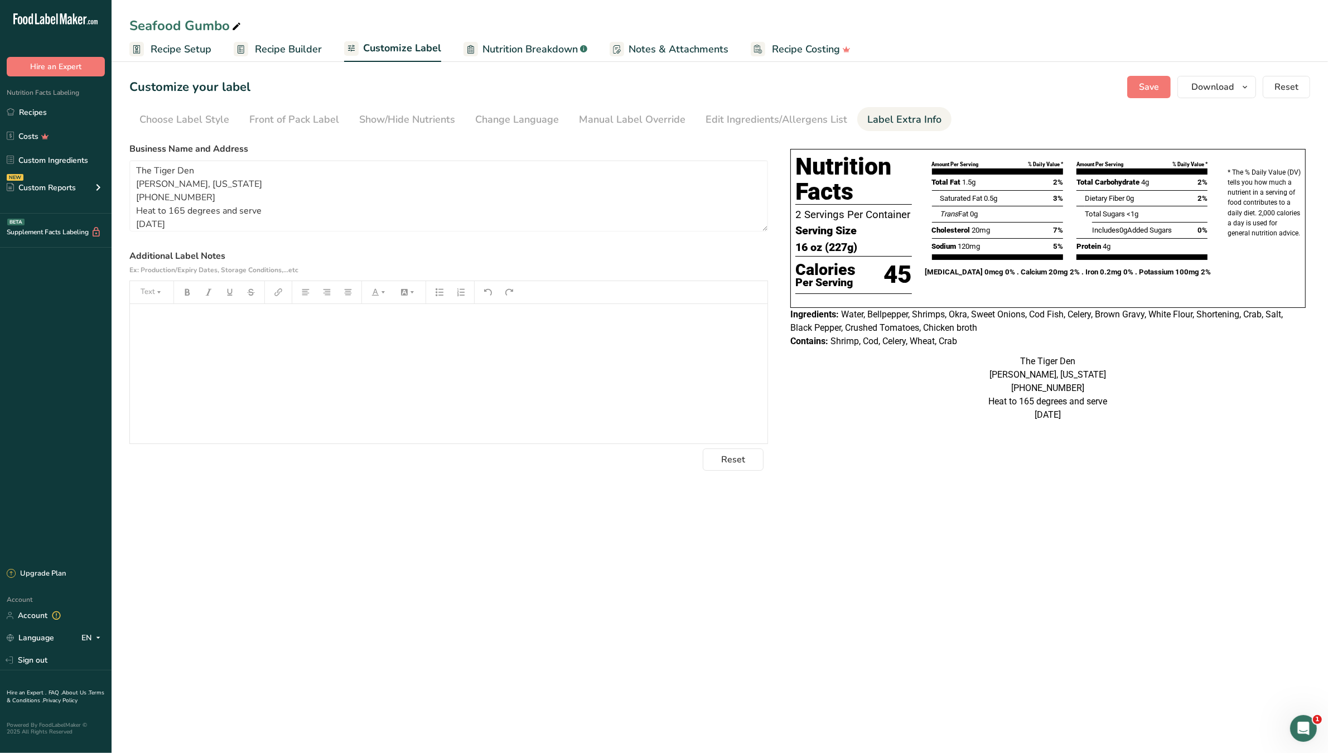
drag, startPoint x: 1139, startPoint y: 0, endPoint x: 1139, endPoint y: 17, distance: 17.3
click at [1139, 17] on div "Seafood Gumbo Recipe Setup Recipe Builder Customize Label Nutrition Breakdown .…" at bounding box center [720, 31] width 1216 height 62
click at [1160, 14] on div "Seafood Gumbo Recipe Setup Recipe Builder Customize Label Nutrition Breakdown .…" at bounding box center [720, 31] width 1216 height 62
click at [1248, 109] on ul "Choose Label Style Front of Pack Label Show/Hide Nutrients Change Language Manu…" at bounding box center [719, 119] width 1180 height 24
click at [954, 422] on div "The Tiger Den [PERSON_NAME], [US_STATE] [PHONE_NUMBER] Heat to 165 degrees and …" at bounding box center [1047, 388] width 515 height 67
